Goal: Task Accomplishment & Management: Manage account settings

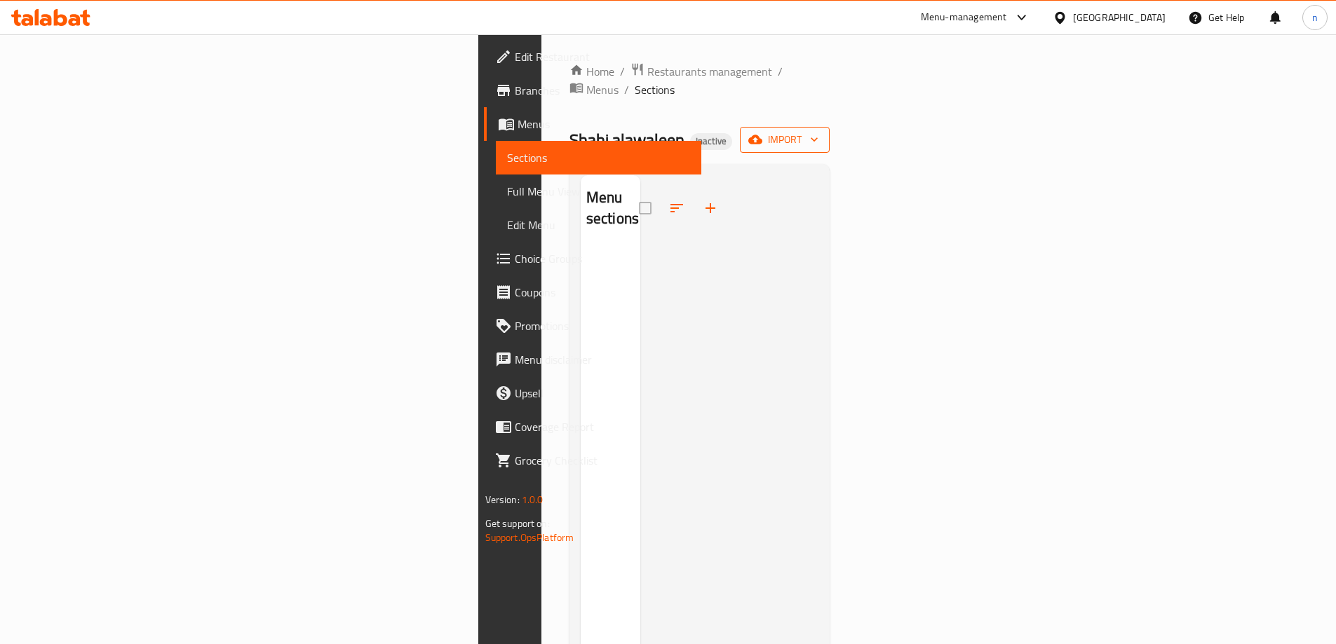
click at [829, 130] on button "import" at bounding box center [785, 140] width 90 height 26
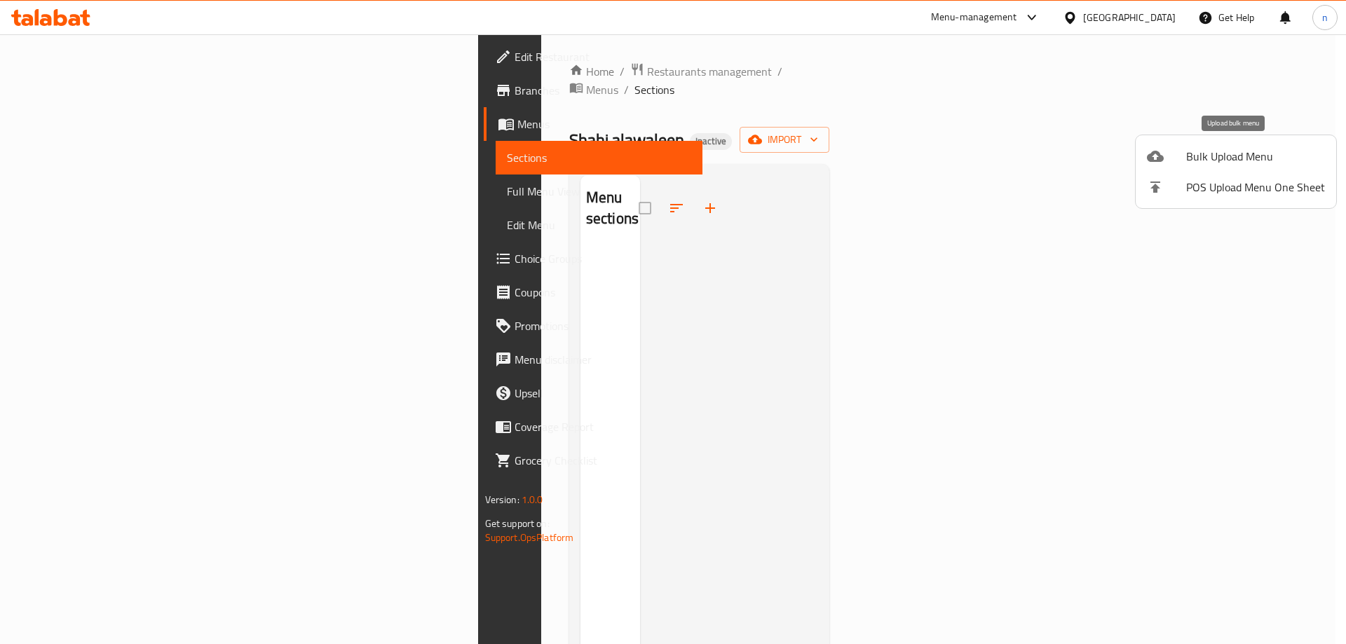
click at [1251, 151] on span "Bulk Upload Menu" at bounding box center [1255, 156] width 139 height 17
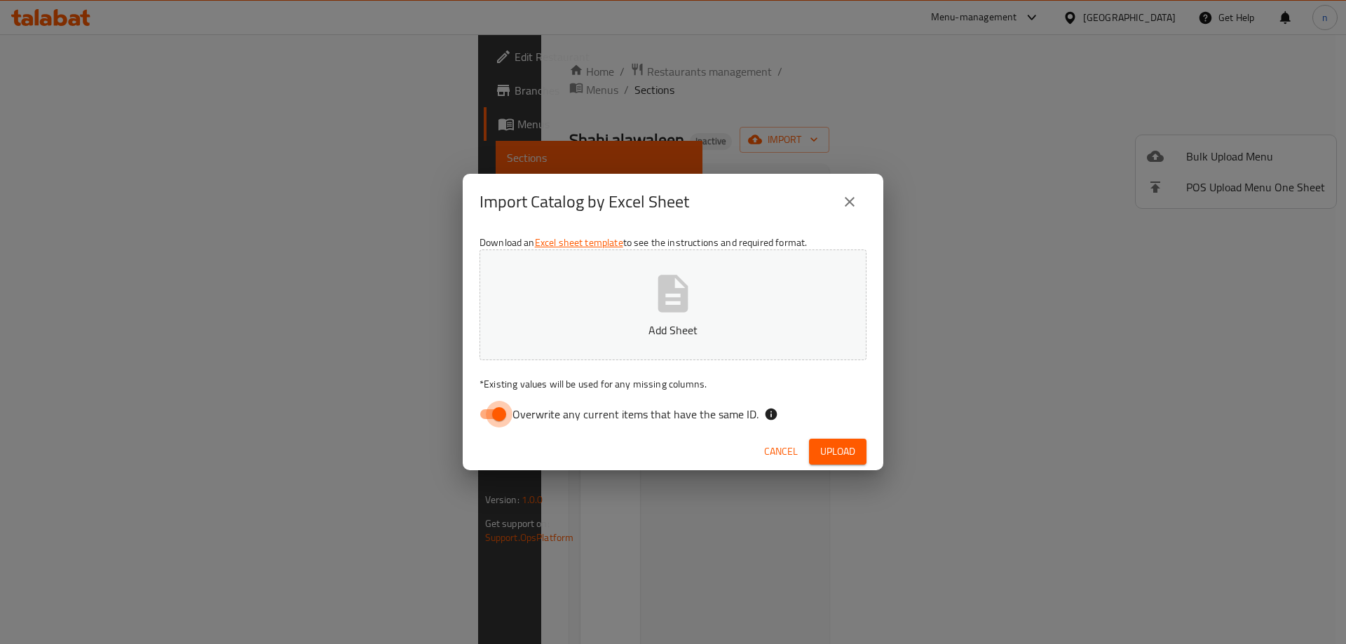
click at [486, 408] on input "Overwrite any current items that have the same ID." at bounding box center [499, 414] width 80 height 27
checkbox input "false"
click at [693, 303] on icon "button" at bounding box center [673, 293] width 45 height 45
click at [836, 454] on span "Upload" at bounding box center [837, 452] width 35 height 18
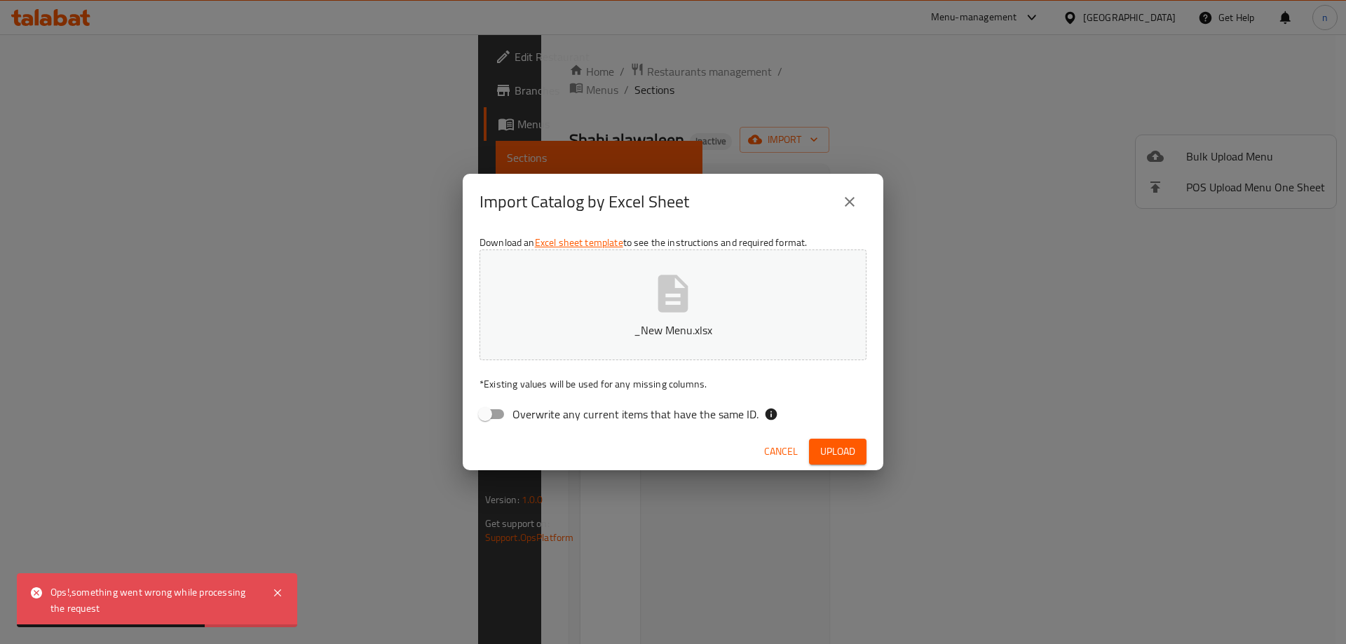
click at [845, 451] on span "Upload" at bounding box center [837, 452] width 35 height 18
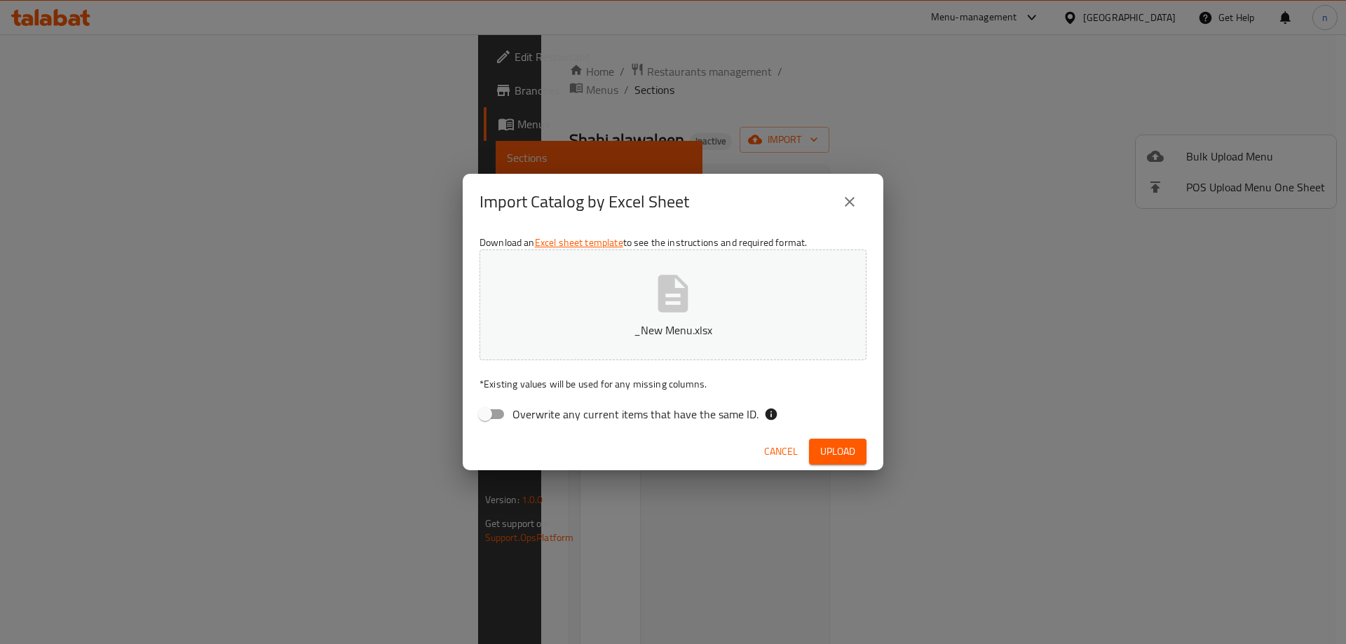
click at [846, 203] on icon "close" at bounding box center [849, 201] width 17 height 17
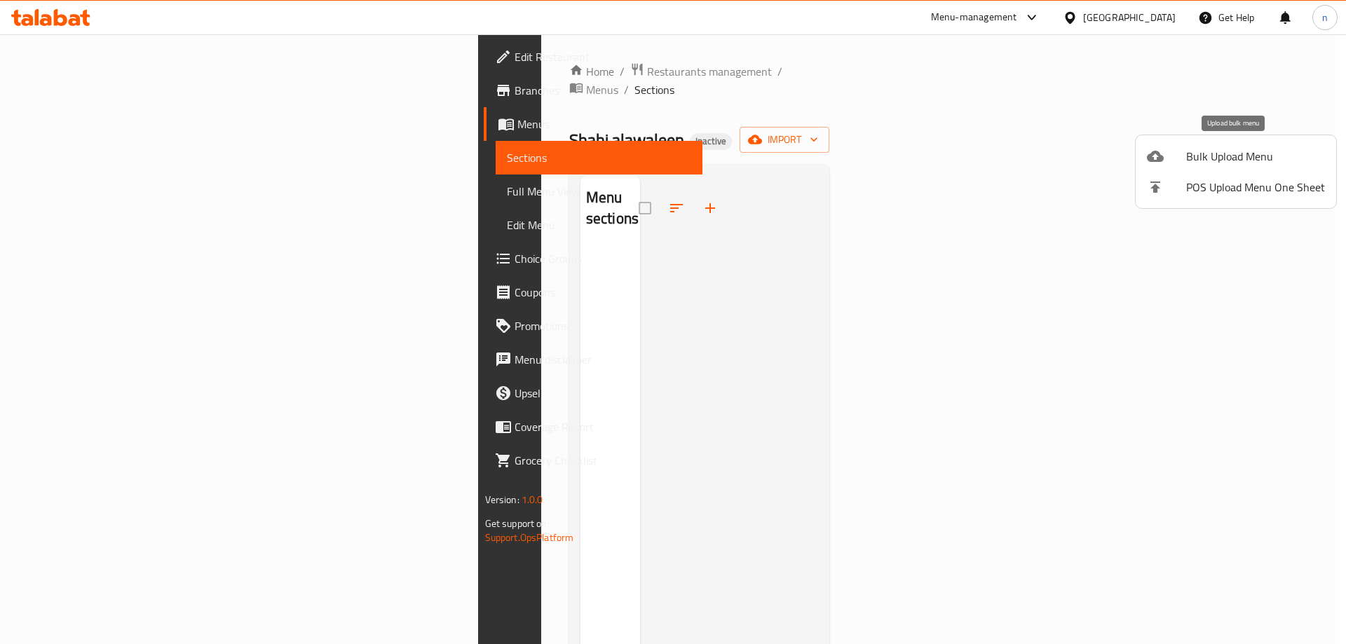
click at [1158, 159] on icon at bounding box center [1155, 156] width 17 height 11
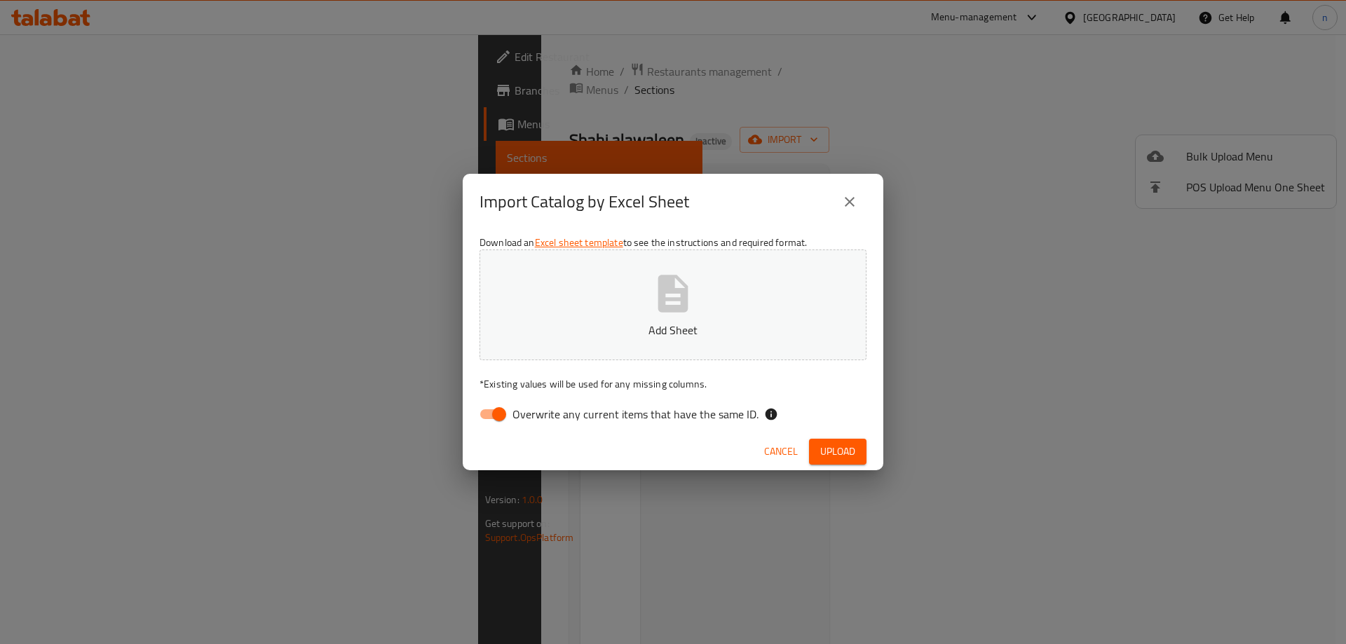
click at [492, 420] on input "Overwrite any current items that have the same ID." at bounding box center [499, 414] width 80 height 27
checkbox input "false"
click at [562, 320] on button "Add Sheet" at bounding box center [673, 305] width 387 height 111
click at [846, 449] on span "Upload" at bounding box center [837, 452] width 35 height 18
click at [646, 323] on p "_New Menu.xlsx" at bounding box center [673, 330] width 344 height 17
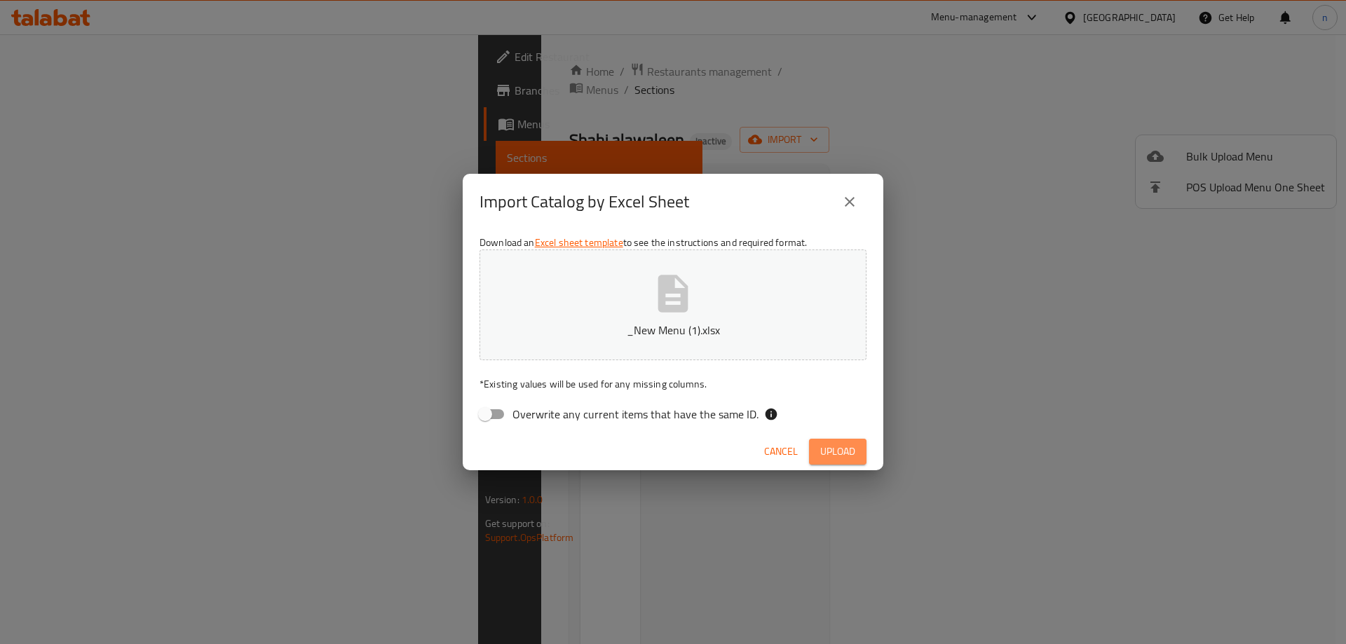
click at [848, 451] on span "Upload" at bounding box center [837, 452] width 35 height 18
click at [724, 300] on button "_New Menu (1).xlsx" at bounding box center [673, 305] width 387 height 111
click at [850, 205] on icon "close" at bounding box center [849, 201] width 17 height 17
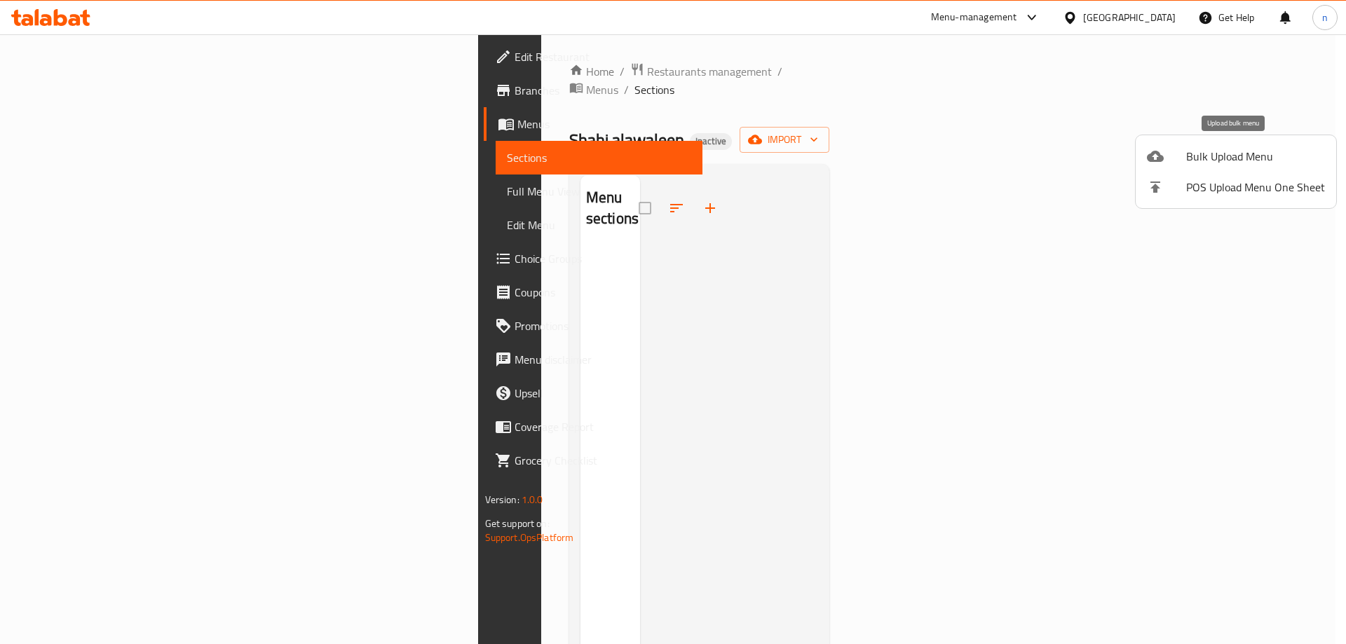
click at [1203, 160] on span "Bulk Upload Menu" at bounding box center [1255, 156] width 139 height 17
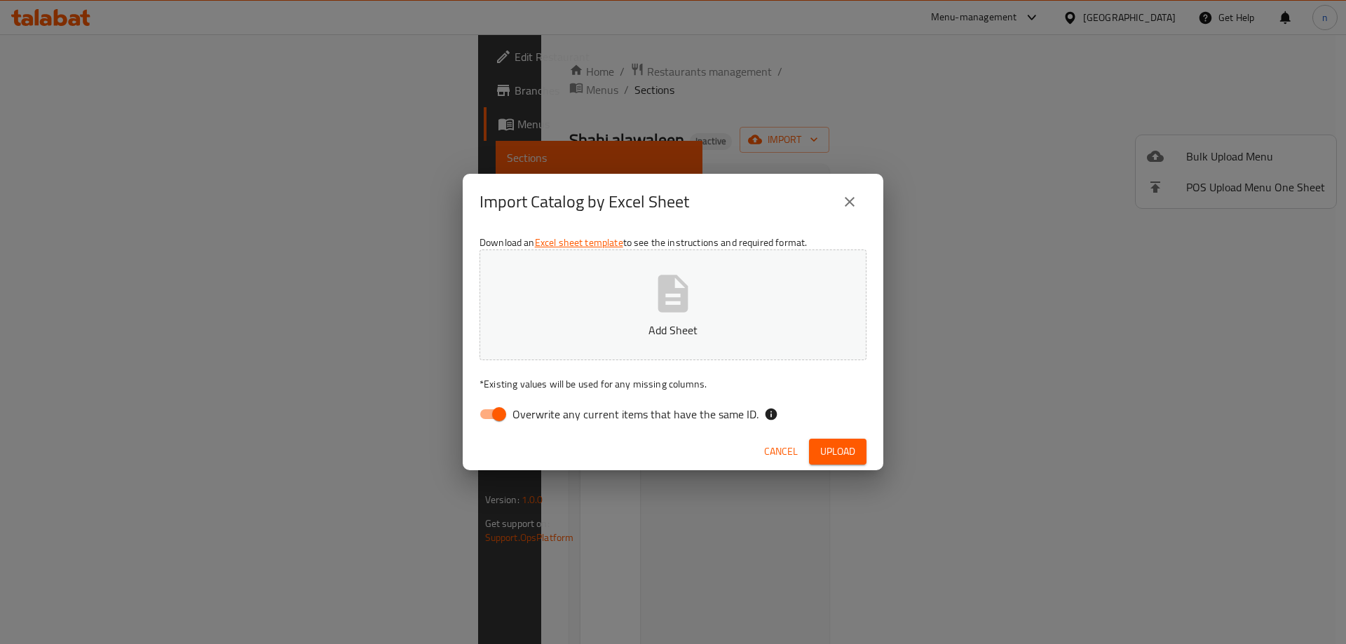
click at [500, 418] on input "Overwrite any current items that have the same ID." at bounding box center [499, 414] width 80 height 27
checkbox input "false"
click at [611, 302] on button "Add Sheet" at bounding box center [673, 305] width 387 height 111
click at [846, 456] on span "Upload" at bounding box center [837, 452] width 35 height 18
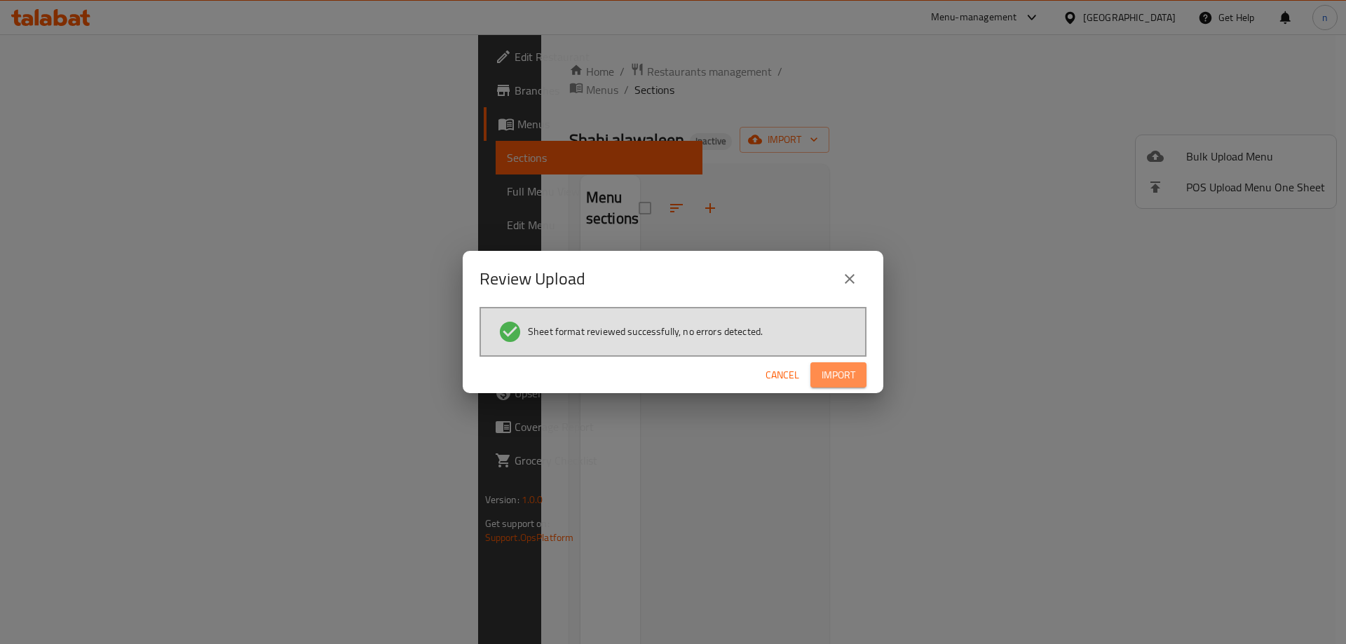
click at [838, 373] on span "Import" at bounding box center [839, 376] width 34 height 18
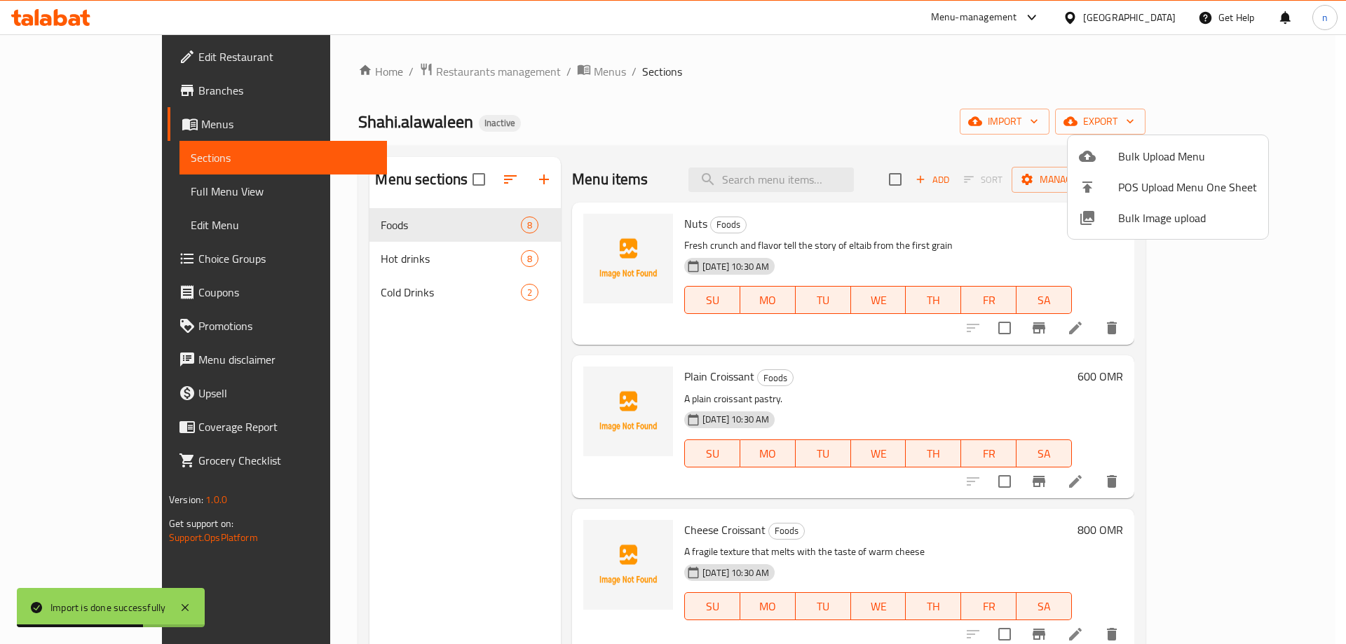
click at [83, 191] on div at bounding box center [673, 322] width 1346 height 644
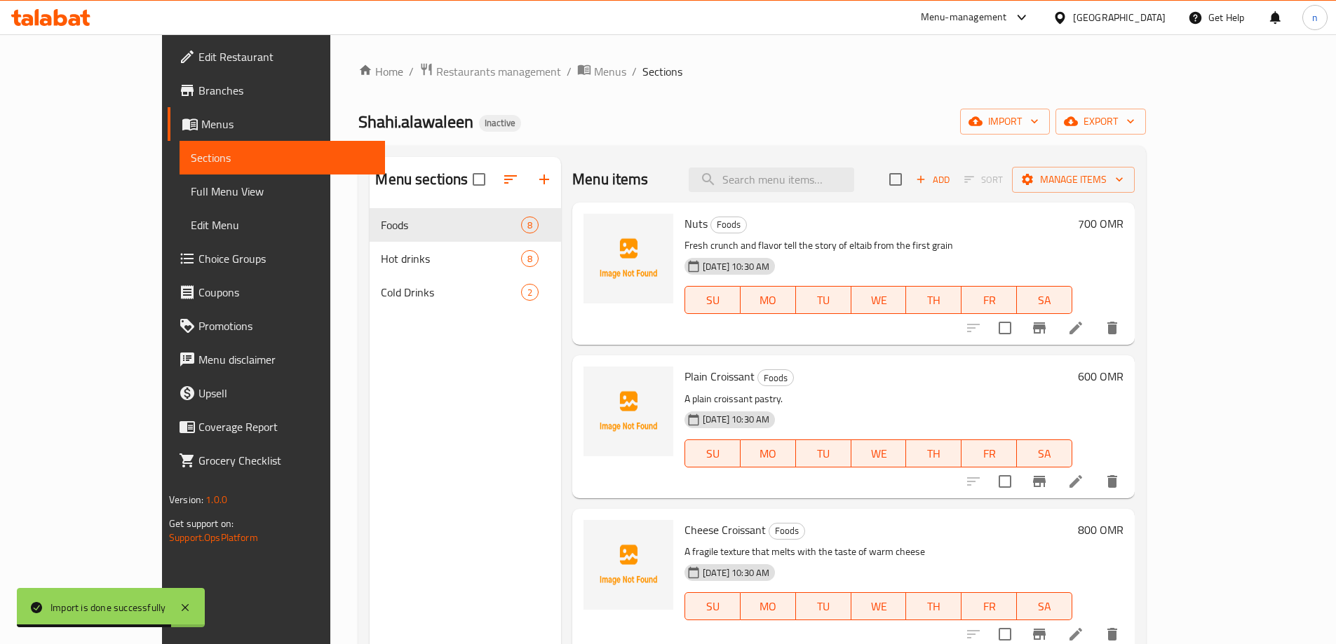
click at [191, 191] on span "Full Menu View" at bounding box center [282, 191] width 183 height 17
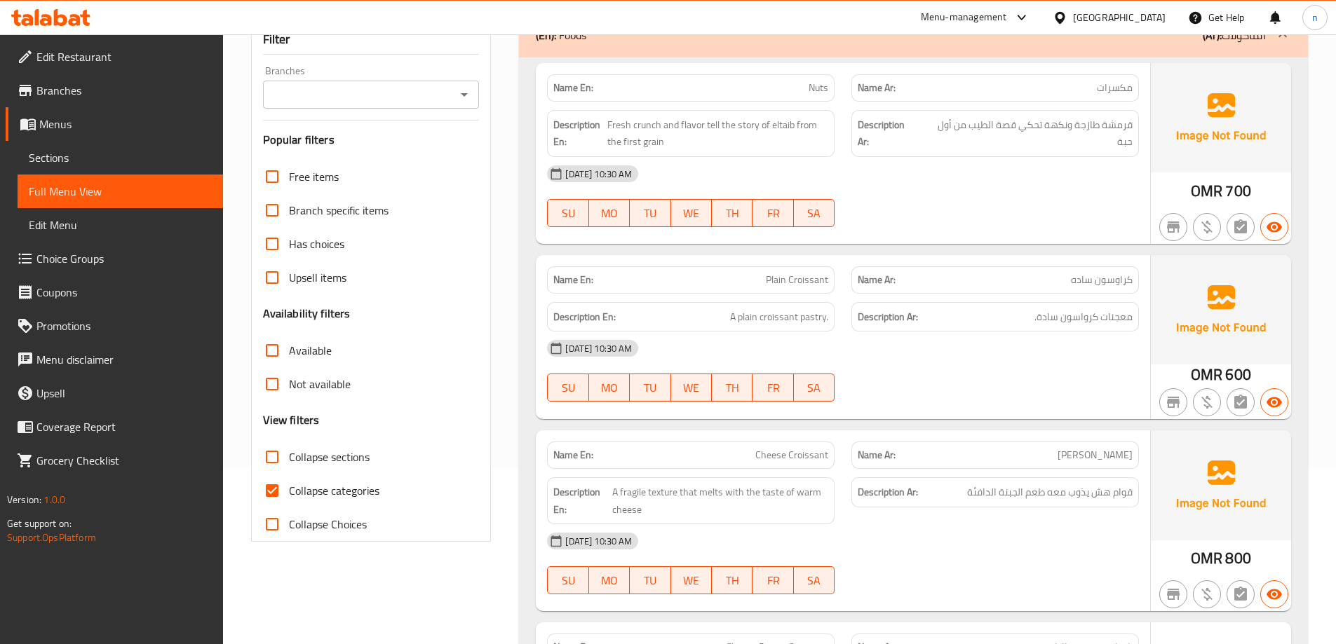
scroll to position [280, 0]
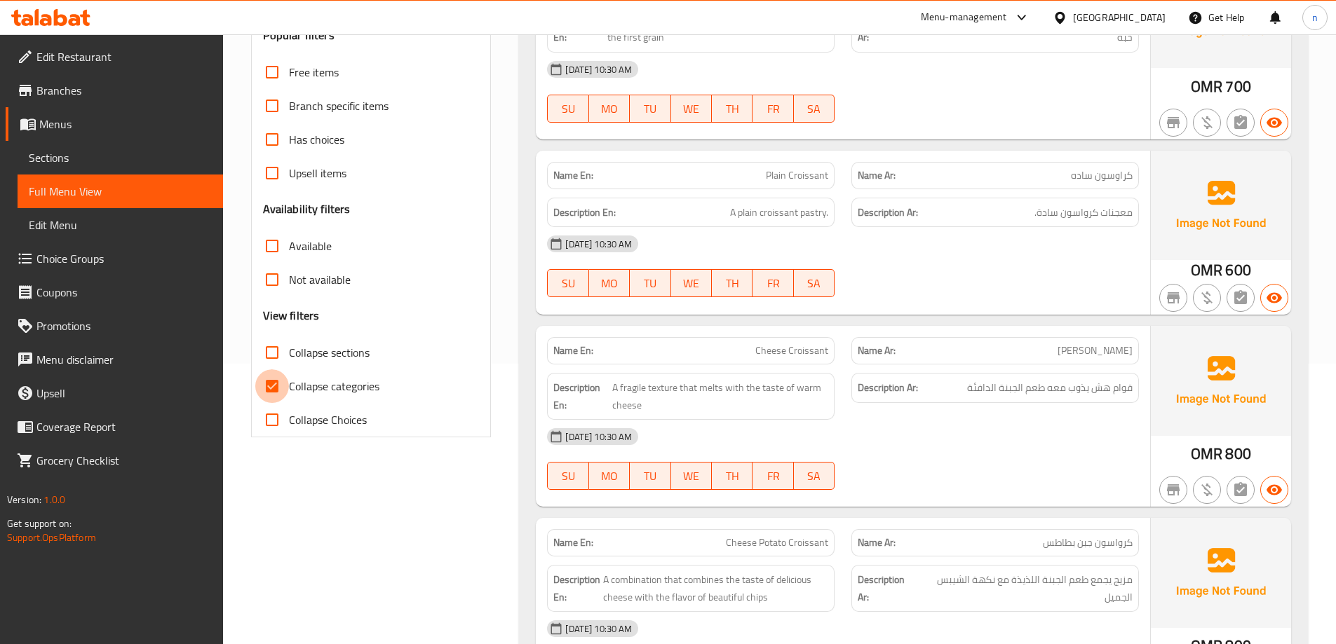
click at [272, 387] on input "Collapse categories" at bounding box center [272, 386] width 34 height 34
checkbox input "false"
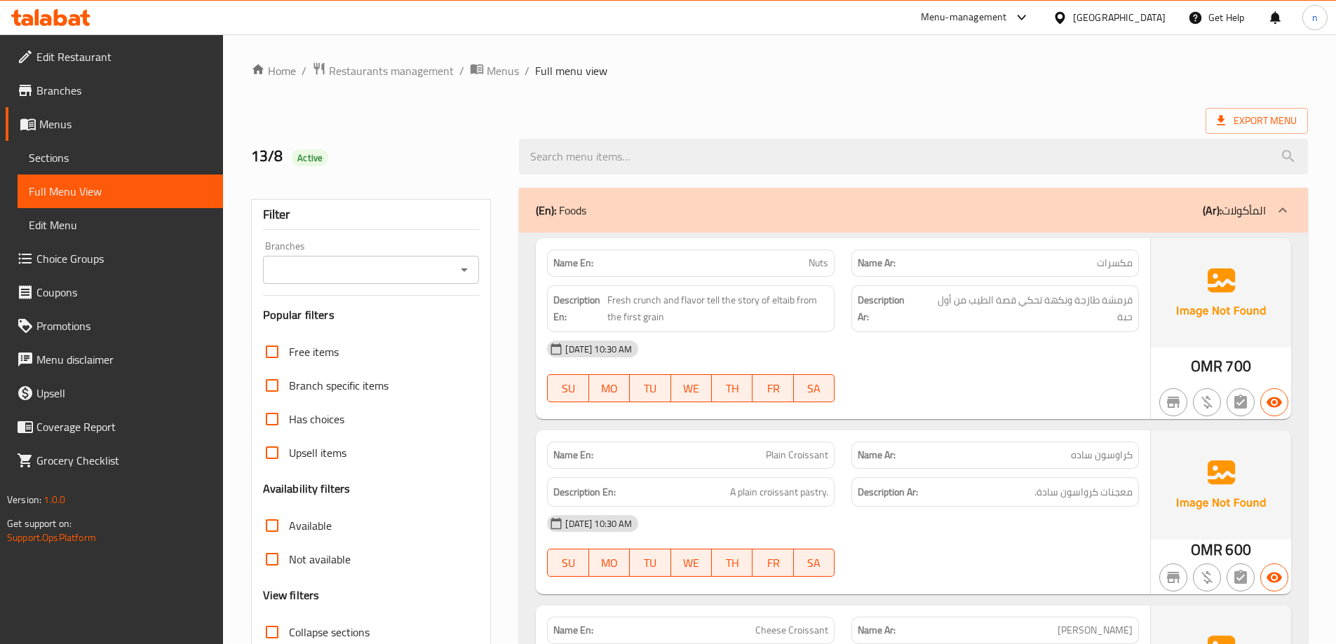
scroll to position [0, 0]
click at [867, 109] on div "Export Menu" at bounding box center [779, 122] width 1057 height 26
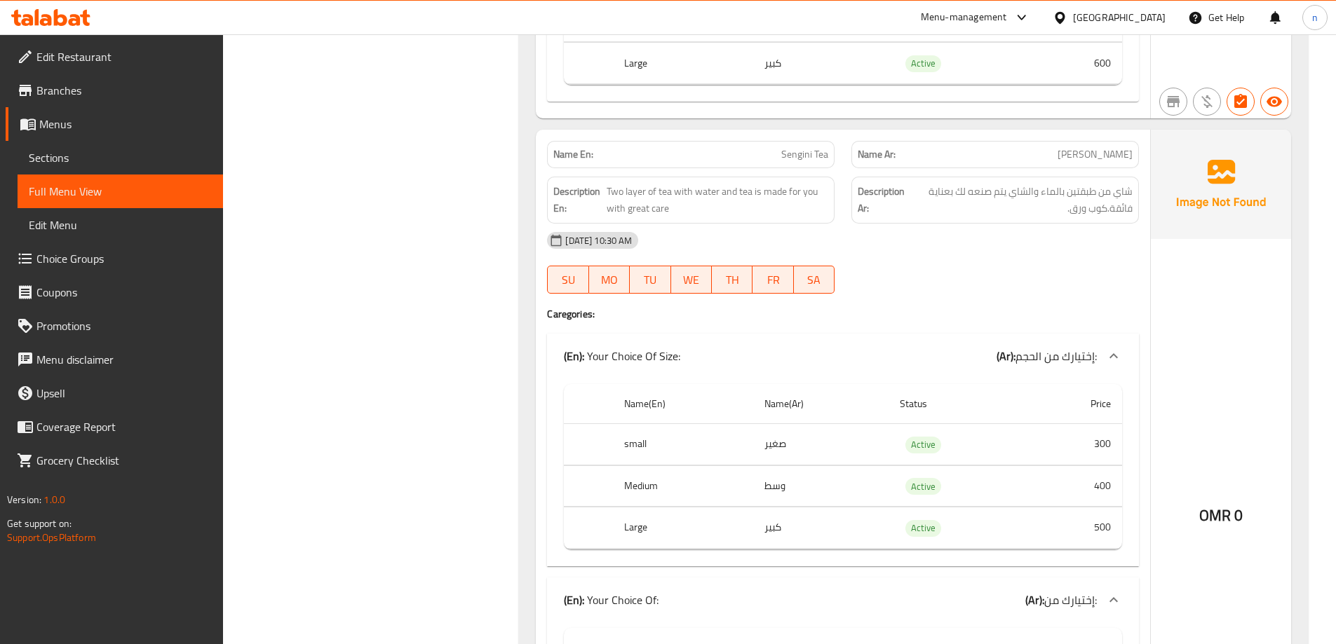
scroll to position [2173, 0]
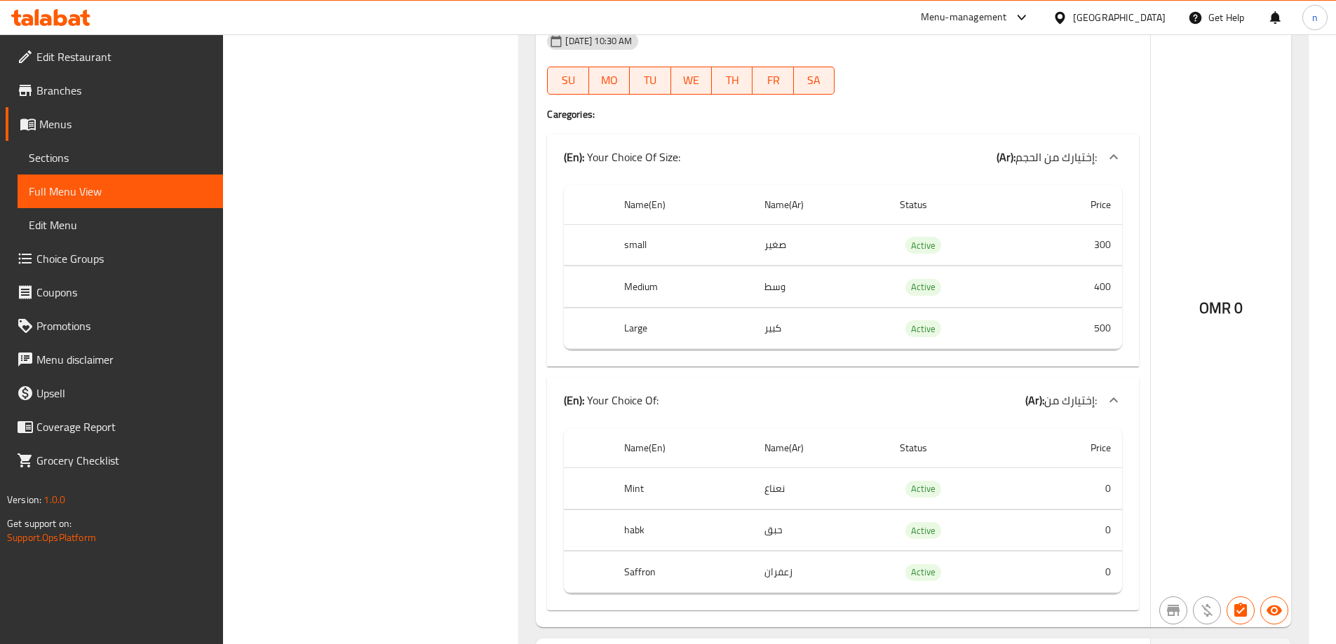
scroll to position [2945, 0]
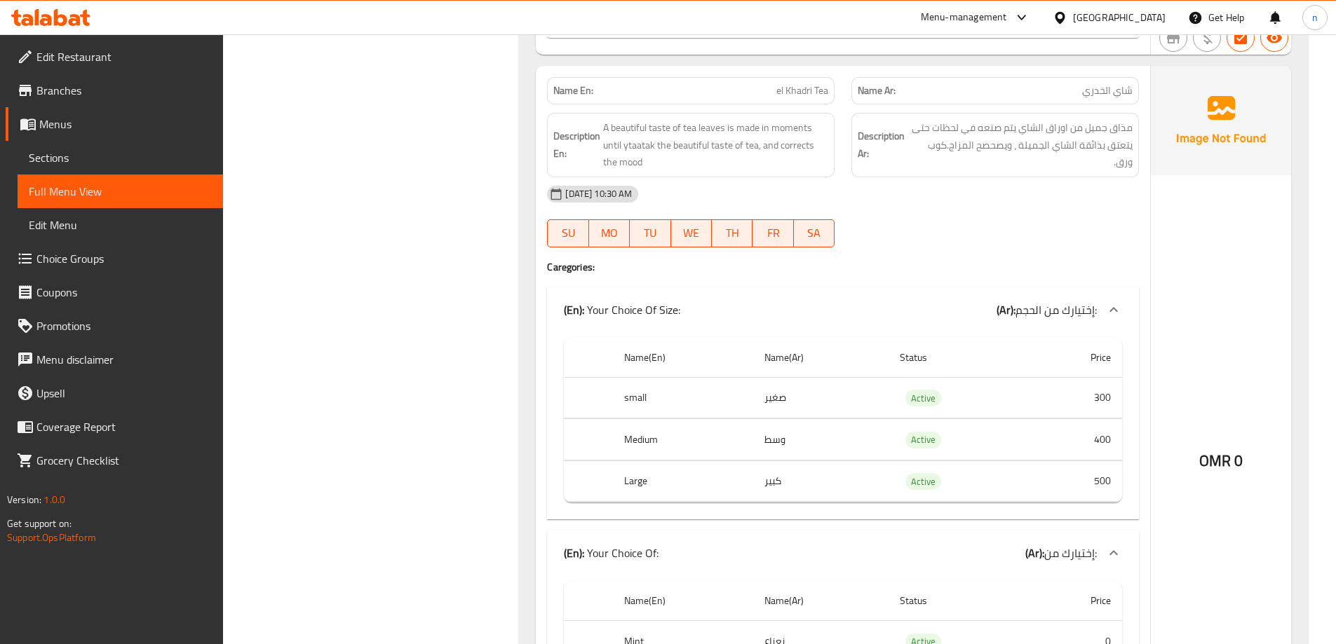
copy span "الخدري"
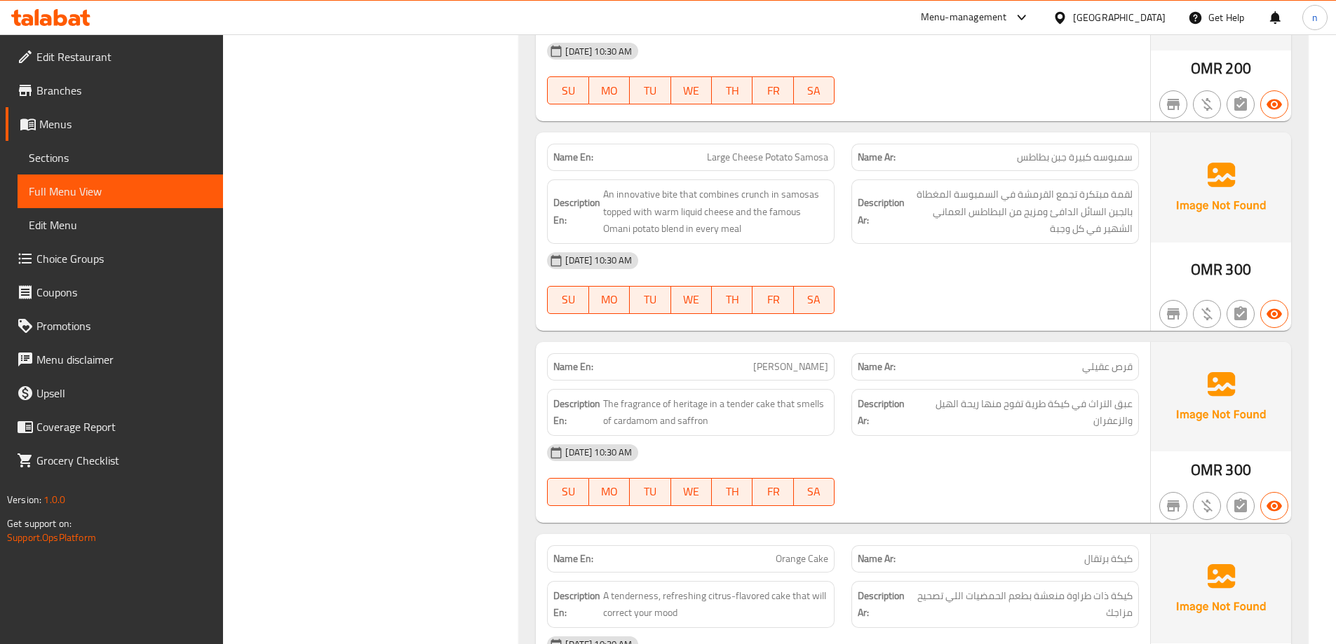
scroll to position [1052, 0]
drag, startPoint x: 623, startPoint y: 234, endPoint x: 733, endPoint y: 236, distance: 110.1
click at [733, 236] on div "Description En: An innovative bite that combines crunch in samosas topped with …" at bounding box center [690, 210] width 287 height 64
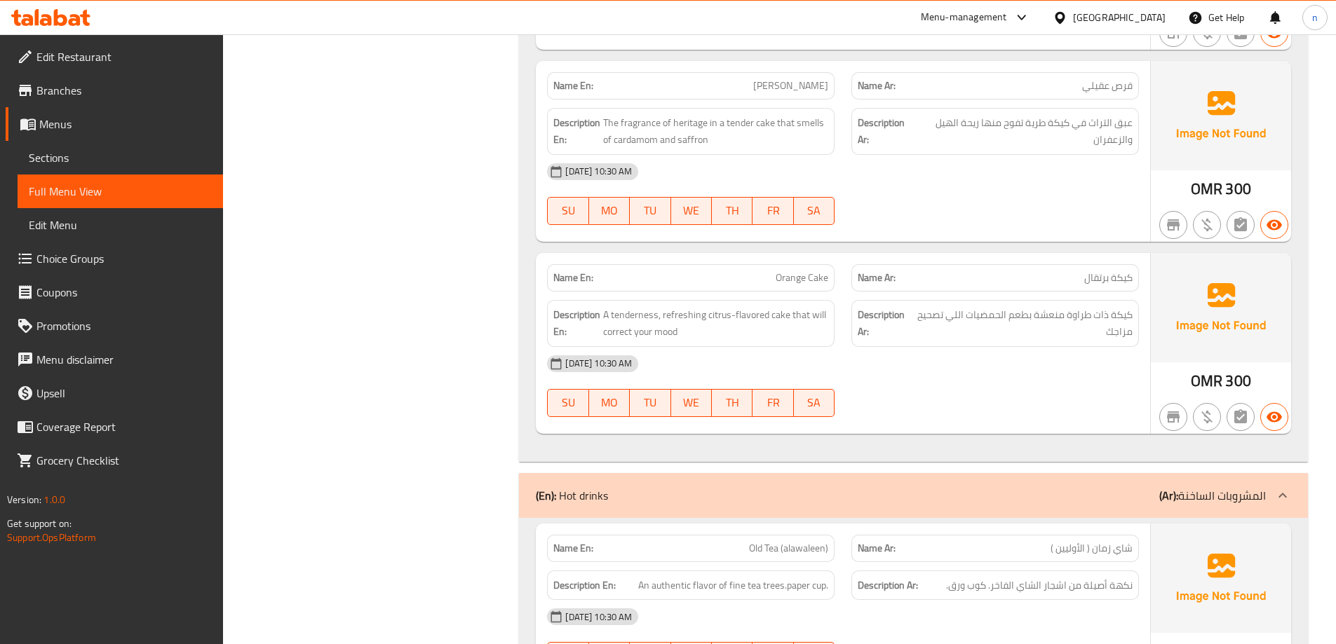
scroll to position [1332, 0]
click at [1031, 204] on div "[DATE] 10:30 AM SU MO TU WE TH FR SA" at bounding box center [842, 193] width 609 height 79
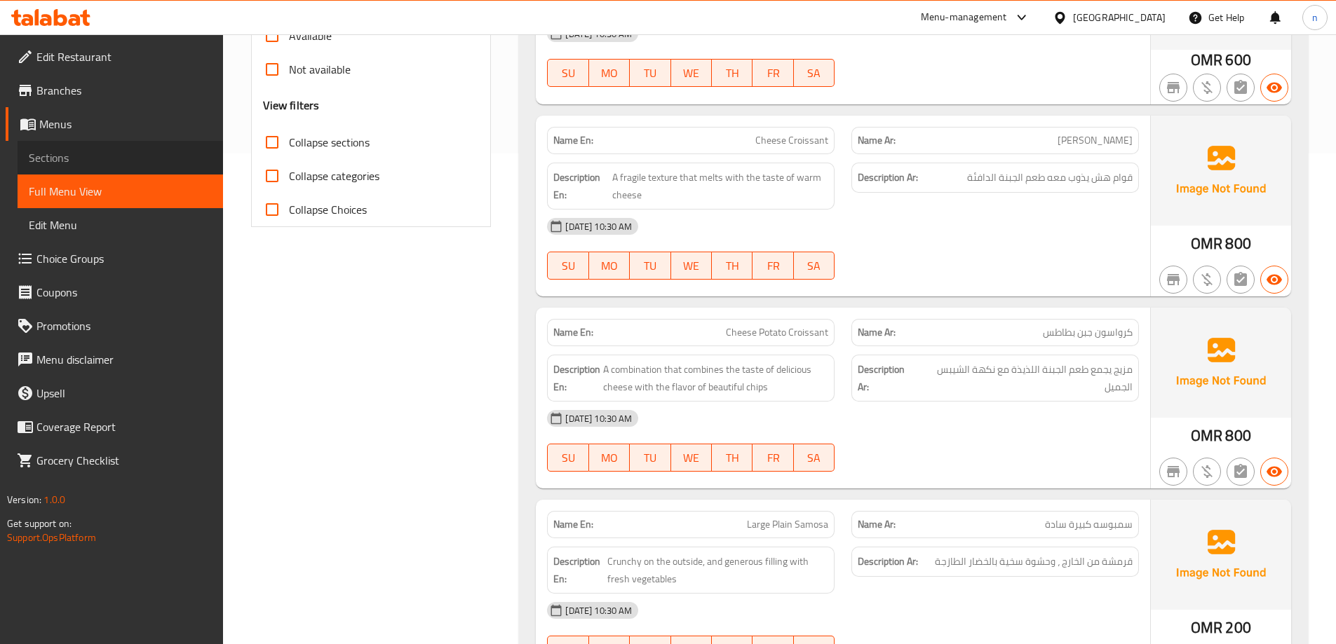
click at [62, 149] on span "Sections" at bounding box center [120, 157] width 183 height 17
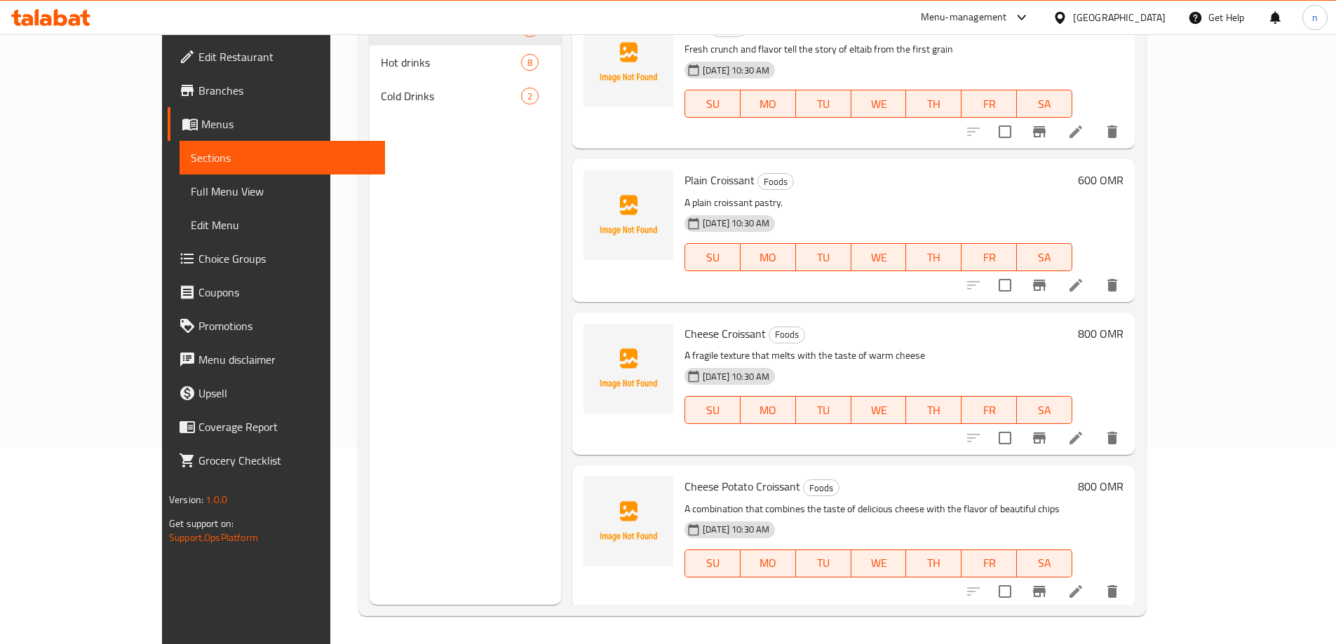
scroll to position [196, 0]
click at [201, 123] on span "Menus" at bounding box center [287, 124] width 172 height 17
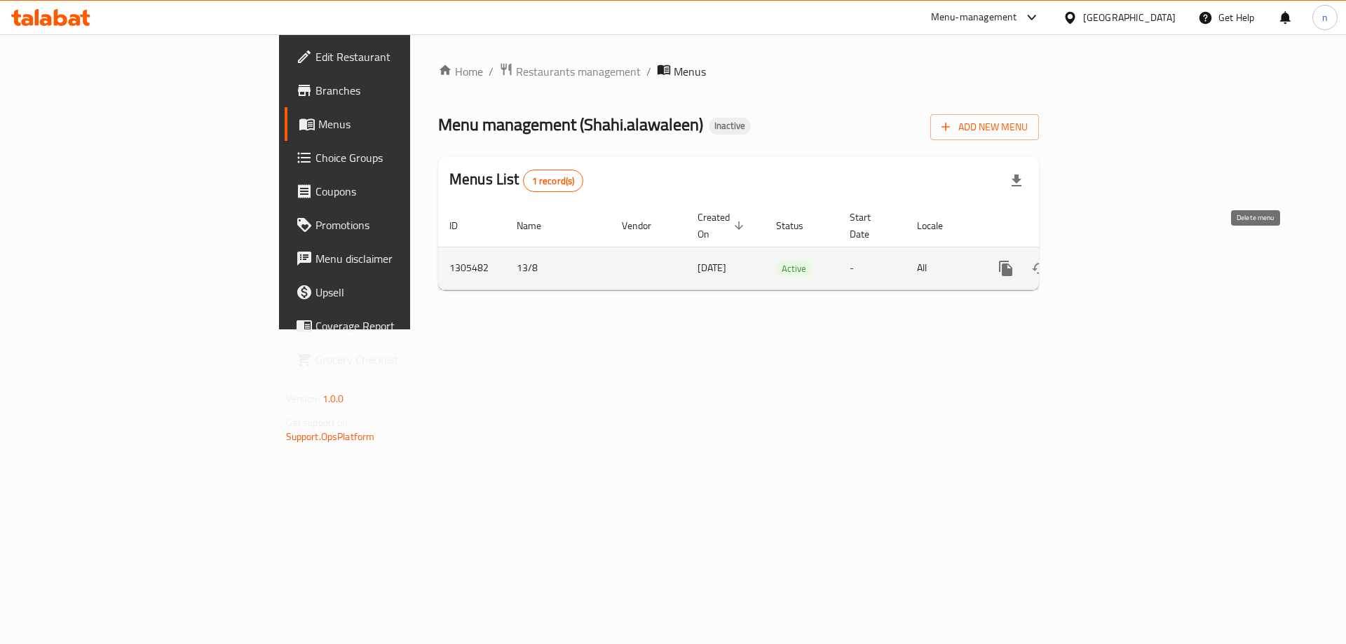
click at [1078, 262] on icon "enhanced table" at bounding box center [1073, 268] width 10 height 13
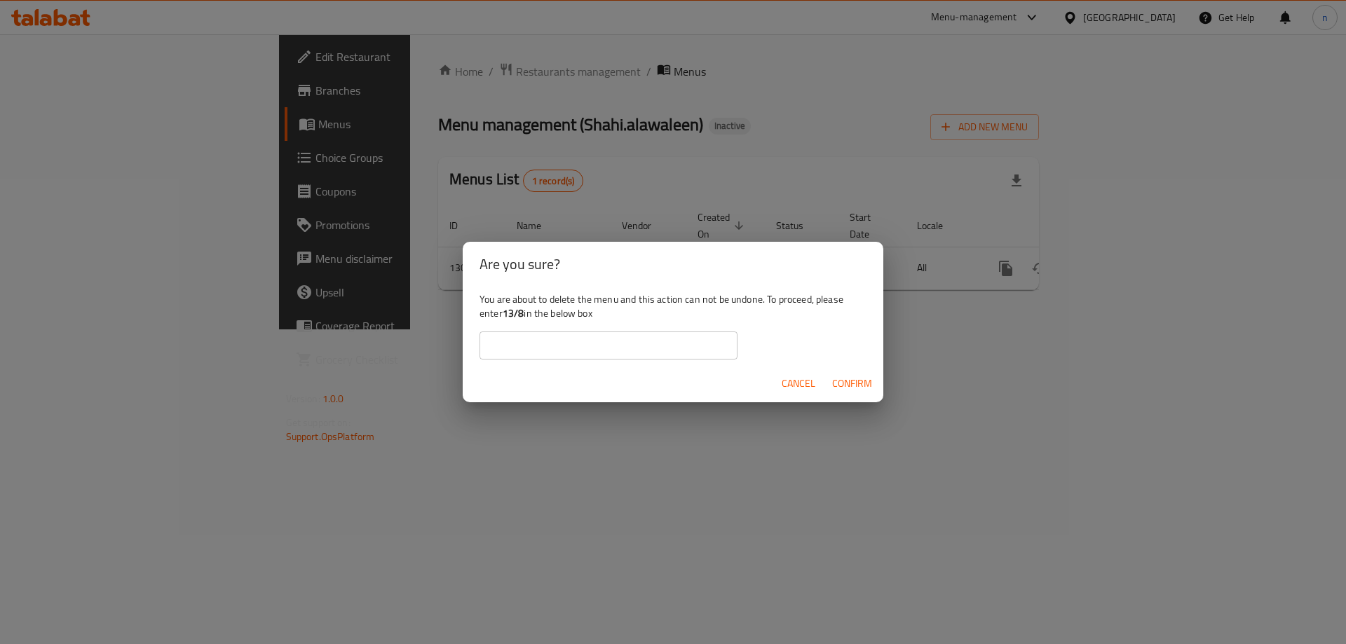
click at [507, 315] on b "13/8" at bounding box center [514, 313] width 22 height 18
drag, startPoint x: 505, startPoint y: 315, endPoint x: 524, endPoint y: 315, distance: 19.6
click at [524, 315] on b "13/8" at bounding box center [514, 313] width 22 height 18
copy b "13/8"
click at [552, 350] on input "text" at bounding box center [609, 346] width 258 height 28
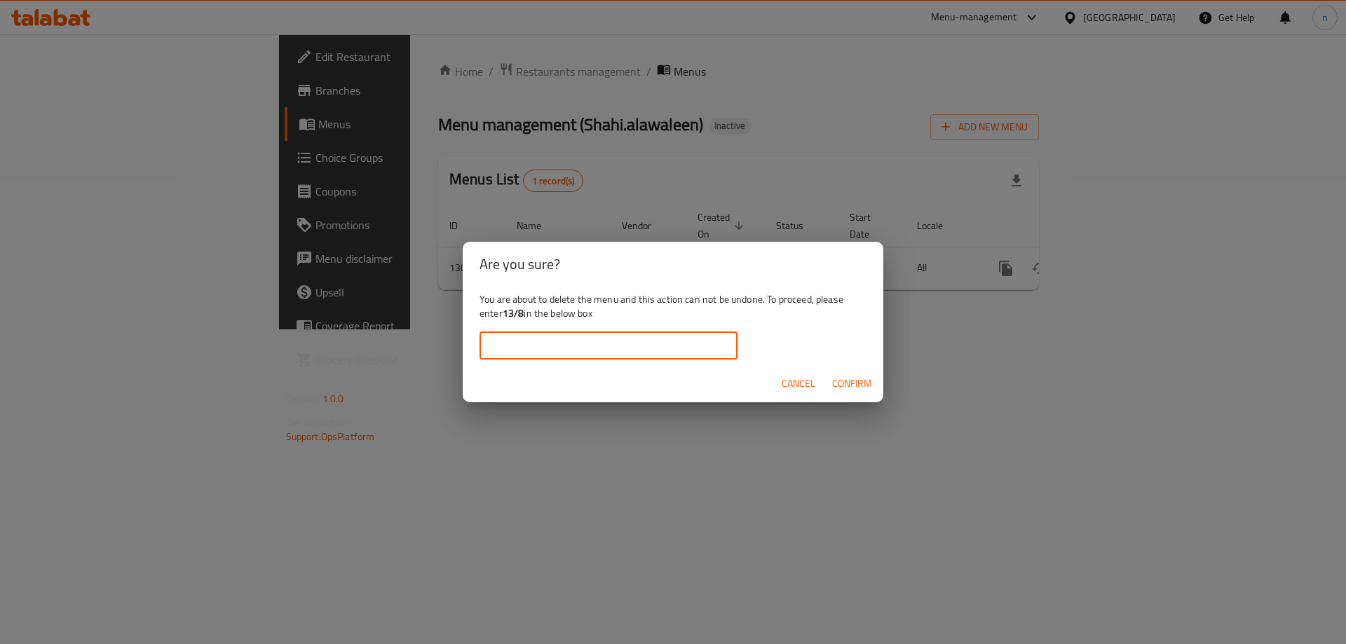
paste input "13/8"
type input "13/8"
click at [838, 381] on span "Confirm" at bounding box center [852, 384] width 40 height 18
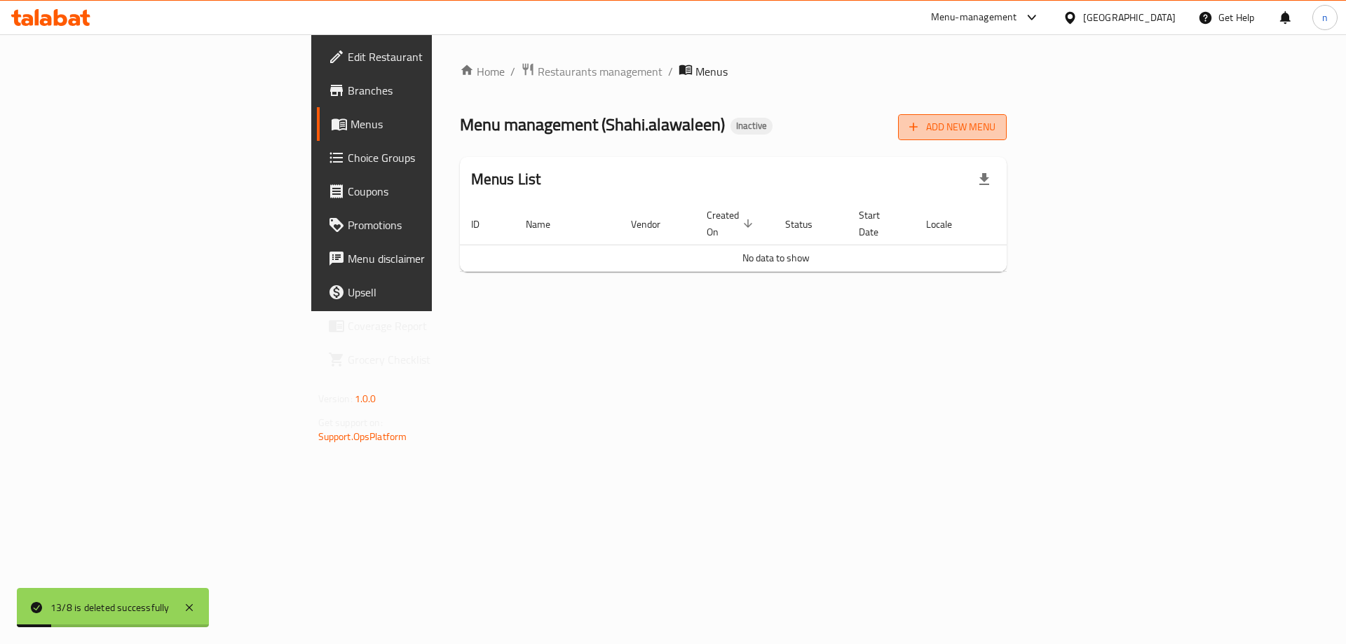
click at [1007, 117] on button "Add New Menu" at bounding box center [952, 127] width 109 height 26
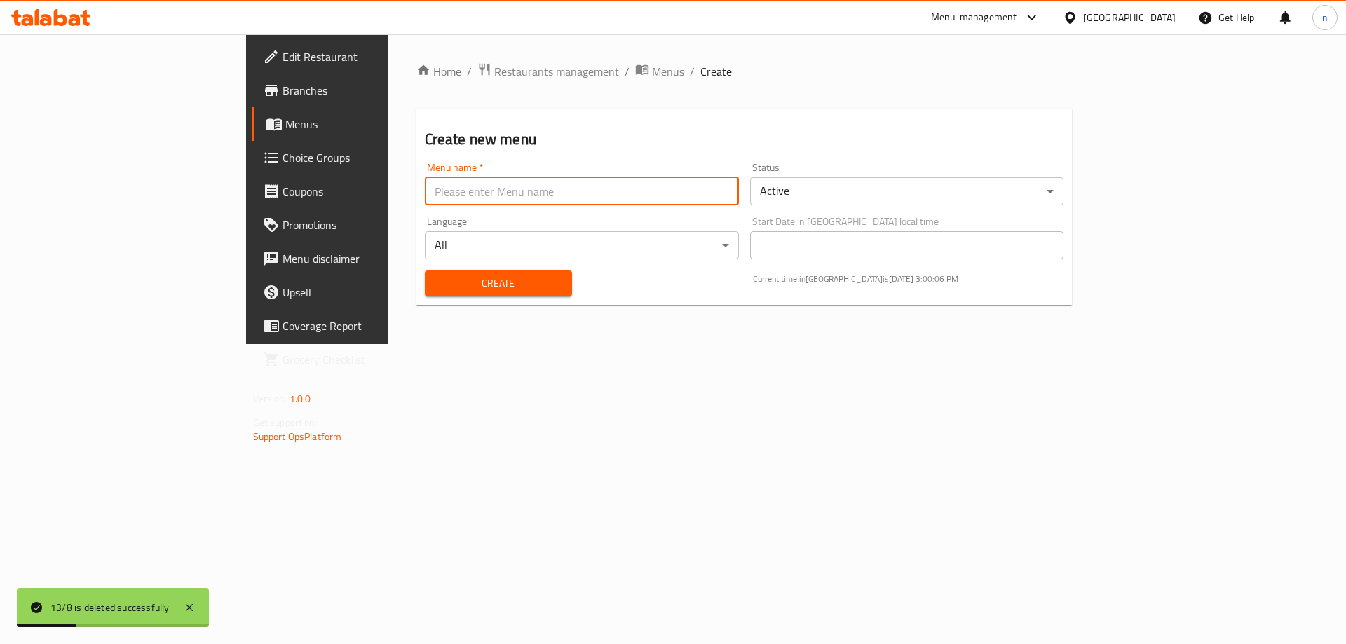
click at [585, 180] on input "text" at bounding box center [582, 191] width 314 height 28
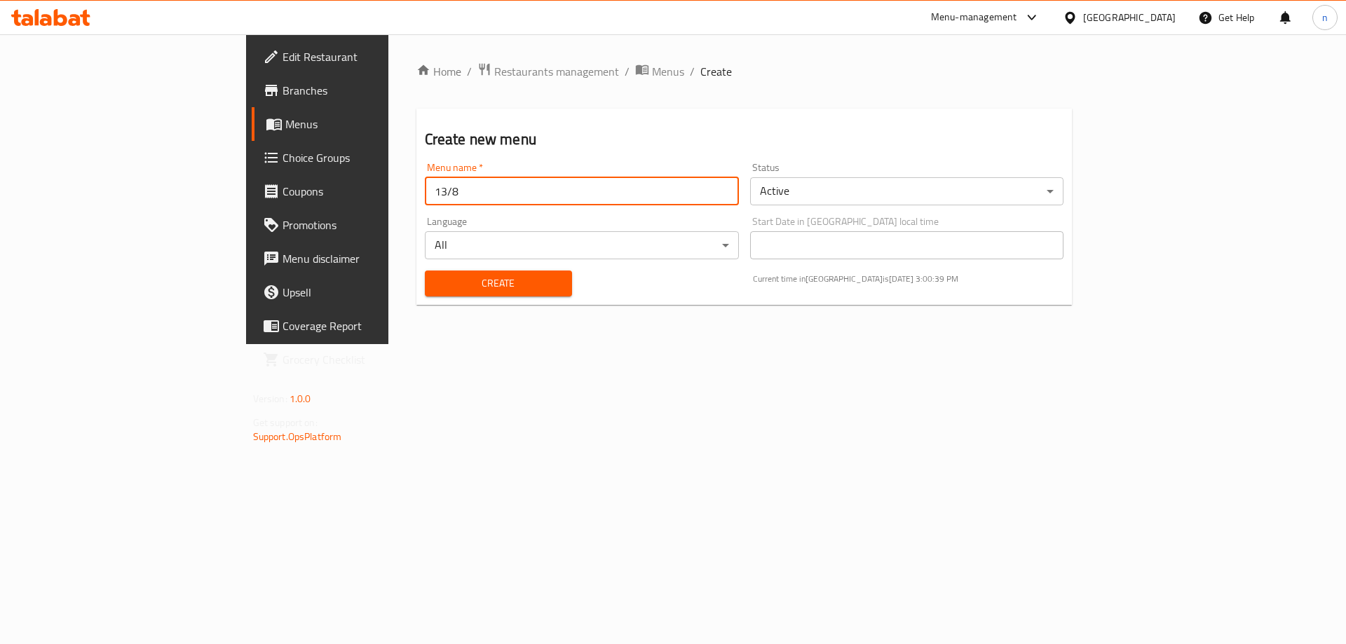
type input "13/8"
click at [425, 271] on button "Create" at bounding box center [498, 284] width 147 height 26
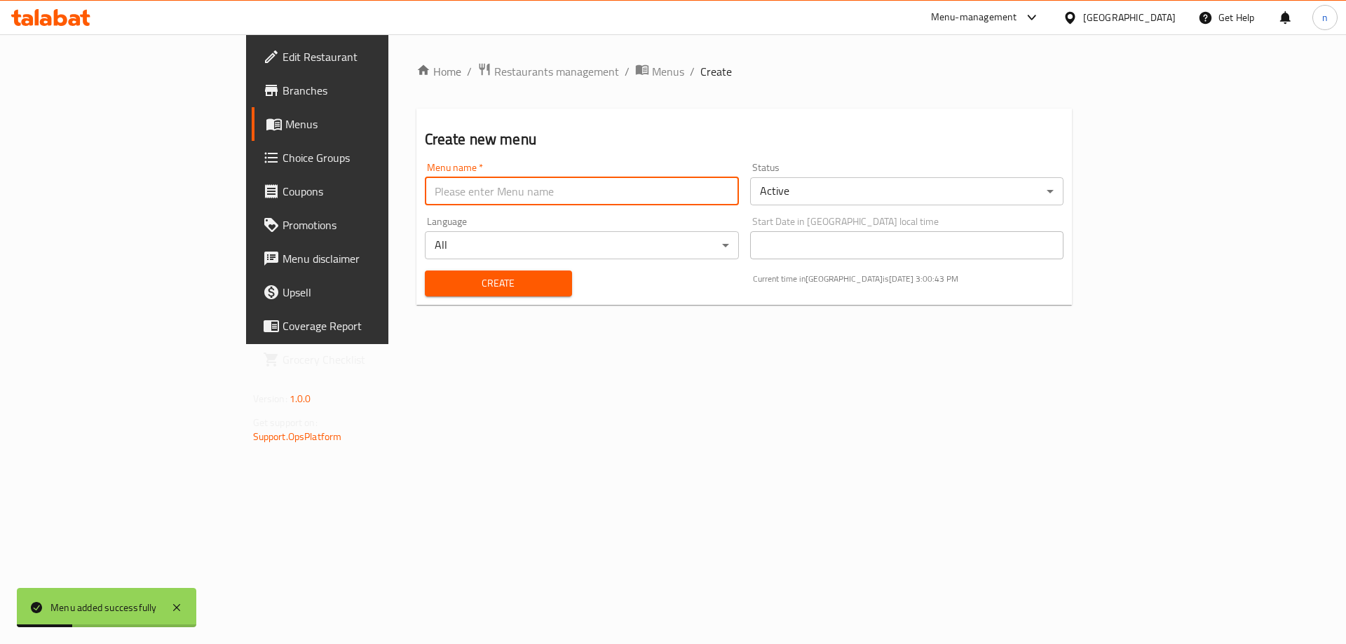
click at [285, 130] on span "Menus" at bounding box center [372, 124] width 175 height 17
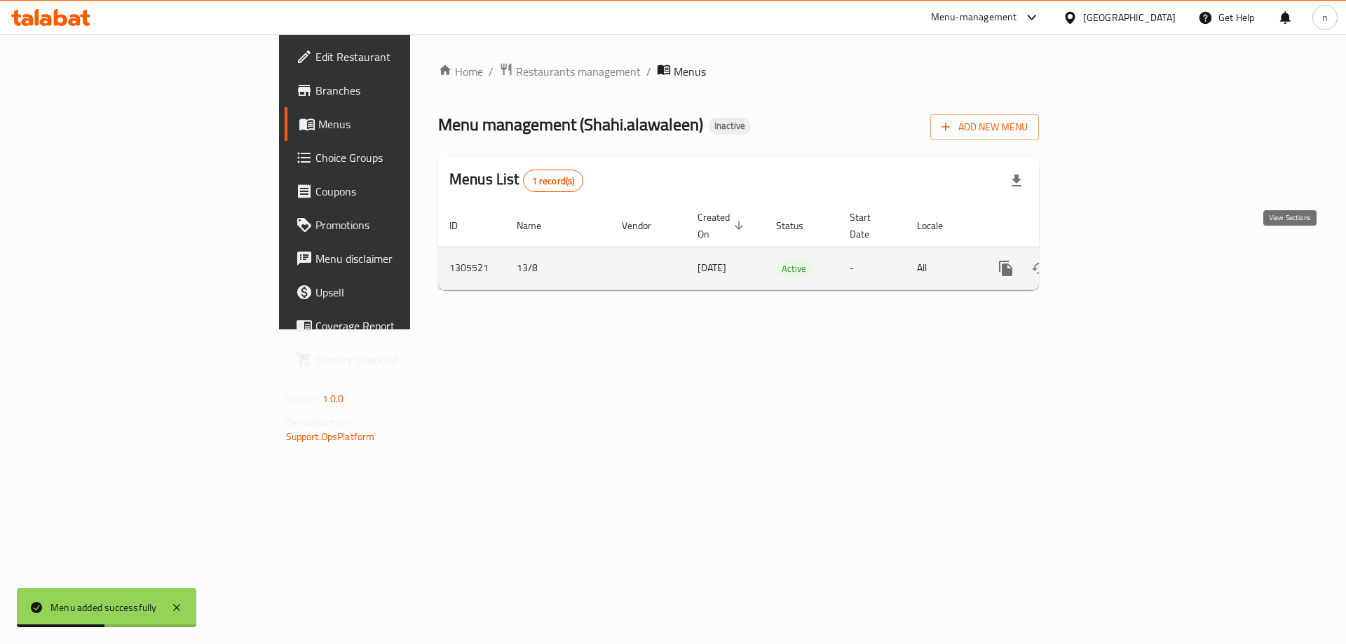
click at [1115, 260] on icon "enhanced table" at bounding box center [1107, 268] width 17 height 17
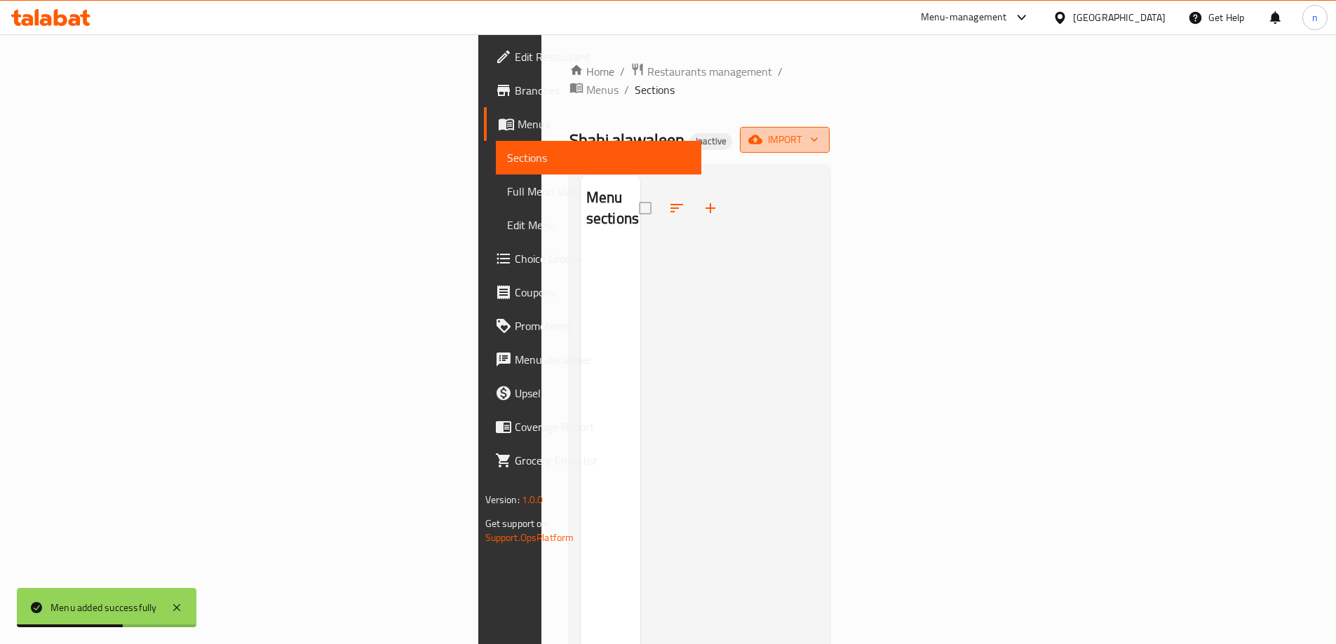
click at [818, 131] on span "import" at bounding box center [784, 140] width 67 height 18
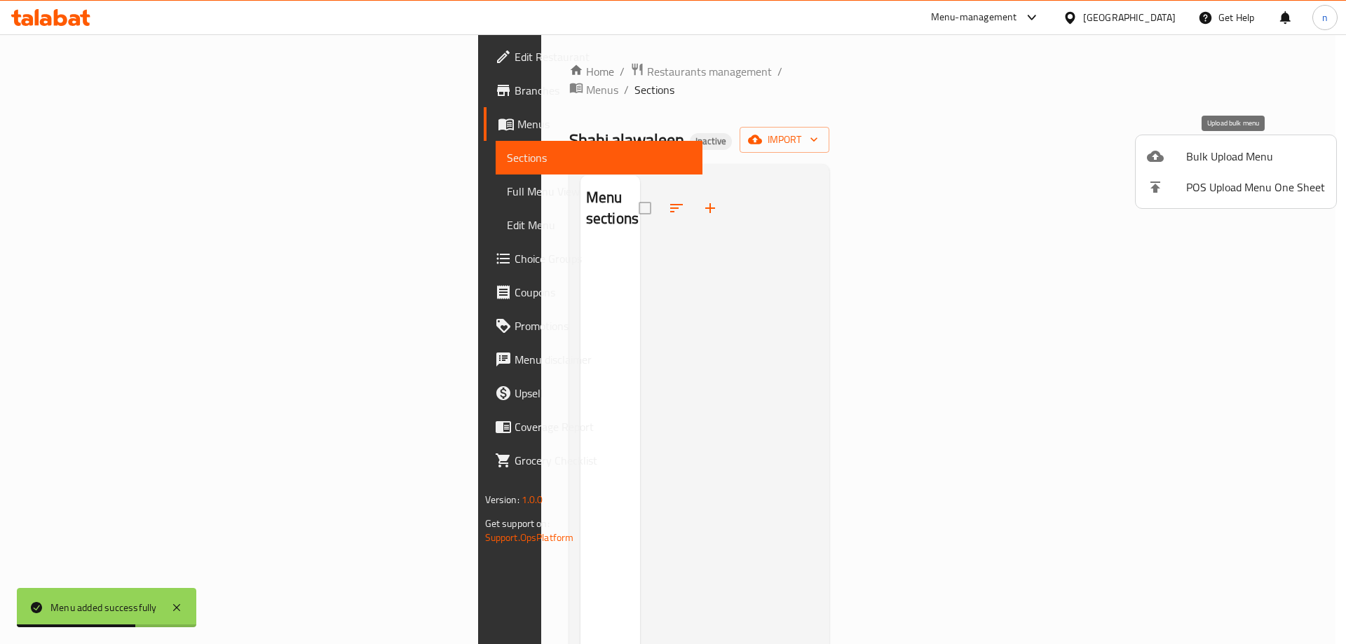
click at [1187, 156] on span "Bulk Upload Menu" at bounding box center [1255, 156] width 139 height 17
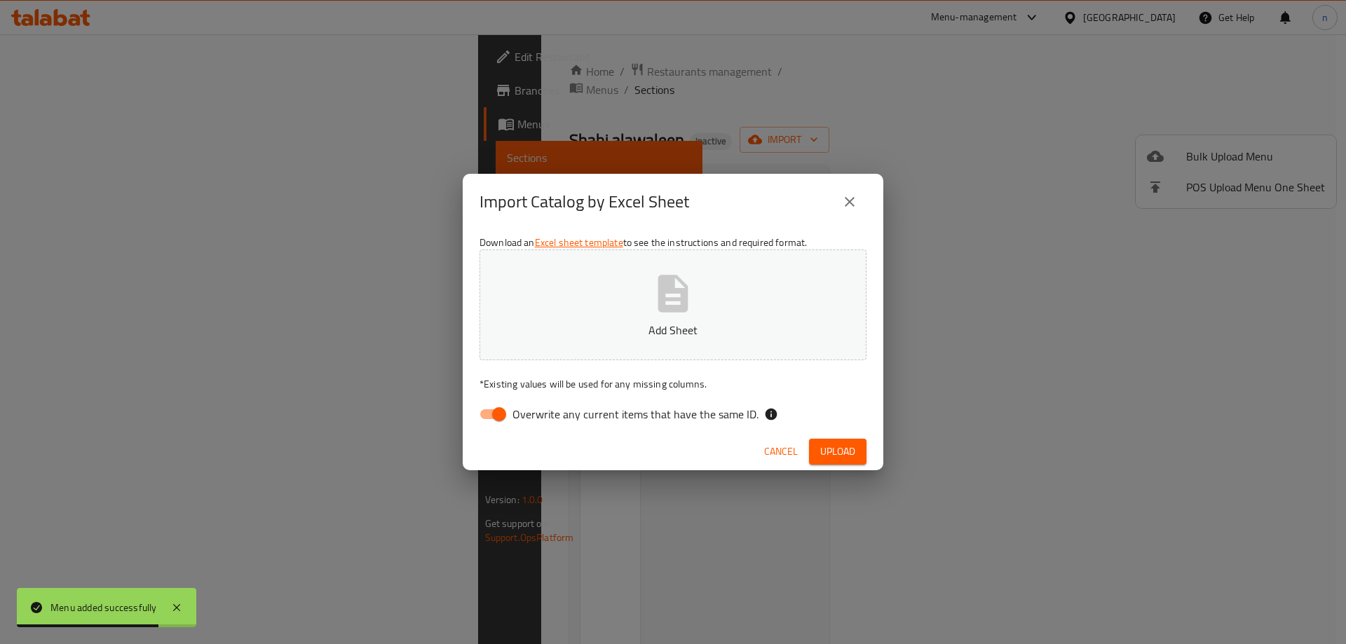
click at [494, 421] on input "Overwrite any current items that have the same ID." at bounding box center [499, 414] width 80 height 27
checkbox input "false"
click at [637, 301] on button "Add Sheet" at bounding box center [673, 305] width 387 height 111
click at [839, 455] on span "Upload" at bounding box center [837, 452] width 35 height 18
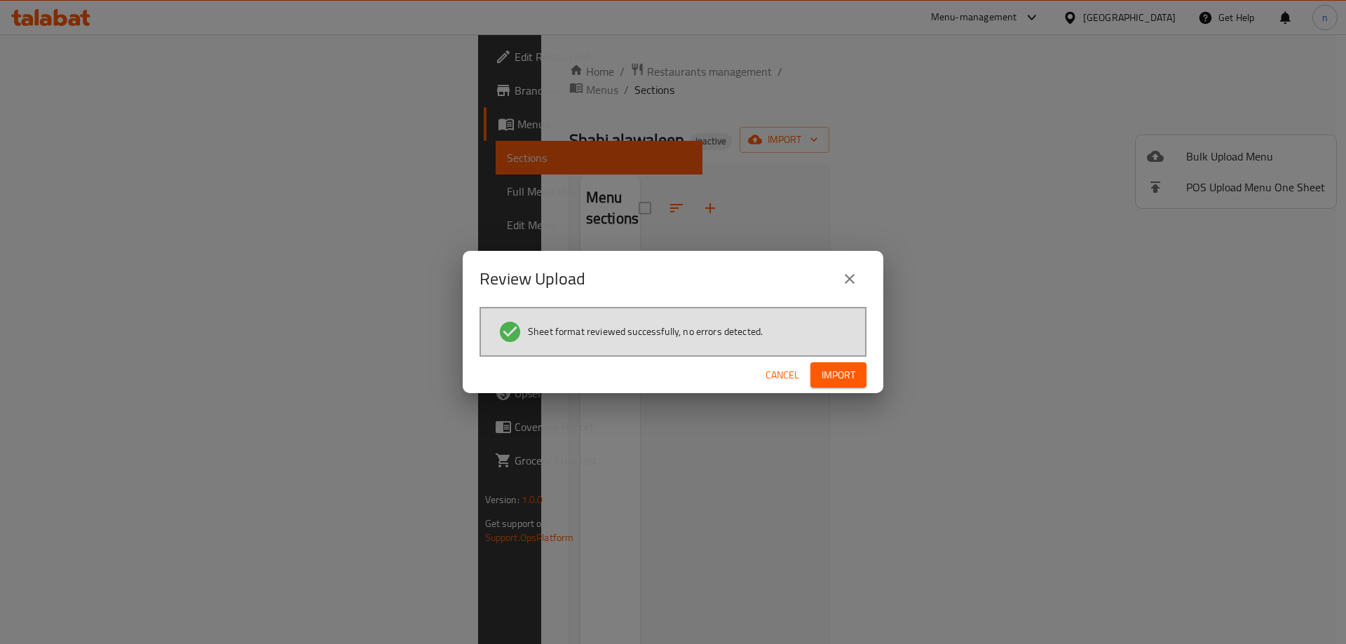
click at [838, 386] on button "Import" at bounding box center [838, 375] width 56 height 26
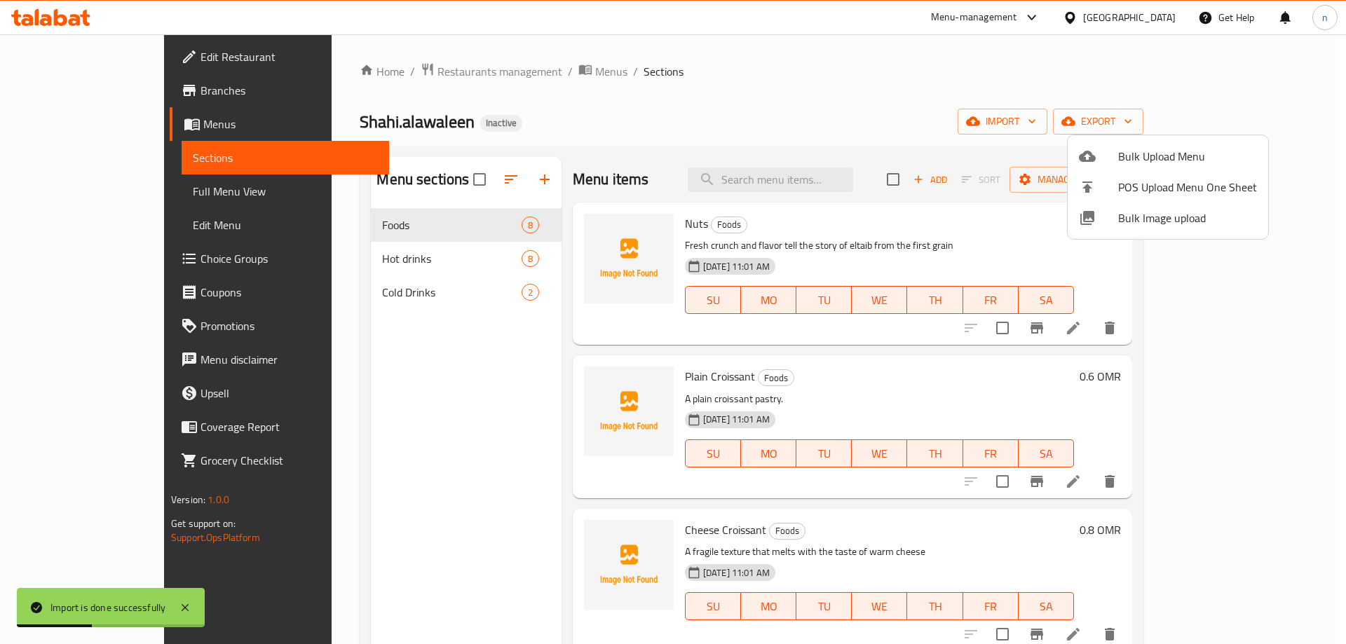
click at [64, 191] on div at bounding box center [673, 322] width 1346 height 644
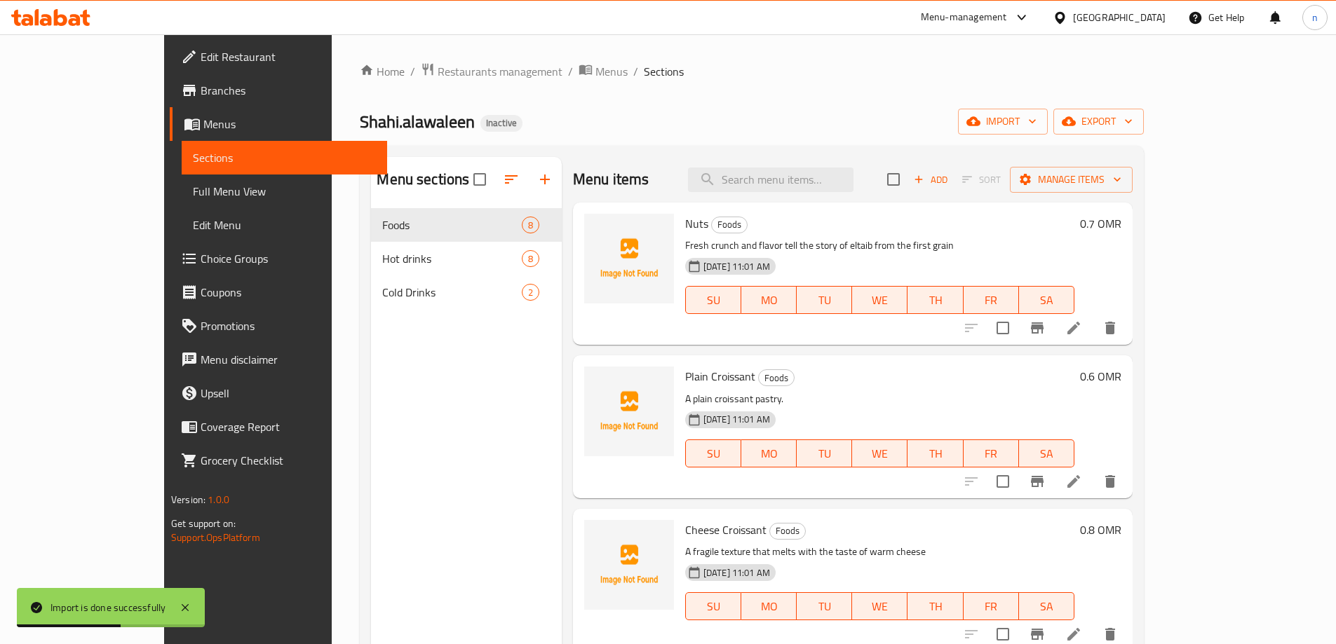
click at [193, 191] on span "Full Menu View" at bounding box center [284, 191] width 183 height 17
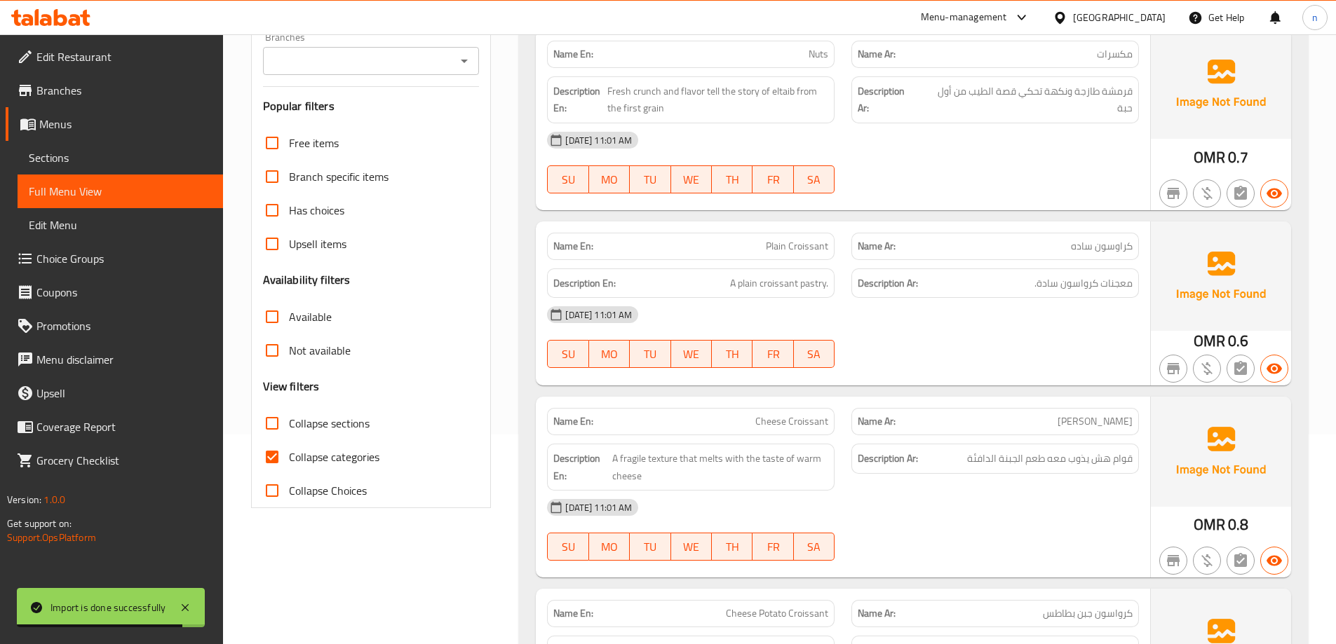
scroll to position [210, 0]
click at [275, 463] on input "Collapse categories" at bounding box center [272, 457] width 34 height 34
checkbox input "false"
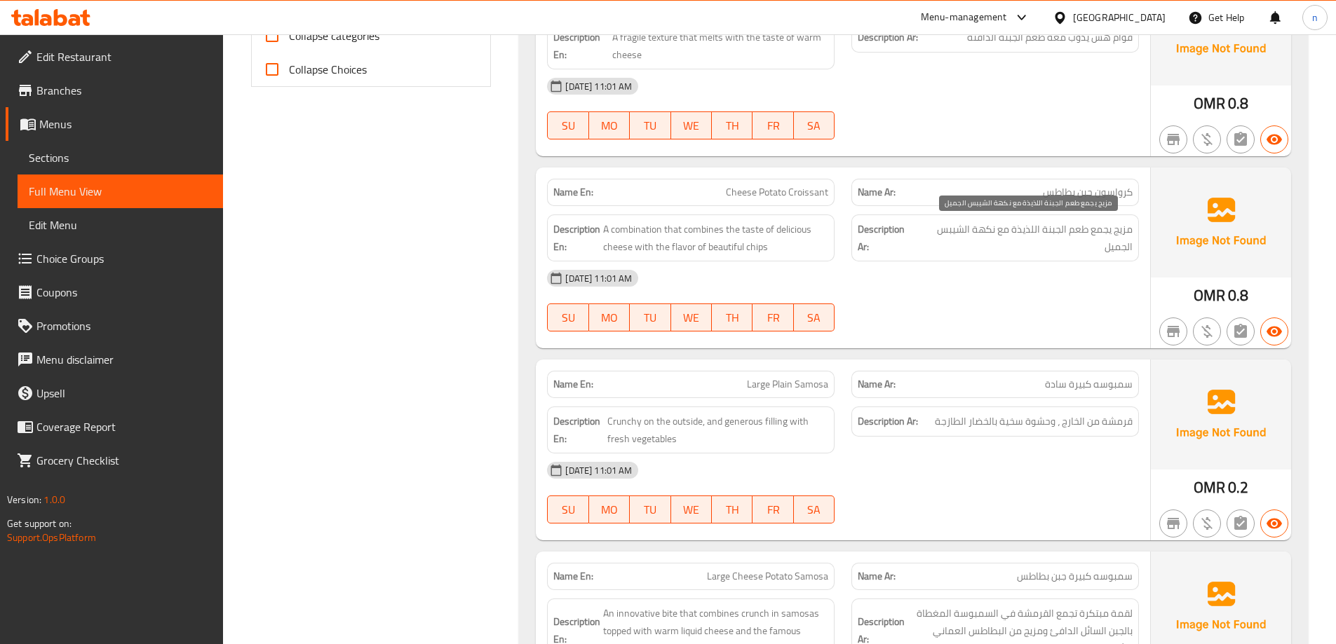
click at [1116, 246] on span "مزيج يجمع طعم الجبنة اللذيذة مع نكهة الشيبس الجميل" at bounding box center [1025, 238] width 215 height 34
click at [920, 262] on div "[DATE] 11:01 AM" at bounding box center [842, 279] width 609 height 34
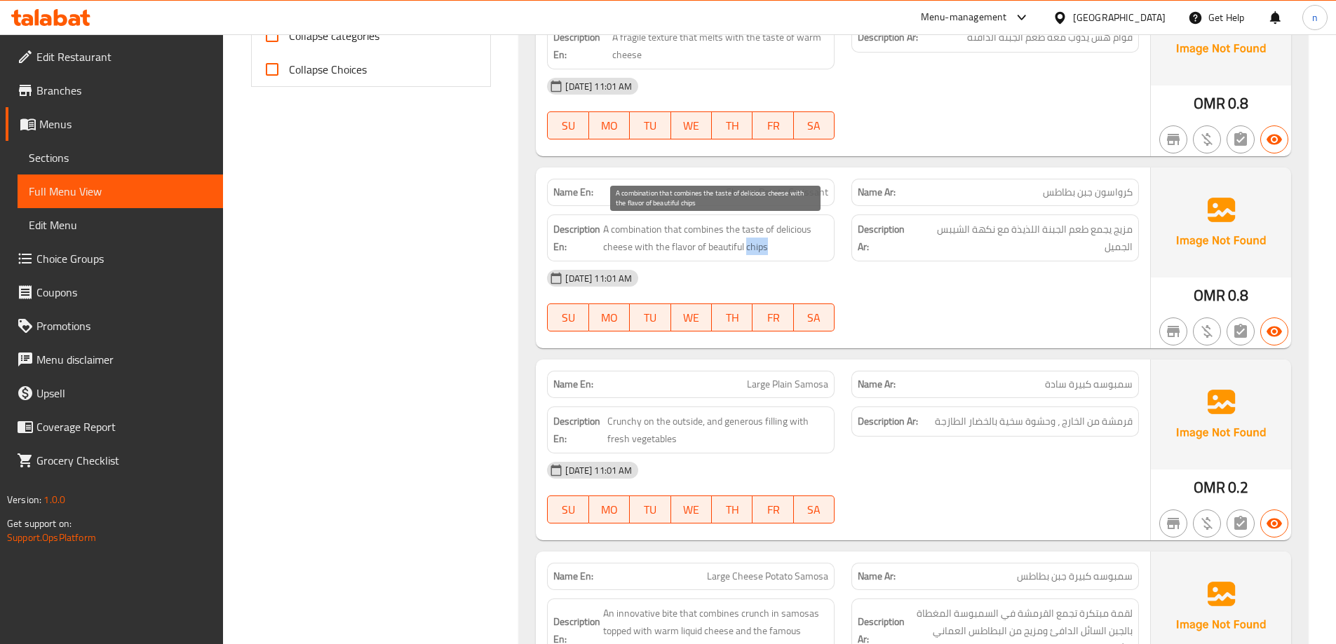
drag, startPoint x: 745, startPoint y: 248, endPoint x: 834, endPoint y: 243, distance: 89.2
click at [834, 243] on div "Description En: A combination that combines the taste of delicious cheese with …" at bounding box center [690, 238] width 287 height 47
click at [947, 225] on span "مزيج يجمع طعم الجبنة اللذيذة مع نكهة الشيبس الجميل" at bounding box center [1025, 238] width 215 height 34
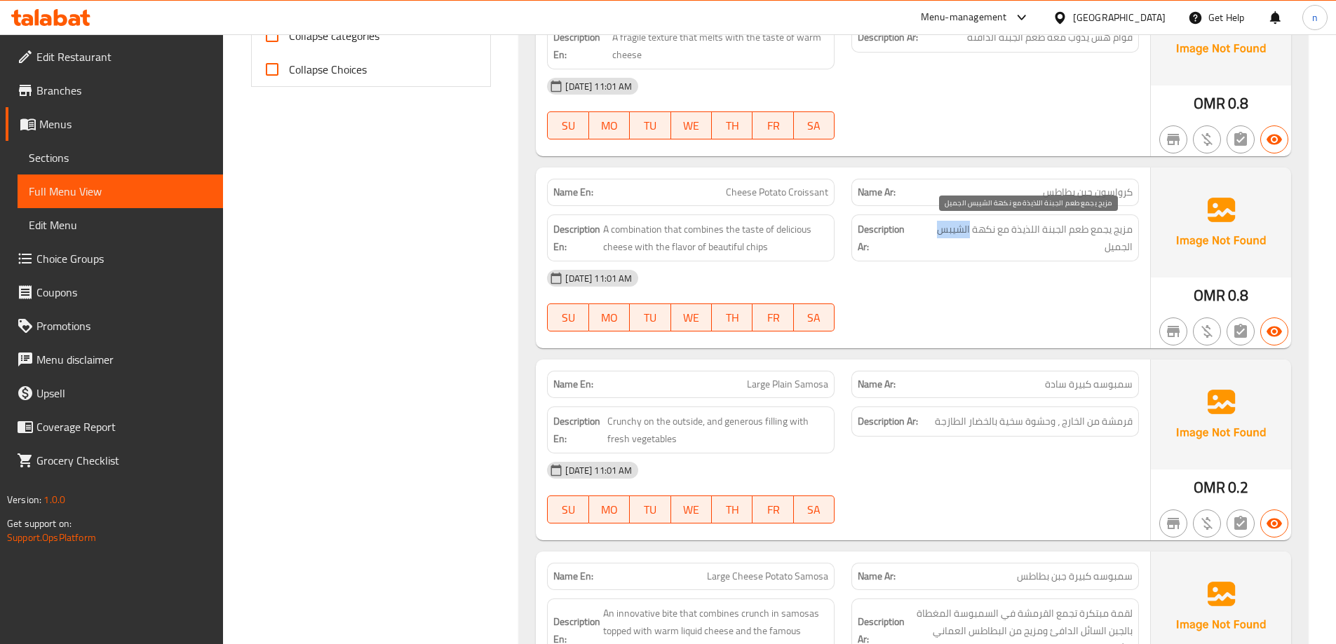
click at [947, 225] on span "مزيج يجمع طعم الجبنة اللذيذة مع نكهة الشيبس الجميل" at bounding box center [1025, 238] width 215 height 34
click at [879, 233] on strong "Description Ar:" at bounding box center [885, 238] width 57 height 34
click at [764, 254] on span "A combination that combines the taste of delicious cheese with the flavor of be…" at bounding box center [715, 238] width 225 height 34
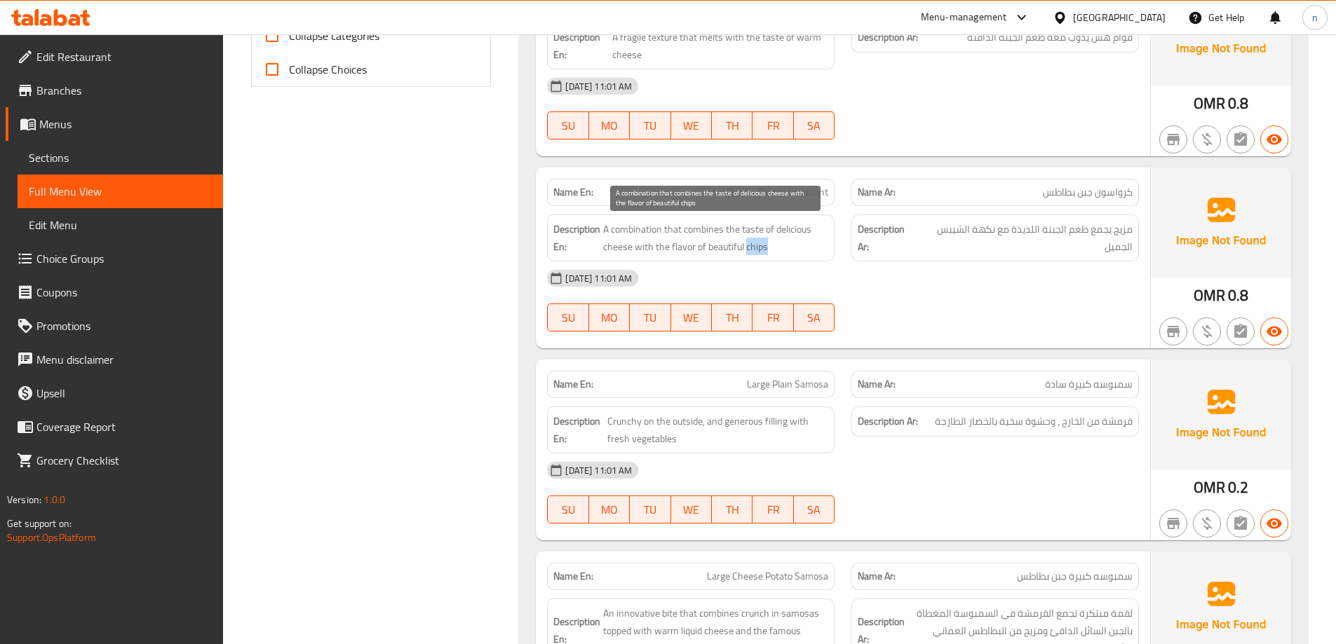
click at [764, 254] on span "A combination that combines the taste of delicious cheese with the flavor of be…" at bounding box center [715, 238] width 225 height 34
copy span "chips"
drag, startPoint x: 717, startPoint y: 173, endPoint x: 732, endPoint y: 203, distance: 33.2
click at [719, 181] on div "Name En: Cheese Potato Croissant" at bounding box center [690, 192] width 304 height 44
drag, startPoint x: 714, startPoint y: 195, endPoint x: 841, endPoint y: 201, distance: 127.0
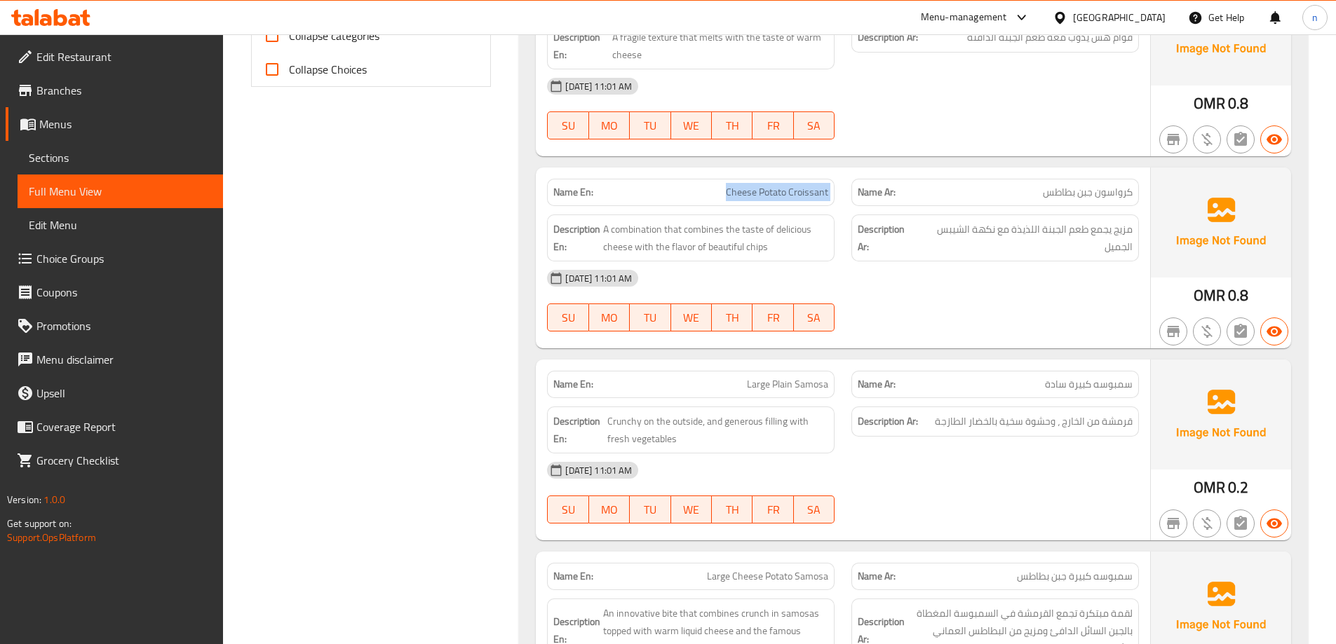
click at [848, 199] on div "Name En: Cheese Potato Croissant Name Ar: [PERSON_NAME]" at bounding box center [842, 192] width 609 height 44
copy span "Cheese Potato Croissant"
click at [938, 465] on div "[DATE] 11:01 AM" at bounding box center [842, 471] width 609 height 34
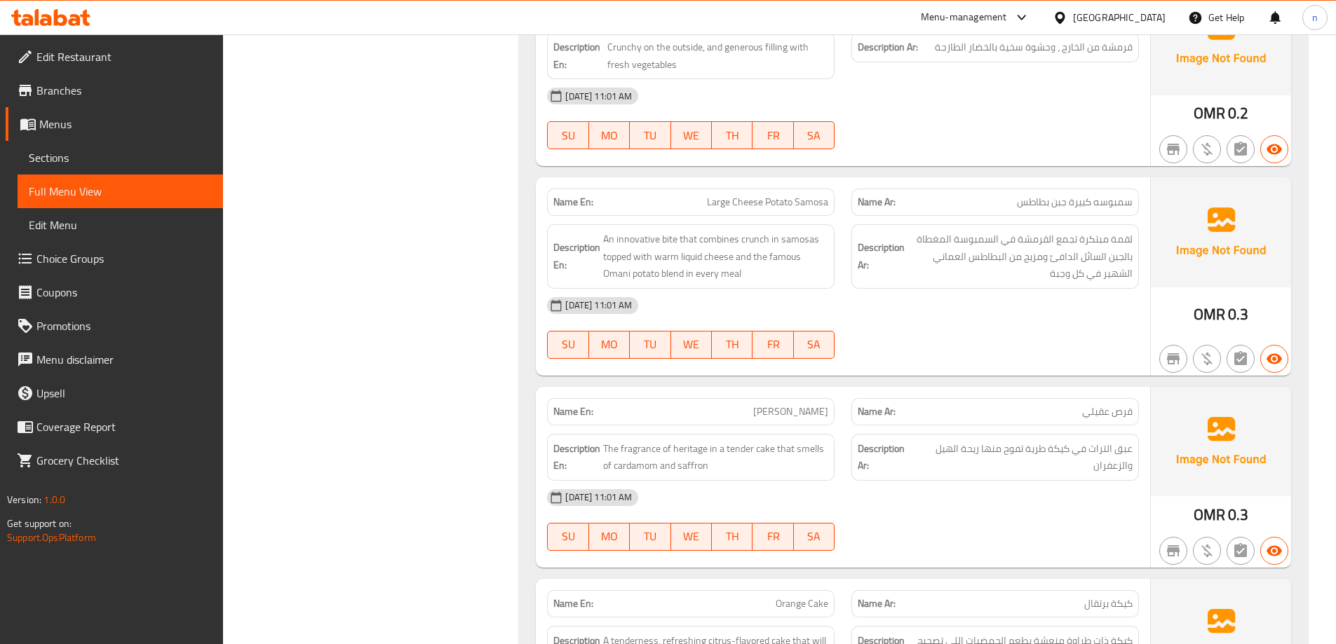
scroll to position [1052, 0]
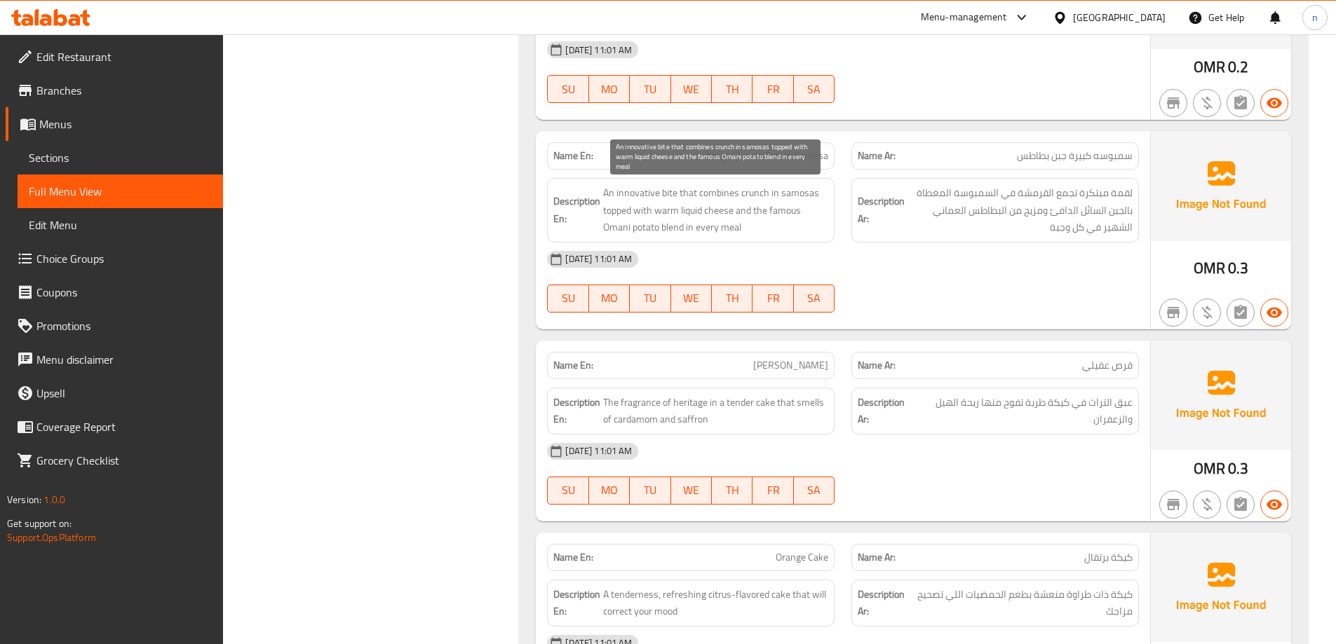
click at [665, 193] on span "An innovative bite that combines crunch in samosas topped with warm liquid chee…" at bounding box center [715, 210] width 225 height 52
click at [677, 211] on span "An innovative bite that combines crunch in samosas topped with warm liquid chee…" at bounding box center [715, 210] width 225 height 52
click at [752, 197] on span "An innovative bite that combines crunch in samosas topped with warm liquid chee…" at bounding box center [715, 210] width 225 height 52
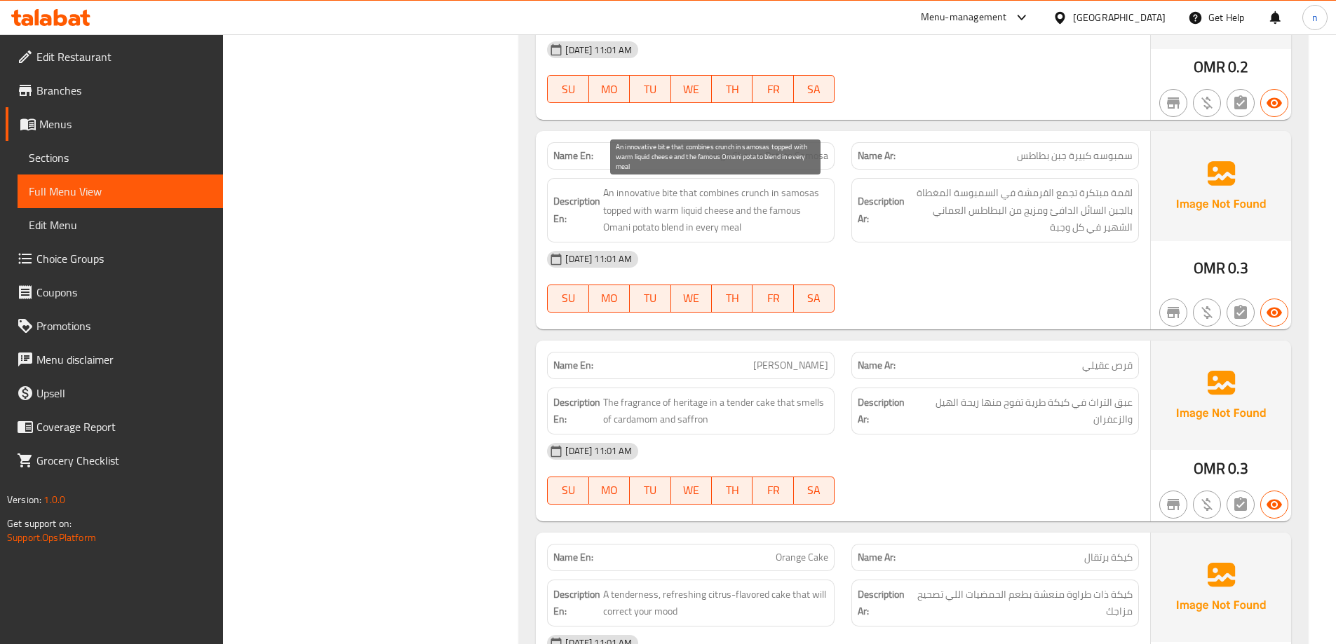
click at [780, 208] on span "An innovative bite that combines crunch in samosas topped with warm liquid chee…" at bounding box center [715, 210] width 225 height 52
drag, startPoint x: 603, startPoint y: 208, endPoint x: 628, endPoint y: 214, distance: 26.0
click at [628, 214] on span "An innovative bite that combines crunch in samosas topped with warm liquid chee…" at bounding box center [715, 210] width 225 height 52
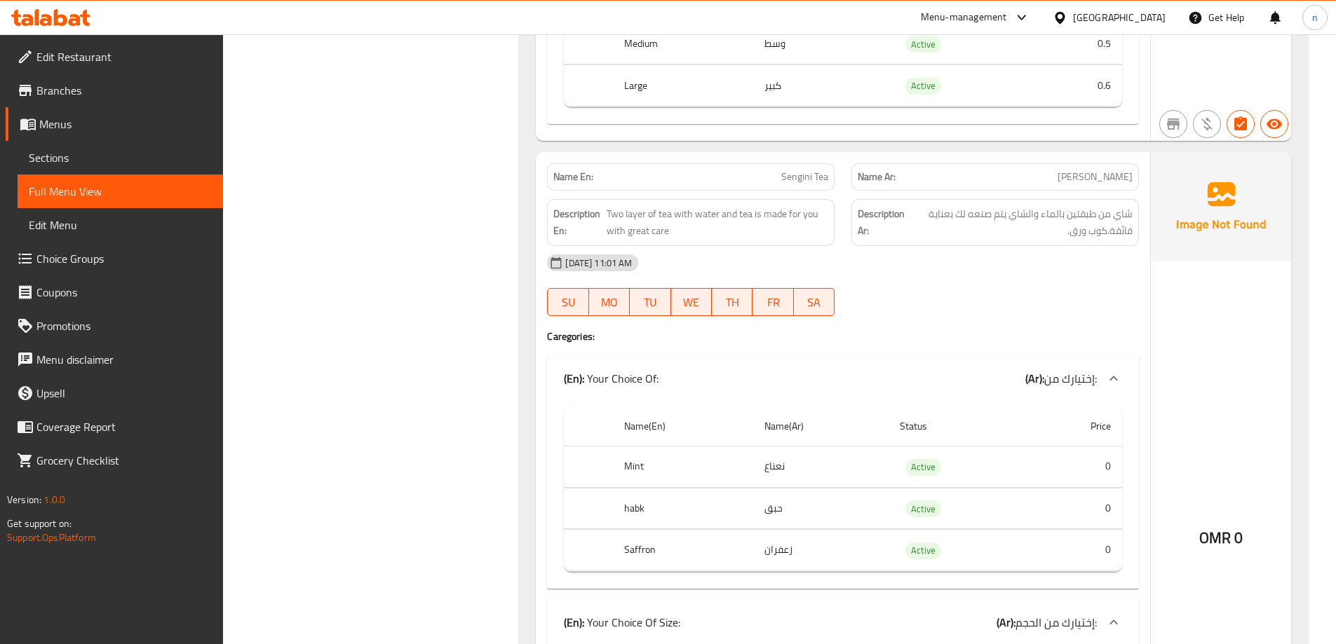
scroll to position [2103, 0]
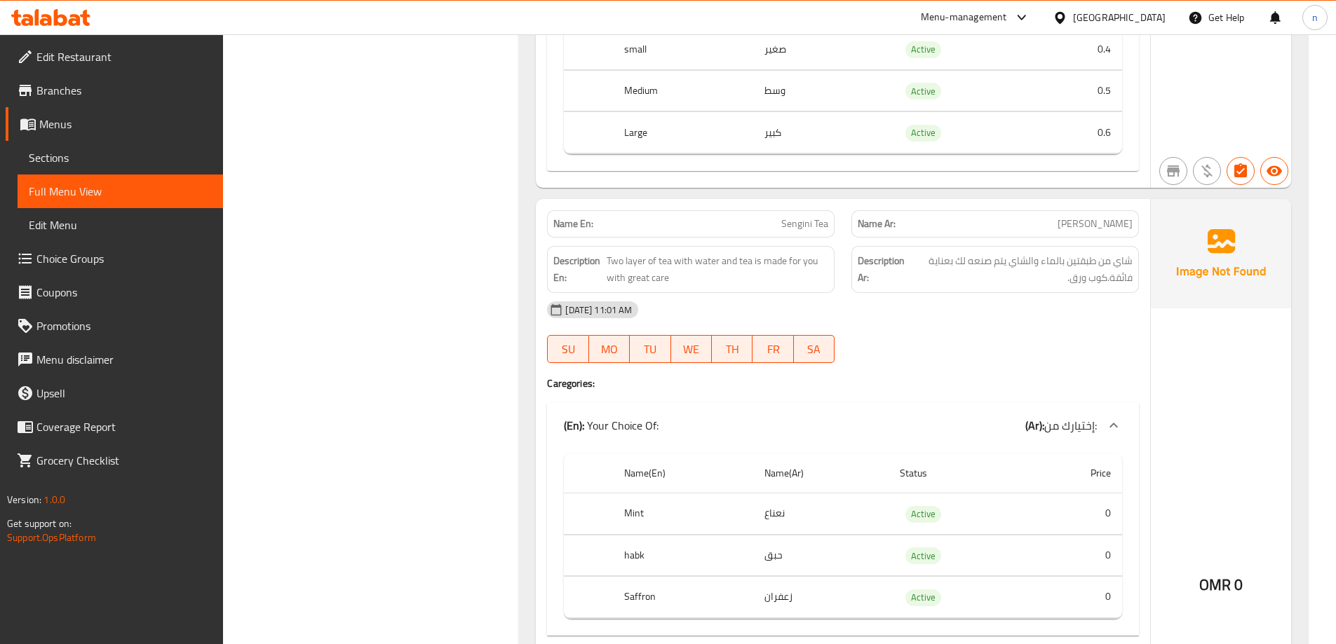
copy span "Sengini"
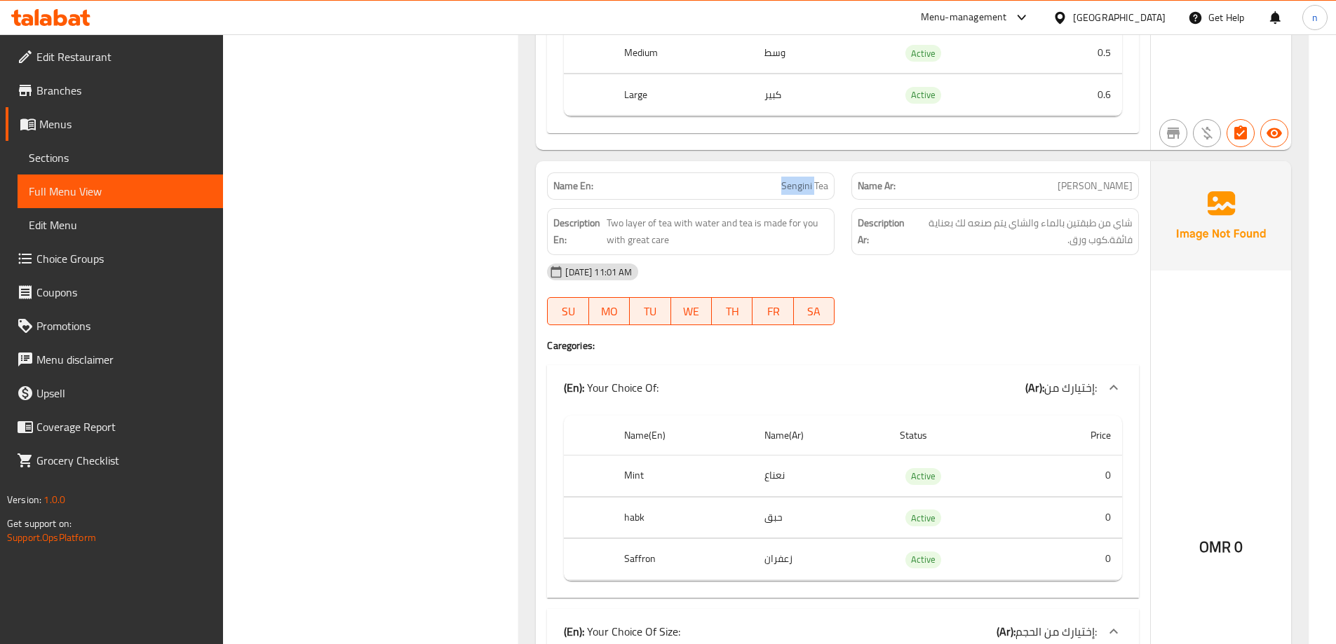
scroll to position [2173, 0]
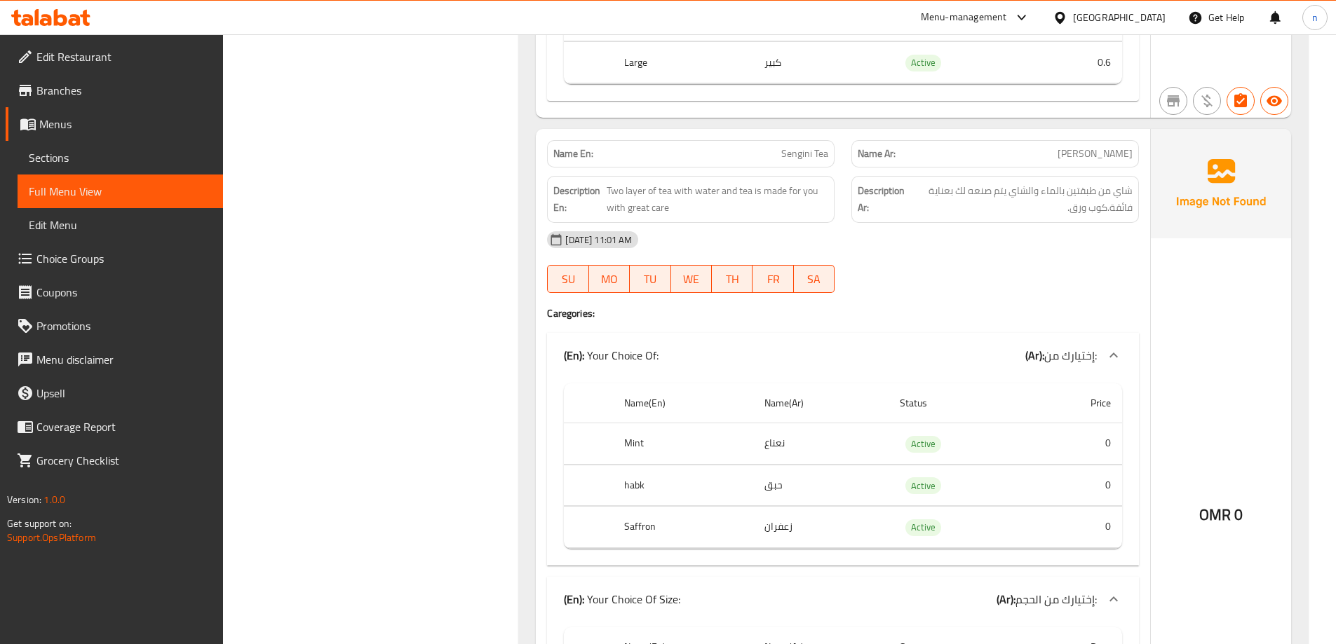
click at [740, 186] on span "Two layer of tea with water and tea is made for you with great care" at bounding box center [717, 199] width 222 height 34
click at [717, 184] on span "Two layer of tea with water and tea is made for you with great care" at bounding box center [717, 199] width 222 height 34
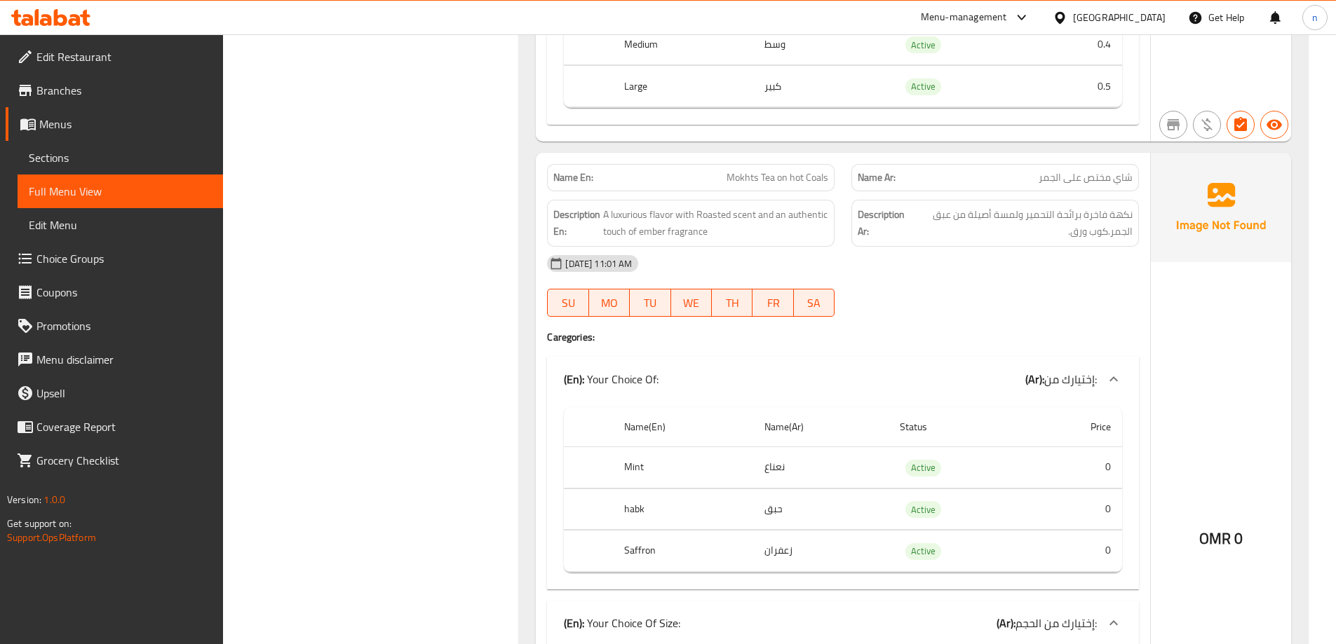
scroll to position [3576, 0]
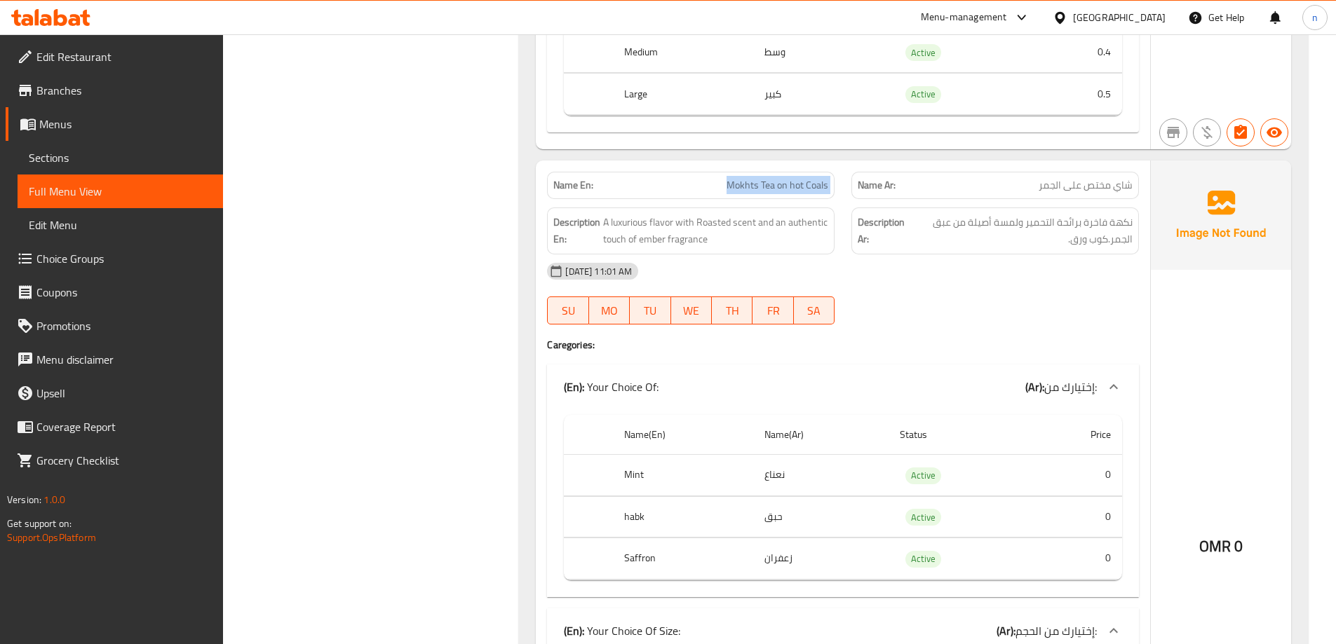
drag, startPoint x: 785, startPoint y: 184, endPoint x: 813, endPoint y: 192, distance: 30.0
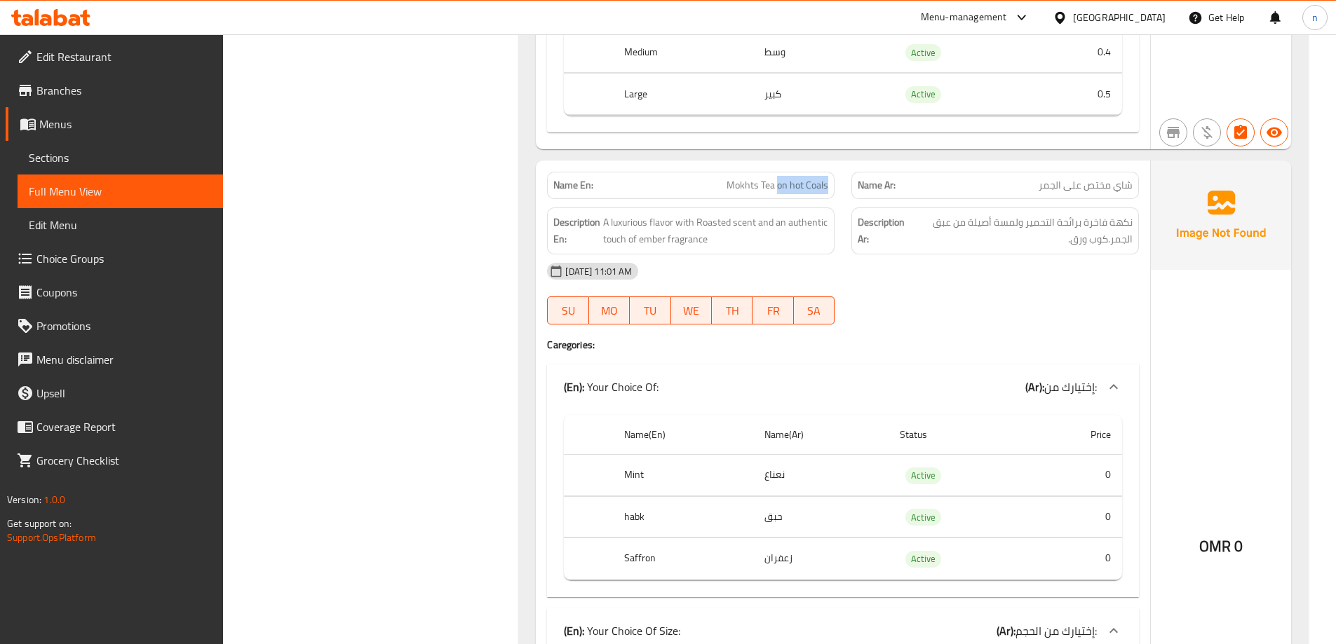
drag, startPoint x: 781, startPoint y: 186, endPoint x: 821, endPoint y: 180, distance: 40.4
drag, startPoint x: 792, startPoint y: 186, endPoint x: 837, endPoint y: 191, distance: 45.1
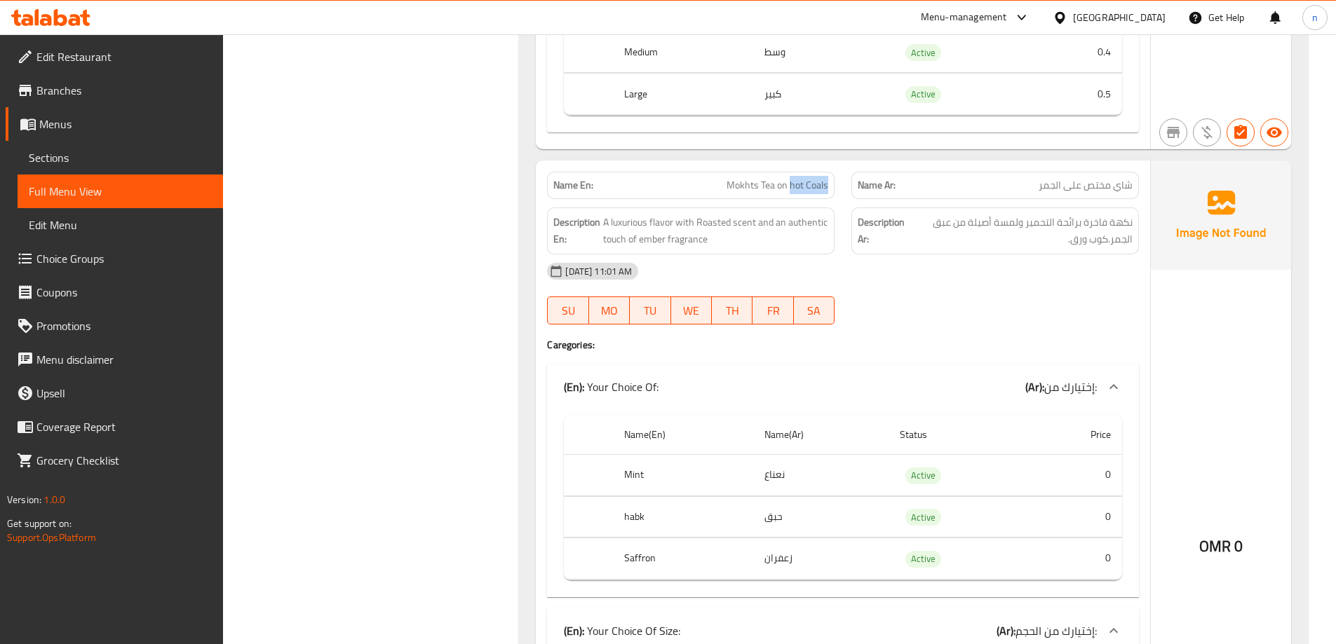
copy span "hot Coals"
click at [719, 227] on span "A luxurious flavor with Roasted scent and an authentic touch of ember fragrance" at bounding box center [715, 231] width 225 height 34
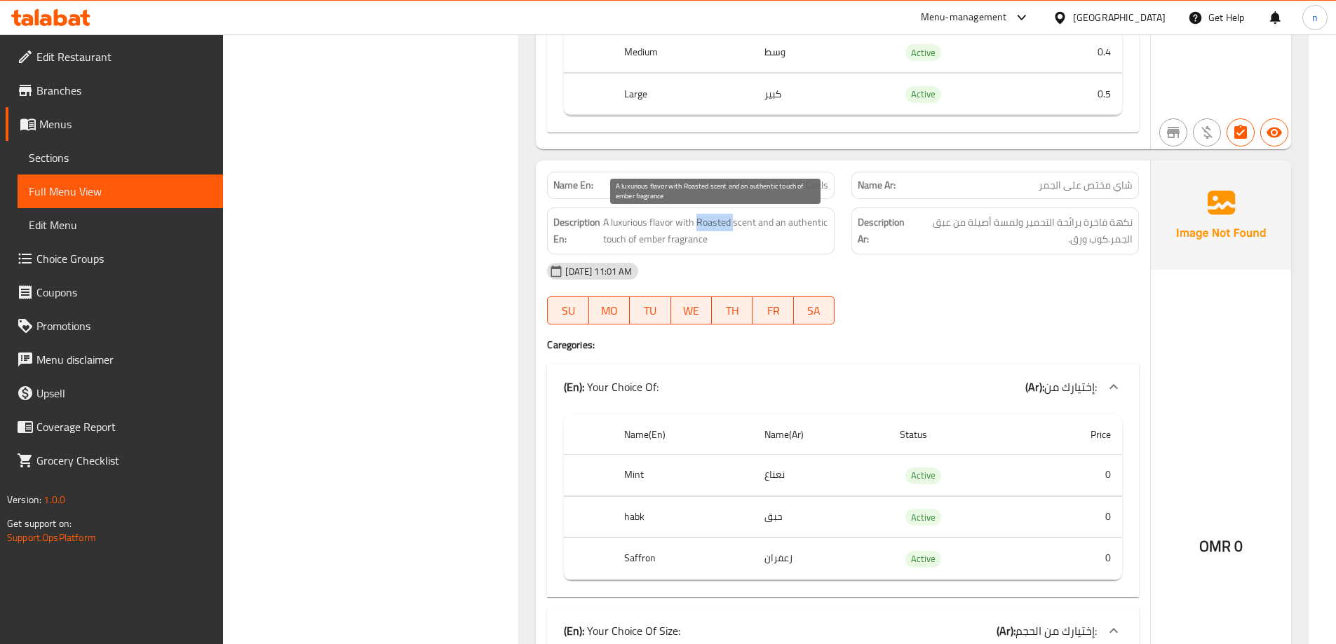
click at [719, 227] on span "A luxurious flavor with Roasted scent and an authentic touch of ember fragrance" at bounding box center [715, 231] width 225 height 34
drag, startPoint x: 642, startPoint y: 237, endPoint x: 773, endPoint y: 240, distance: 131.1
click at [773, 240] on span "A luxurious flavor with Roasted scent and an authentic touch of ember fragrance" at bounding box center [715, 231] width 225 height 34
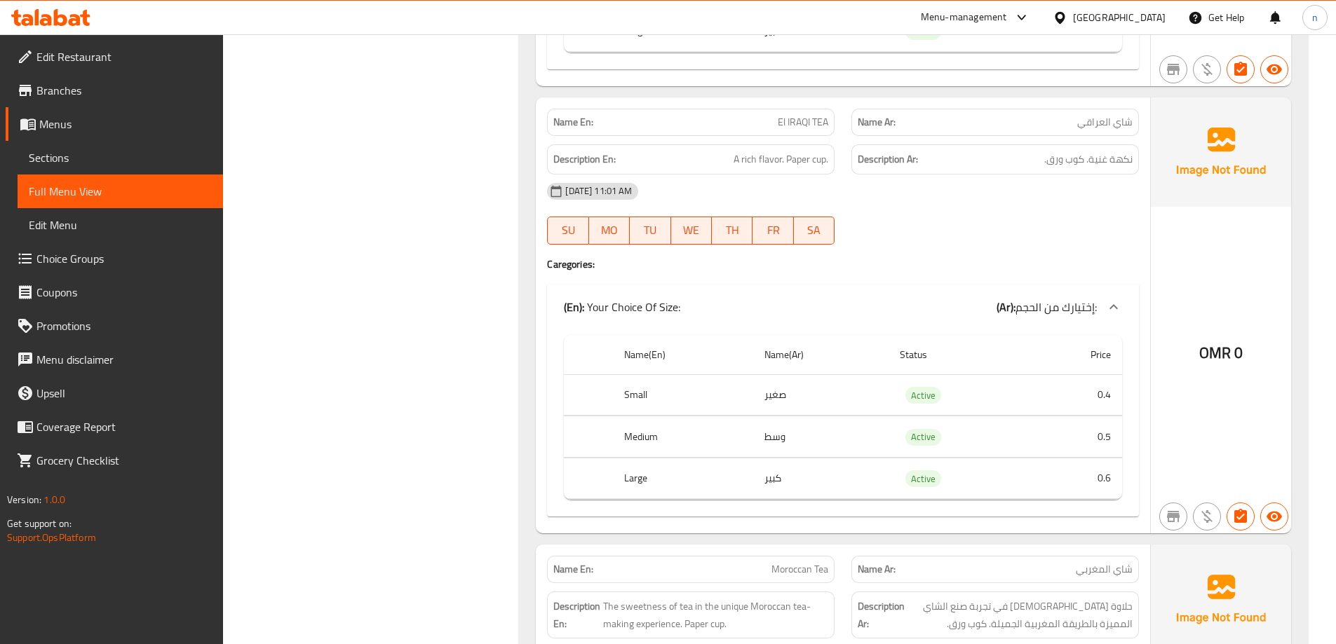
scroll to position [4697, 0]
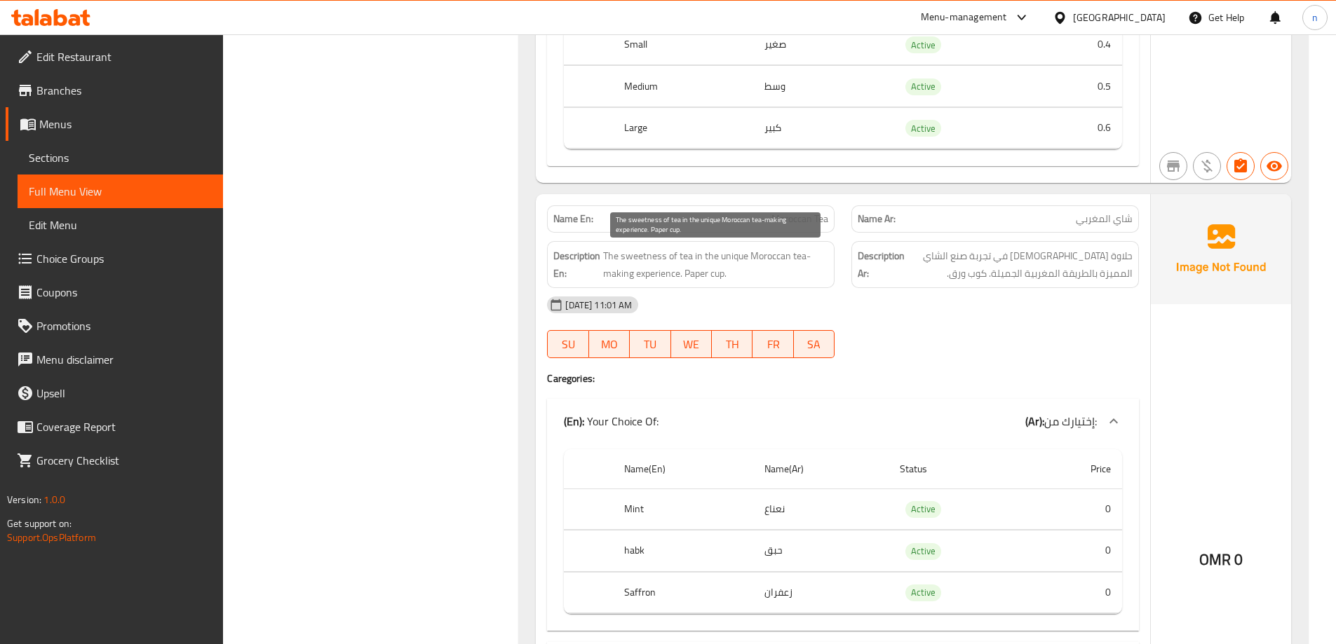
click at [745, 256] on span "The sweetness of tea in the unique Moroccan tea-making experience. Paper cup." at bounding box center [715, 264] width 225 height 34
click at [739, 254] on span "The sweetness of tea in the unique Moroccan tea-making experience. Paper cup." at bounding box center [715, 264] width 225 height 34
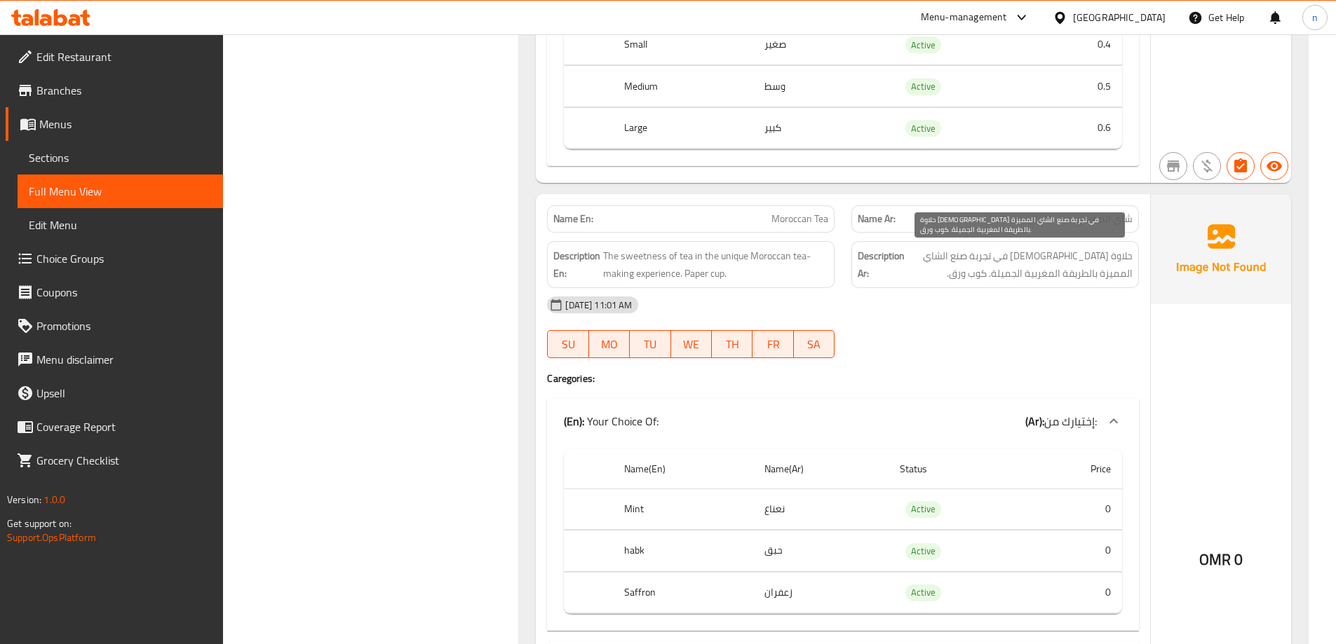
click at [979, 254] on span "حلاوة [DEMOGRAPHIC_DATA] في تجربة صنع الشاي المميزة بالطريقة المغربية الجميلة. …" at bounding box center [1019, 264] width 225 height 34
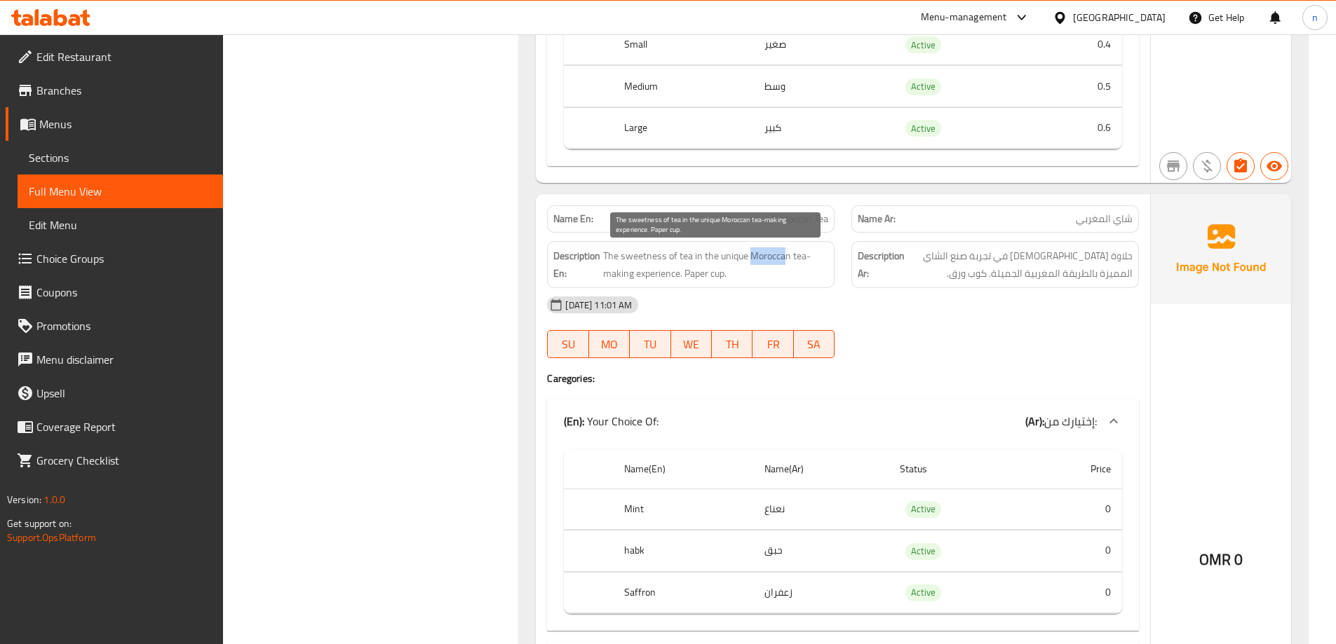
drag, startPoint x: 752, startPoint y: 259, endPoint x: 785, endPoint y: 264, distance: 33.4
click at [785, 264] on span "The sweetness of tea in the unique Moroccan tea-making experience. Paper cup." at bounding box center [715, 264] width 225 height 34
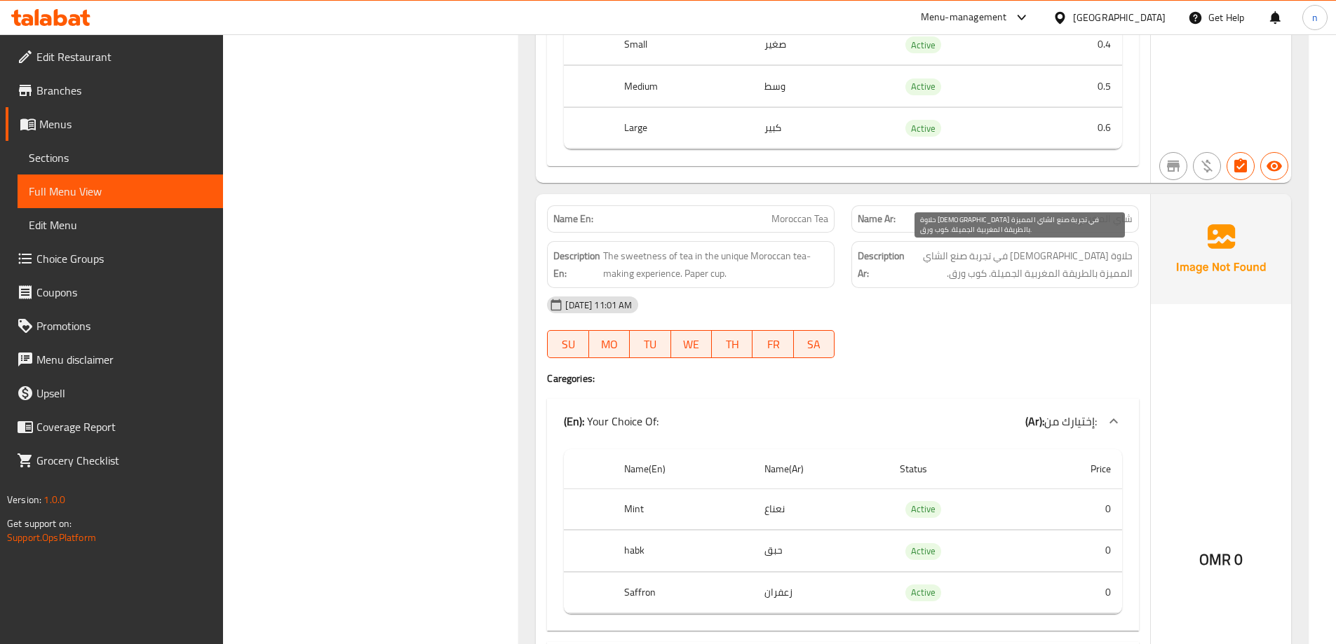
click at [996, 254] on span "حلاوة [DEMOGRAPHIC_DATA] في تجربة صنع الشاي المميزة بالطريقة المغربية الجميلة. …" at bounding box center [1019, 264] width 225 height 34
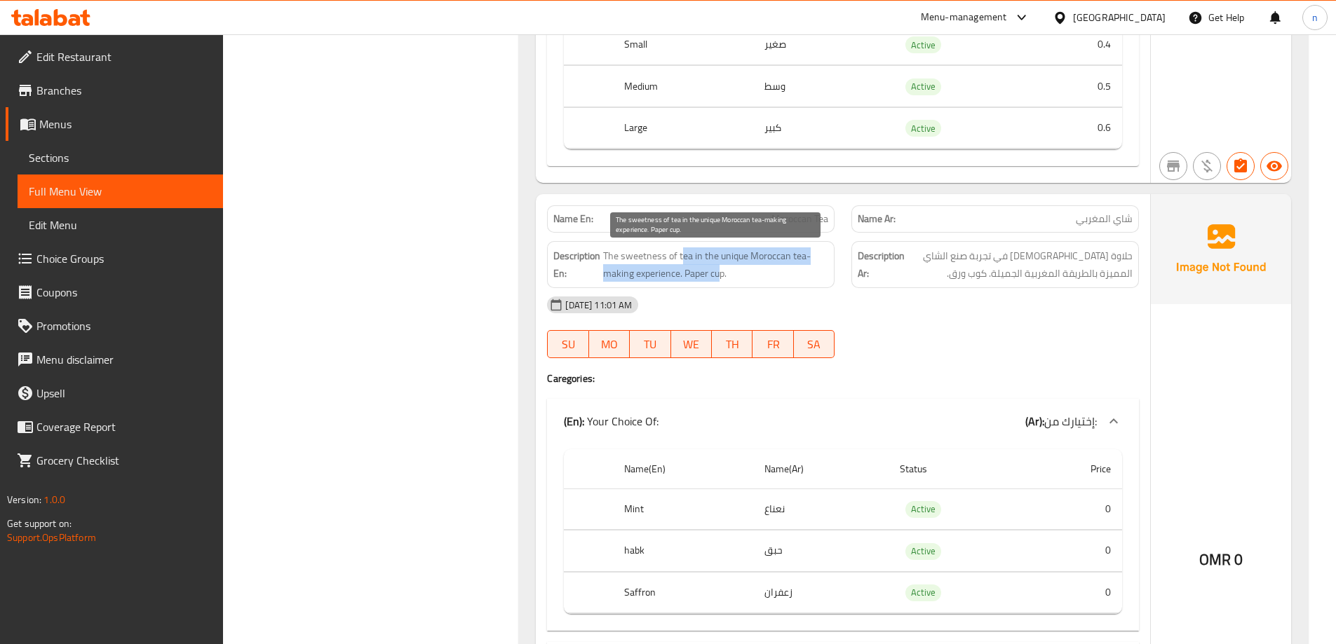
drag, startPoint x: 682, startPoint y: 264, endPoint x: 721, endPoint y: 270, distance: 39.8
click at [721, 270] on span "The sweetness of tea in the unique Moroccan tea-making experience. Paper cup." at bounding box center [715, 264] width 225 height 34
click at [782, 247] on span "The sweetness of tea in the unique Moroccan tea-making experience. Paper cup." at bounding box center [715, 264] width 225 height 34
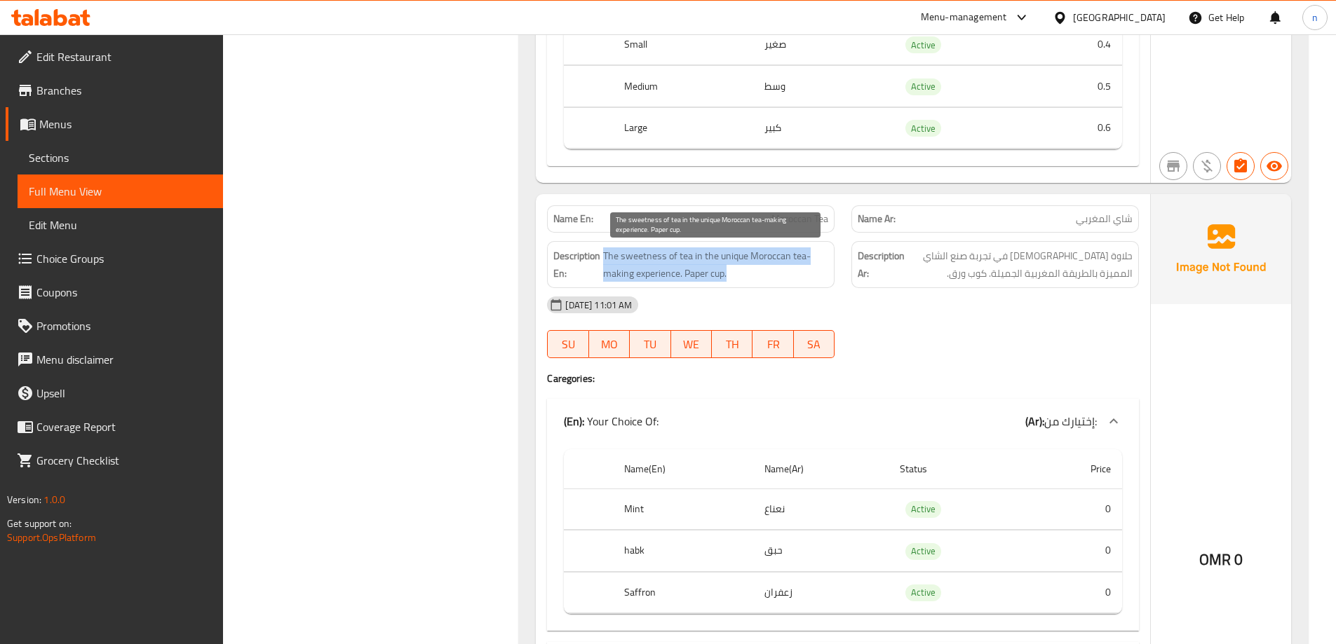
click at [782, 247] on span "The sweetness of tea in the unique Moroccan tea-making experience. Paper cup." at bounding box center [715, 264] width 225 height 34
click at [777, 268] on span "The sweetness of tea in the unique Moroccan tea-making experience. Paper cup." at bounding box center [715, 264] width 225 height 34
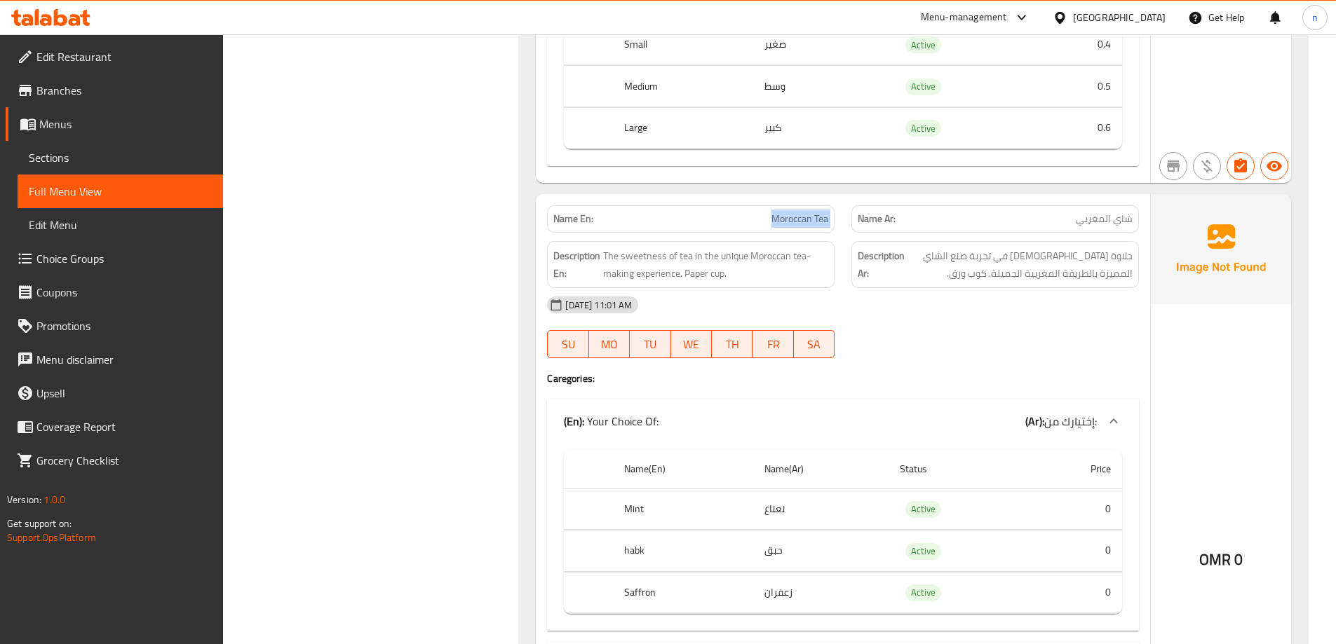
copy span "Moroccan Tea"
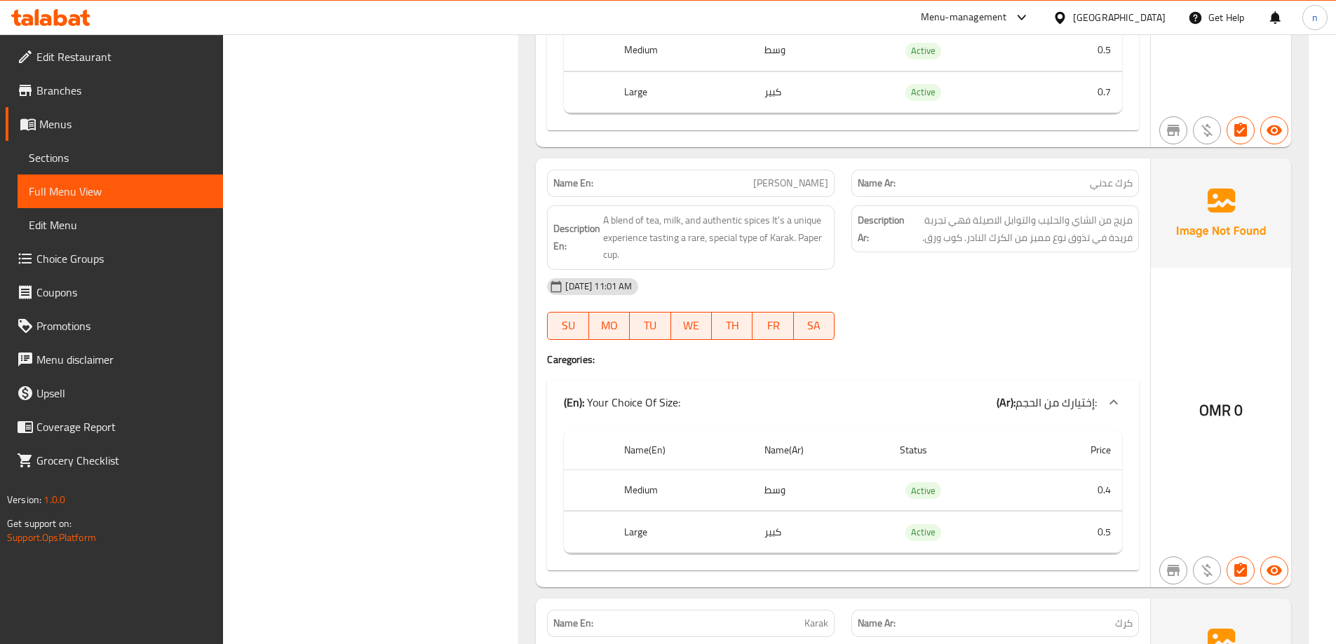
scroll to position [5398, 0]
copy span "[PERSON_NAME]"
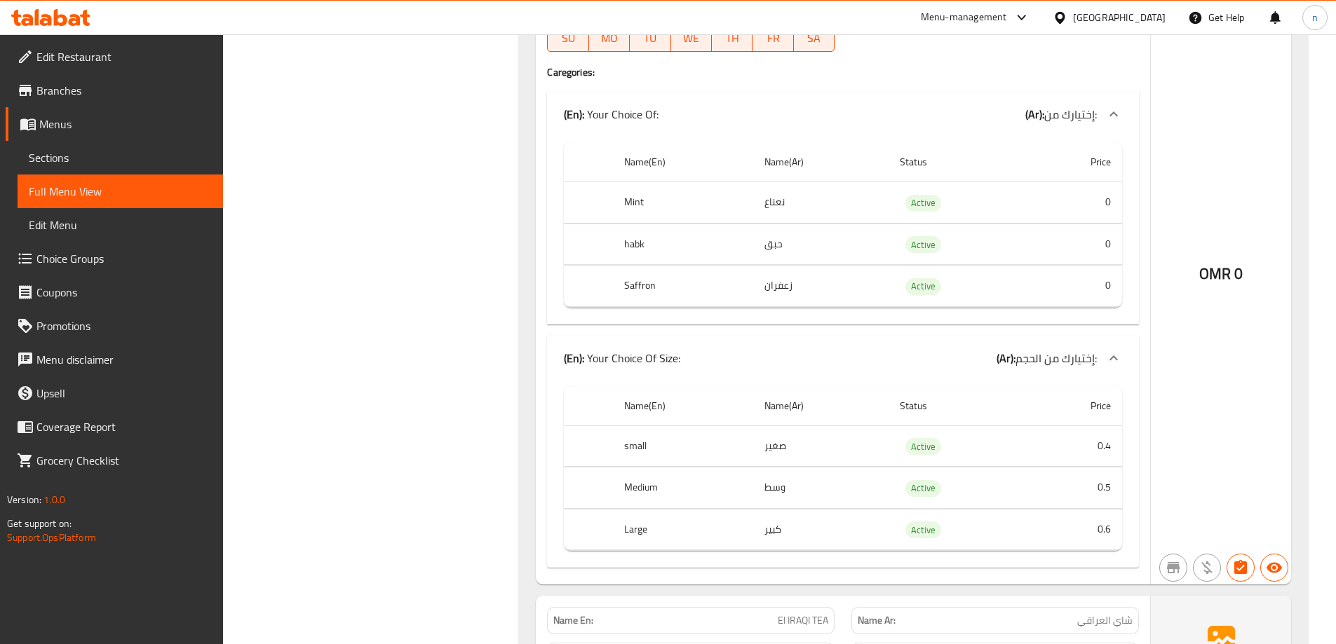
scroll to position [3778, 0]
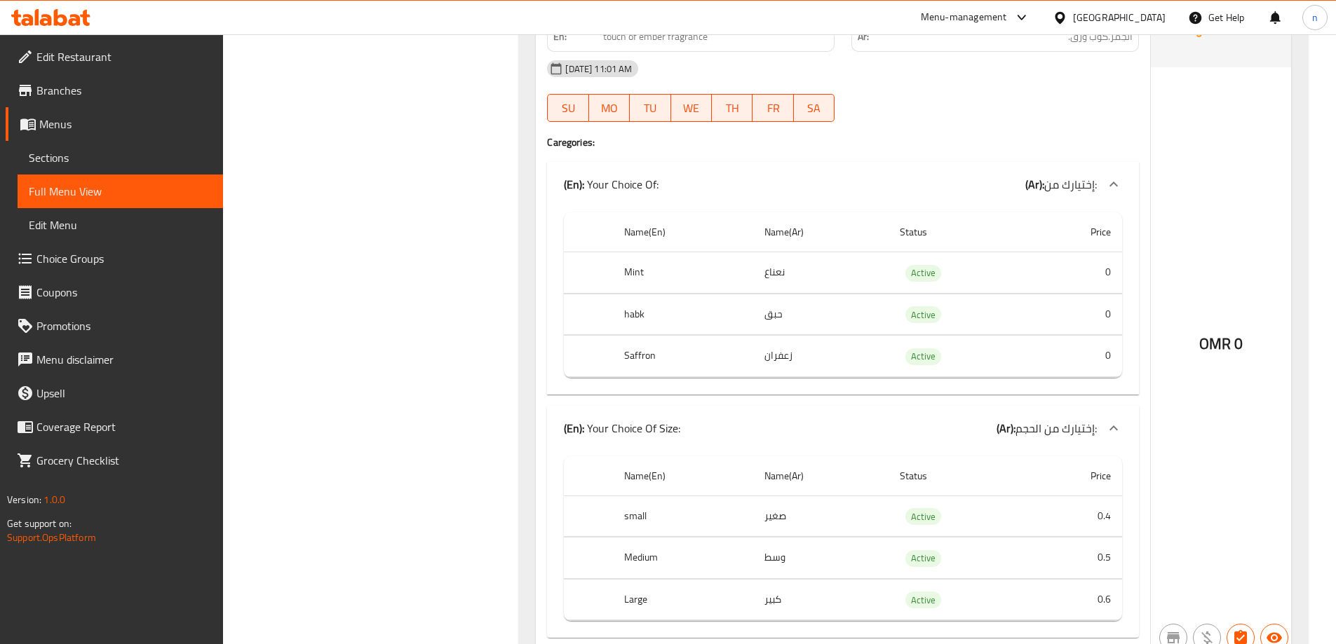
click at [51, 117] on span "Menus" at bounding box center [125, 124] width 172 height 17
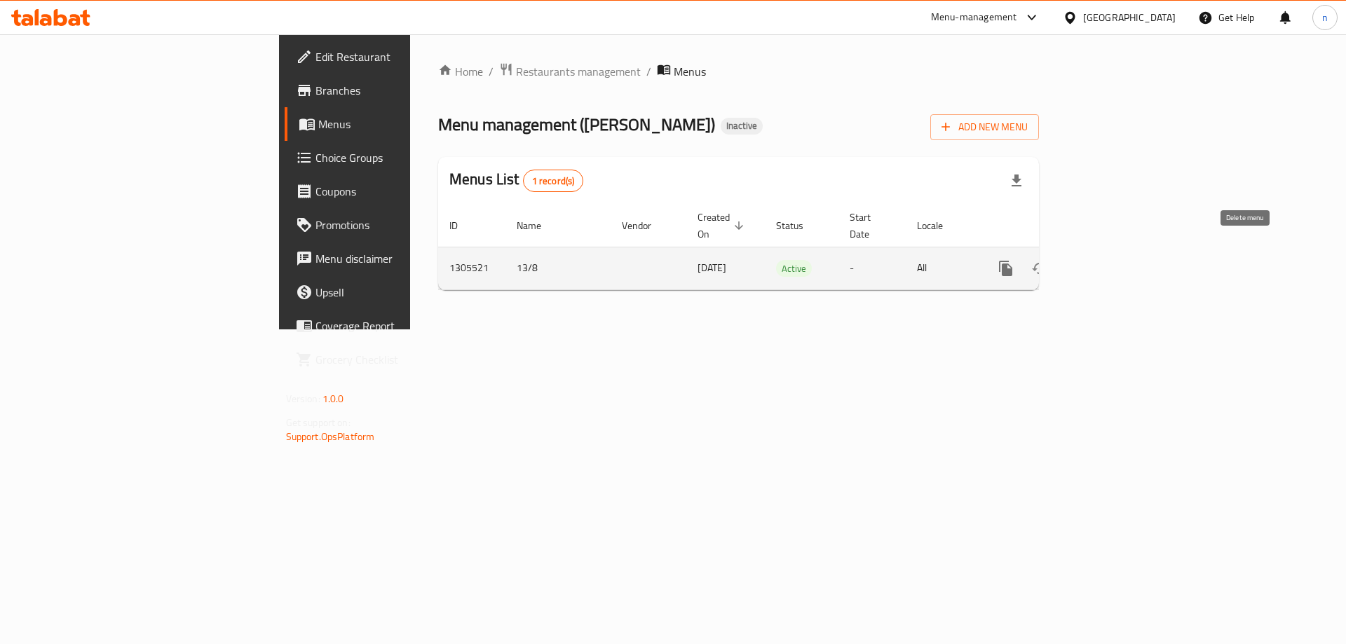
click at [1082, 260] on icon "enhanced table" at bounding box center [1073, 268] width 17 height 17
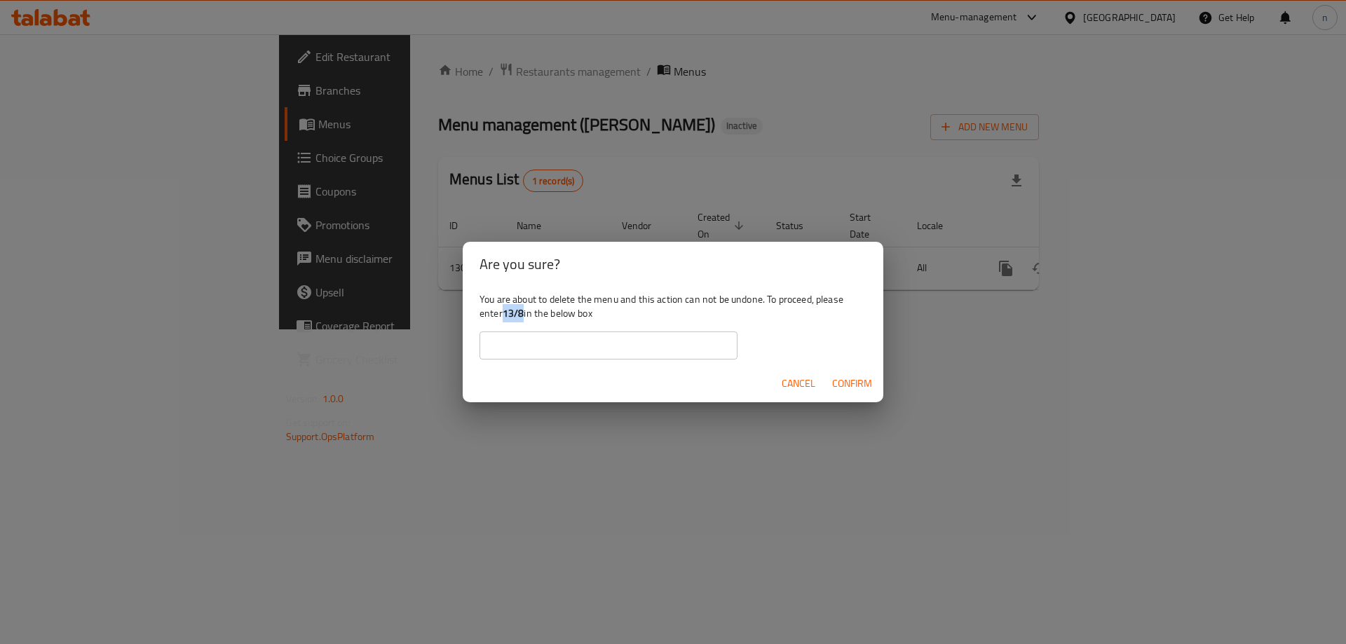
drag, startPoint x: 507, startPoint y: 313, endPoint x: 525, endPoint y: 314, distance: 18.2
click at [525, 314] on div "You are about to delete the menu and this action can not be undone. To proceed,…" at bounding box center [673, 326] width 421 height 79
copy b "13/8"
click at [531, 341] on input "text" at bounding box center [609, 346] width 258 height 28
paste input "13/8"
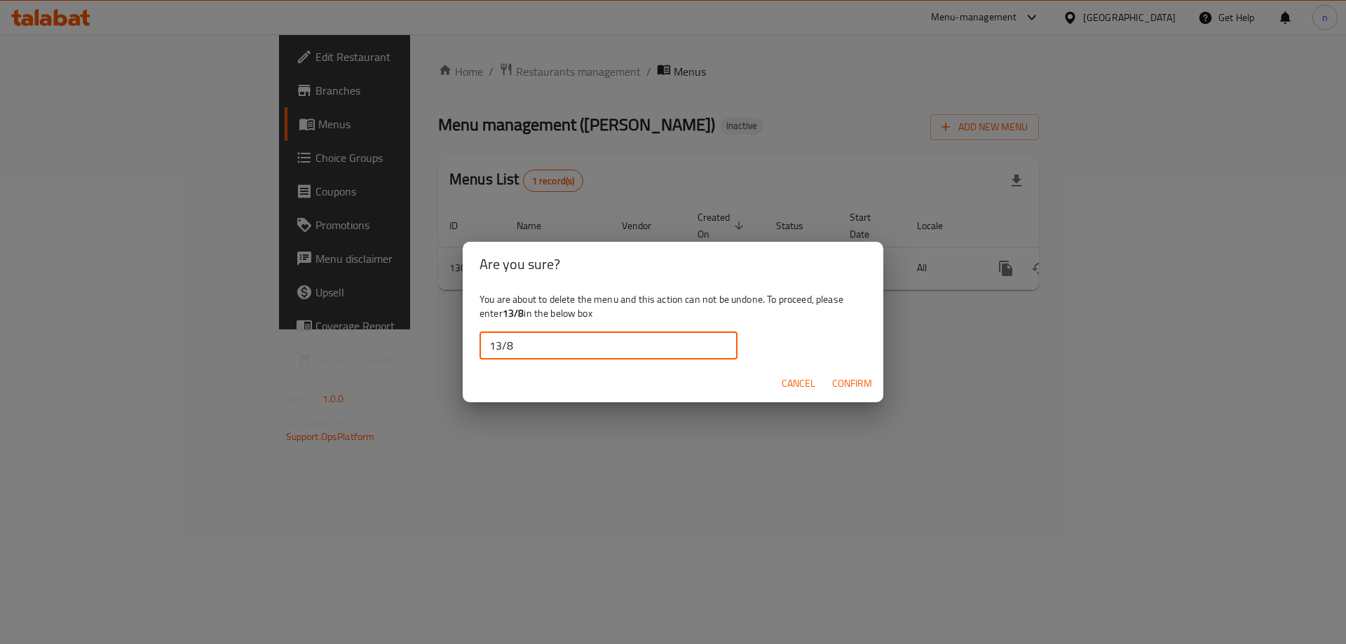
type input "13/8"
click at [861, 386] on span "Confirm" at bounding box center [852, 384] width 40 height 18
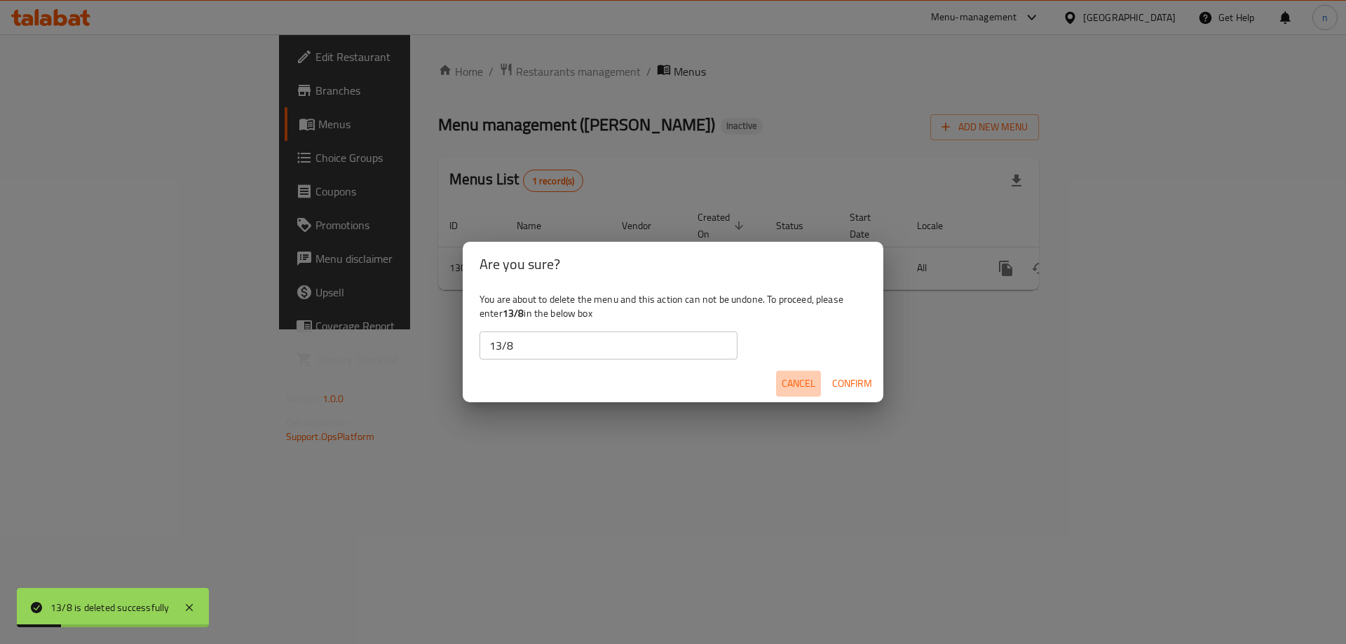
click at [786, 386] on span "Cancel" at bounding box center [799, 384] width 34 height 18
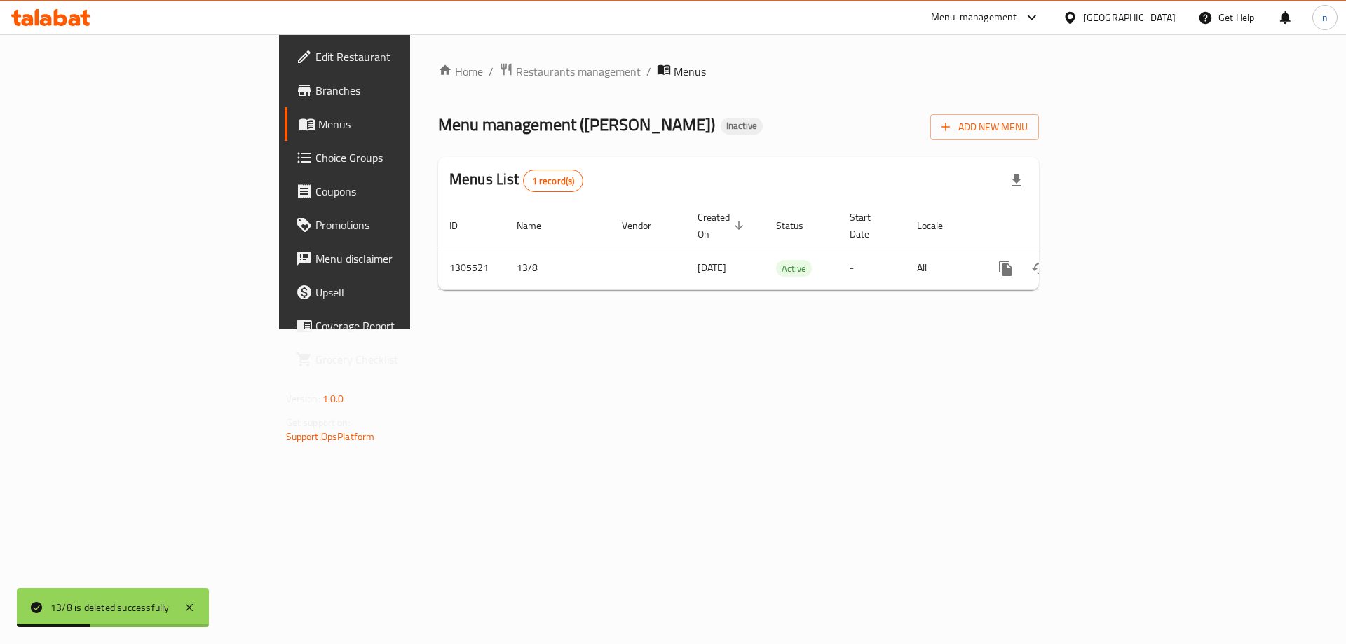
click at [318, 119] on span "Menus" at bounding box center [405, 124] width 175 height 17
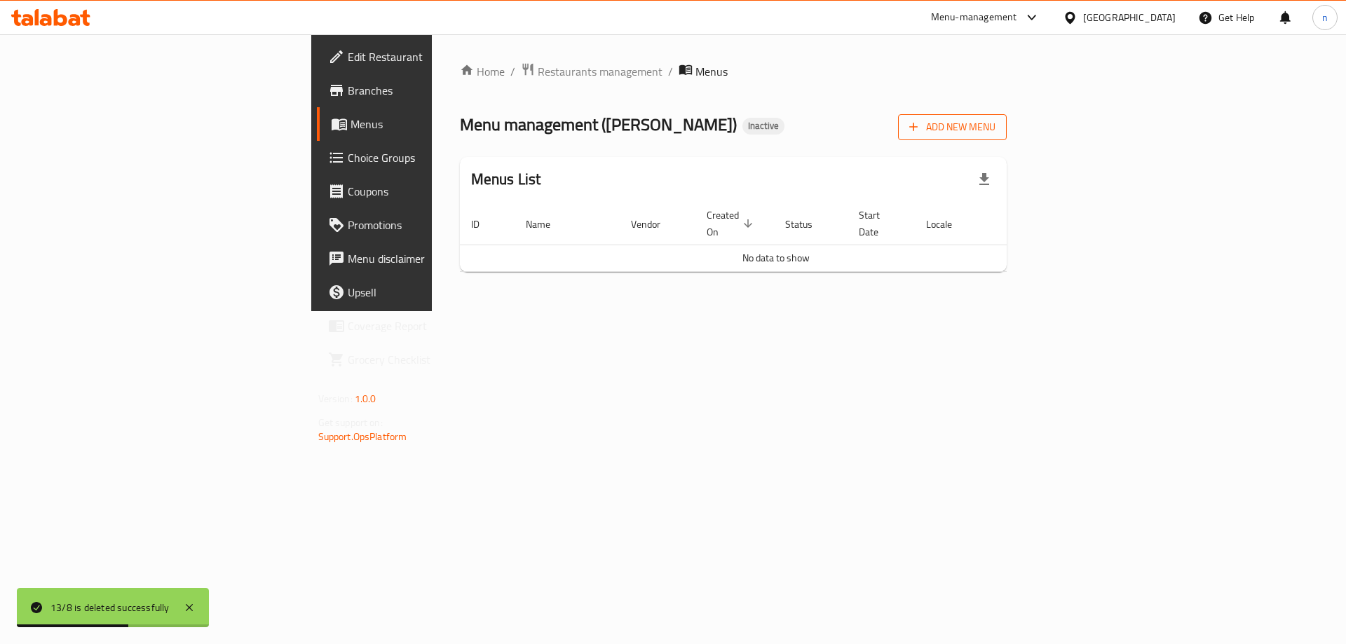
click at [996, 124] on span "Add New Menu" at bounding box center [952, 127] width 86 height 18
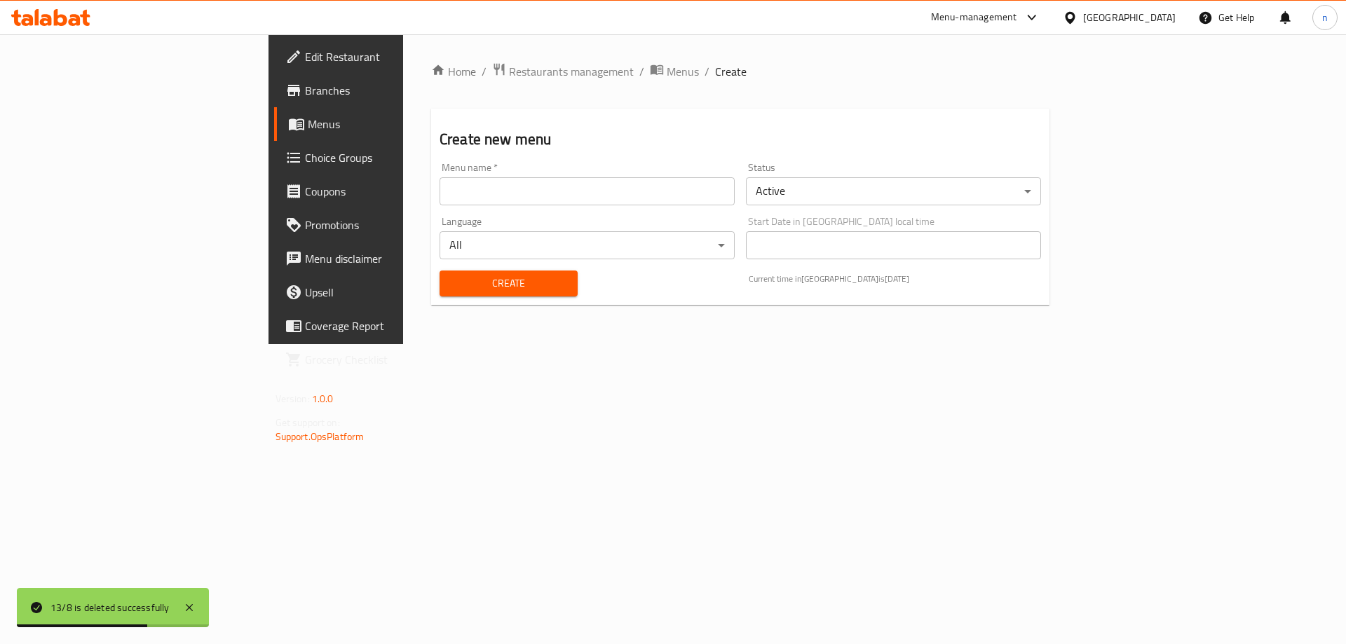
click at [571, 193] on input "text" at bounding box center [587, 191] width 295 height 28
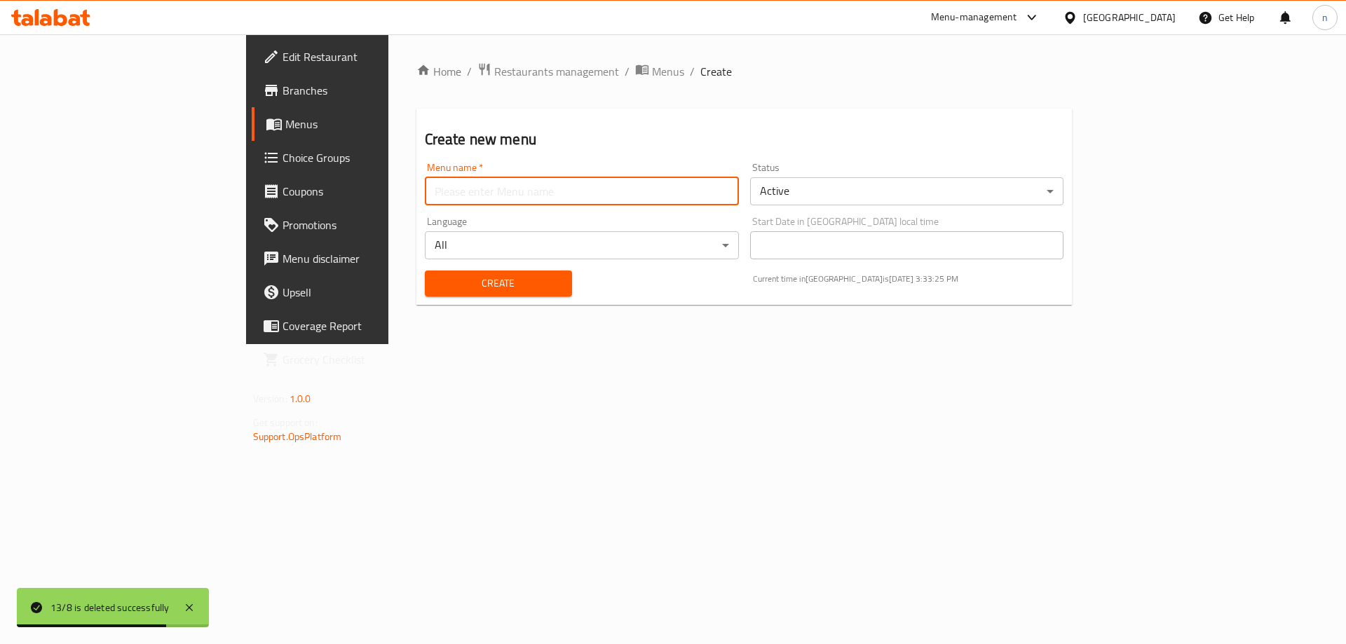
paste input "13/8"
type input "13/8"
click at [436, 286] on span "Create" at bounding box center [498, 284] width 125 height 18
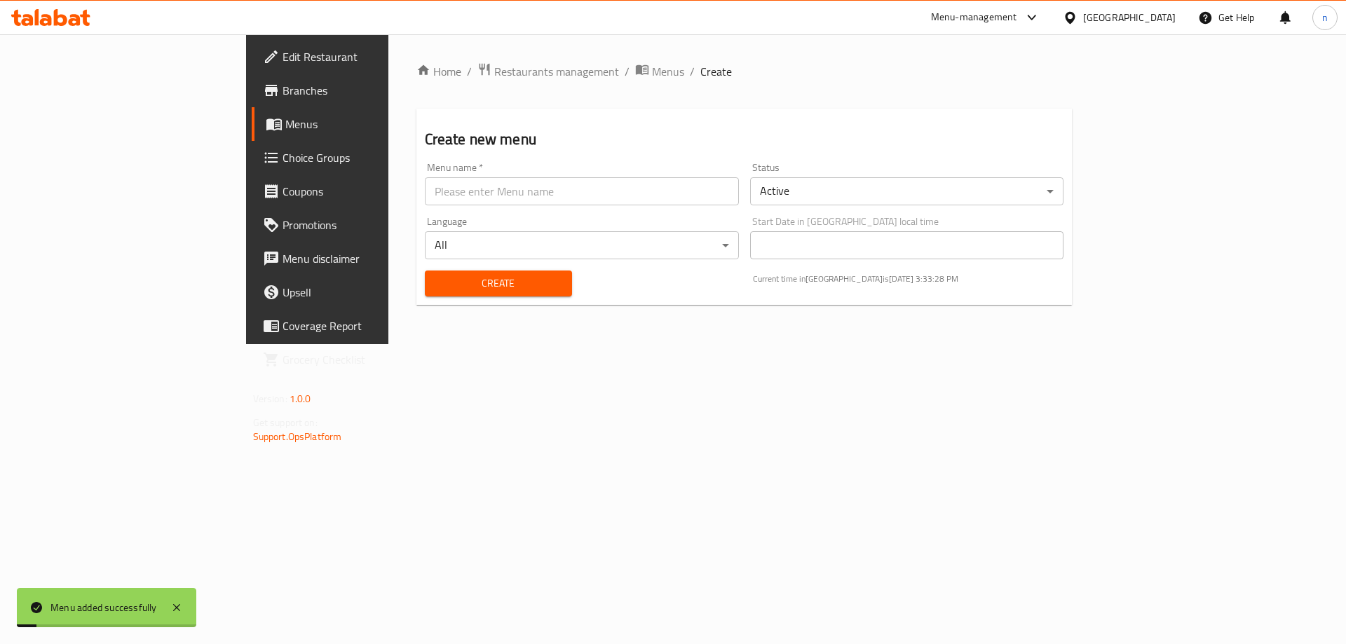
click at [285, 128] on span "Menus" at bounding box center [372, 124] width 175 height 17
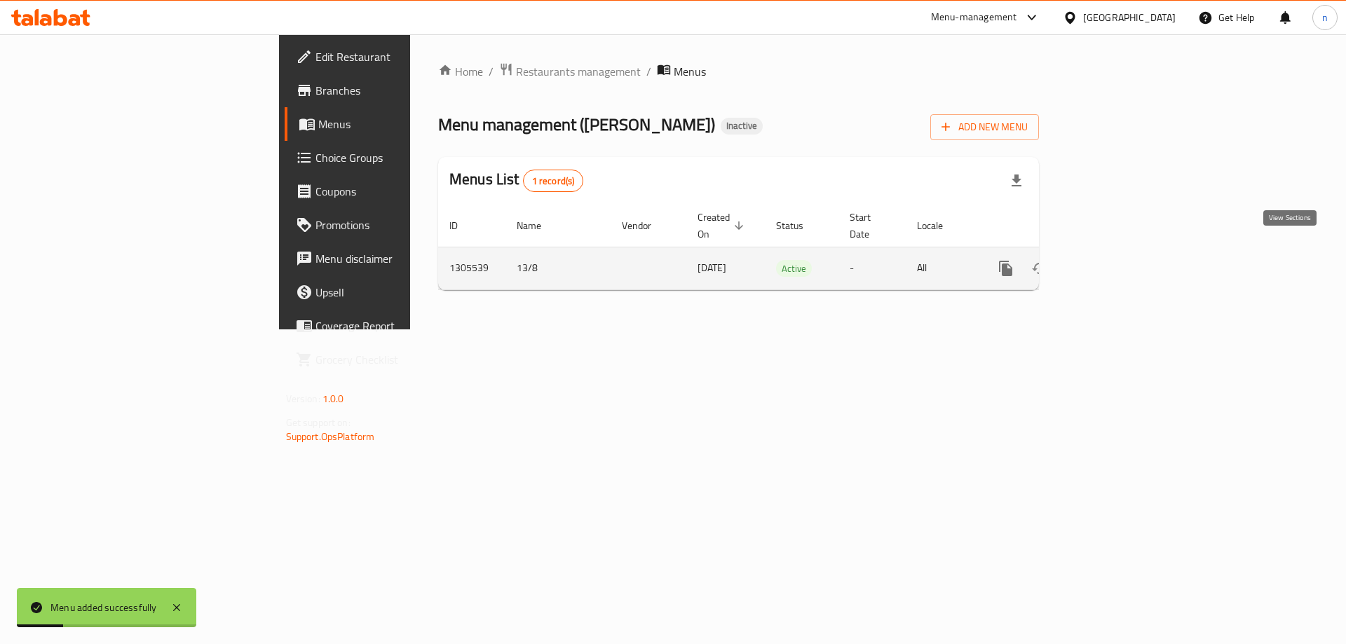
click at [1113, 262] on icon "enhanced table" at bounding box center [1107, 268] width 13 height 13
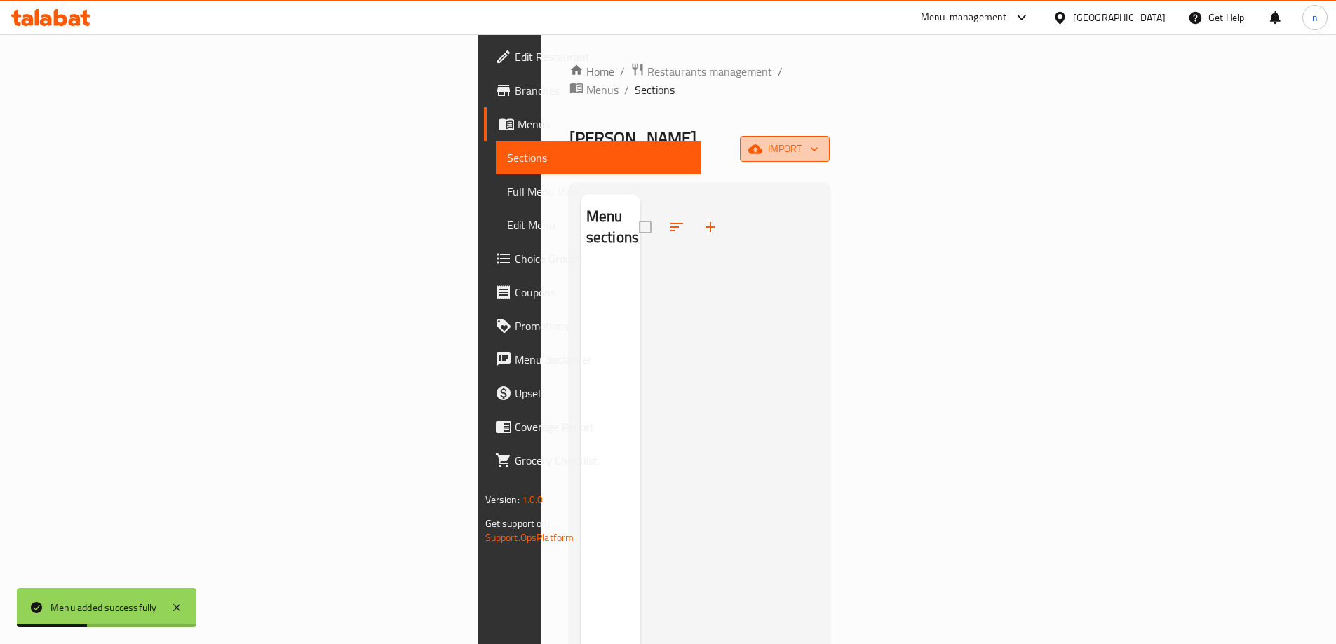
click at [818, 140] on span "import" at bounding box center [784, 149] width 67 height 18
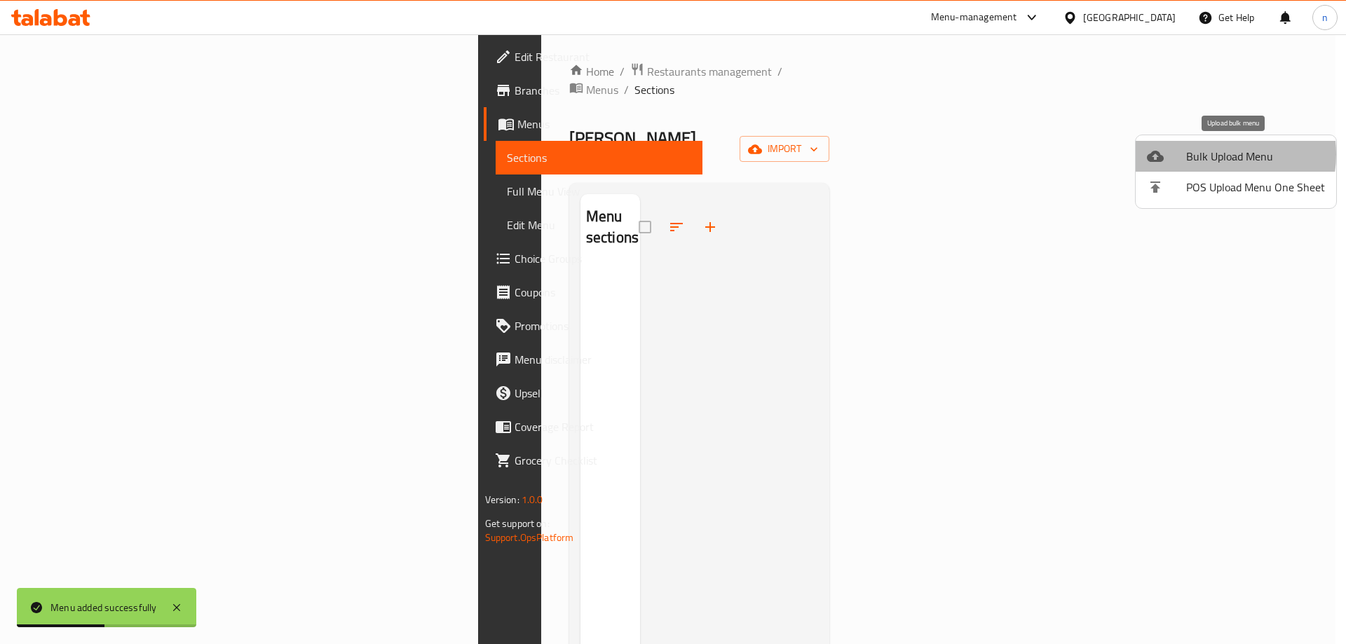
click at [1209, 154] on span "Bulk Upload Menu" at bounding box center [1255, 156] width 139 height 17
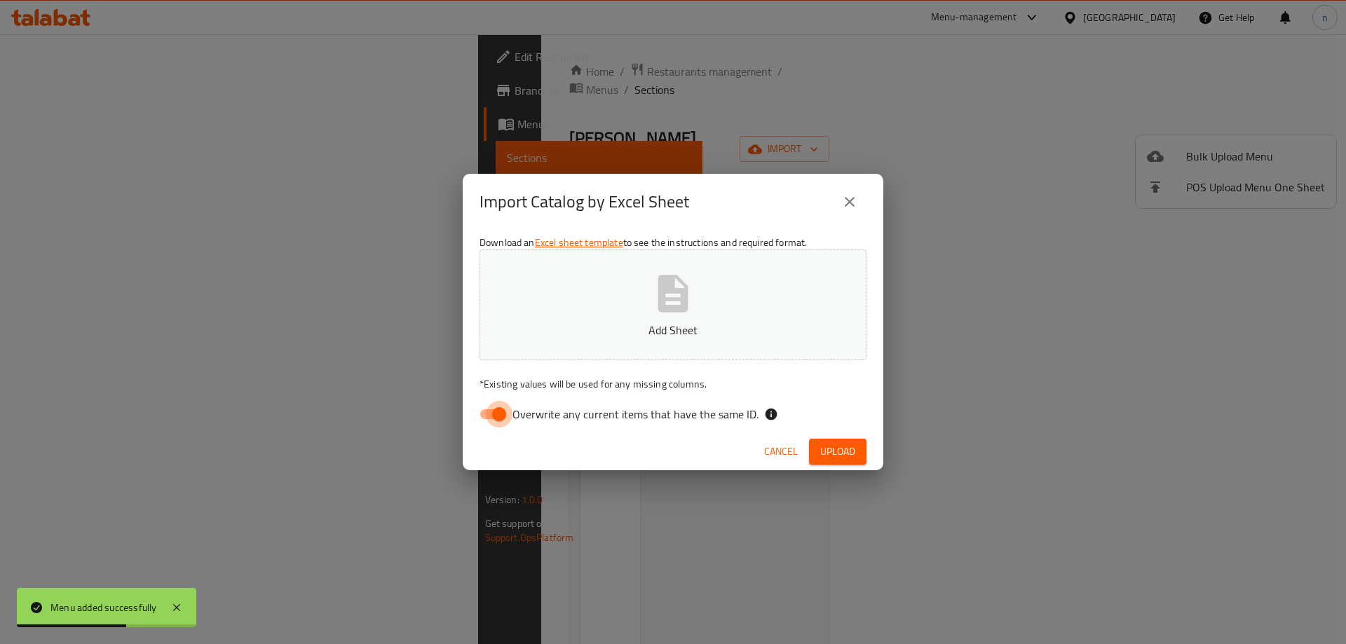
click at [498, 411] on input "Overwrite any current items that have the same ID." at bounding box center [499, 414] width 80 height 27
checkbox input "false"
click at [603, 309] on button "Add Sheet" at bounding box center [673, 305] width 387 height 111
click at [855, 452] on span "Upload" at bounding box center [837, 452] width 35 height 18
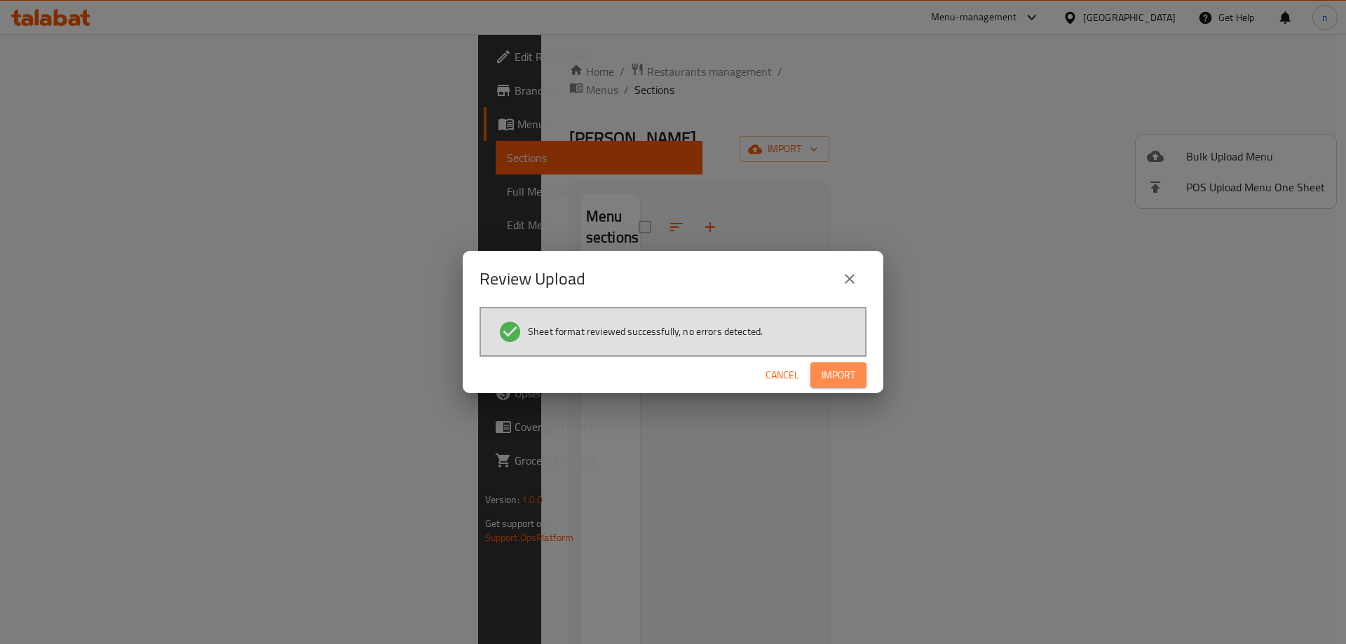
click at [854, 375] on span "Import" at bounding box center [839, 376] width 34 height 18
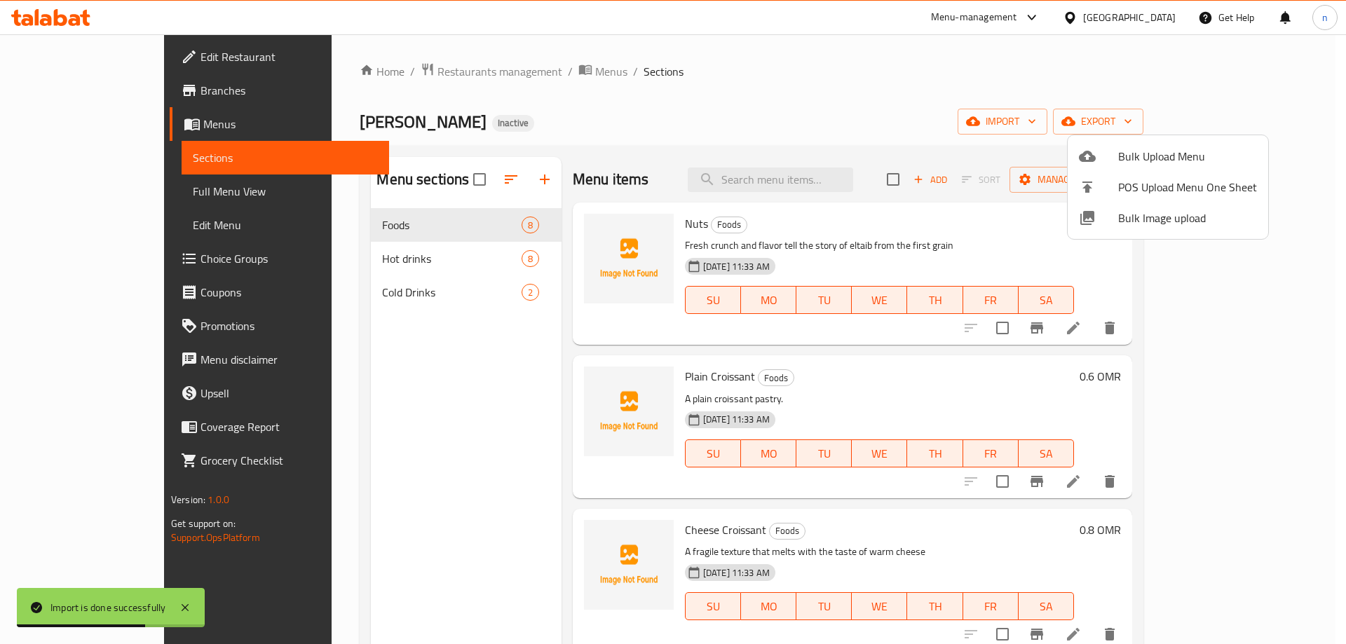
click at [93, 193] on div at bounding box center [673, 322] width 1346 height 644
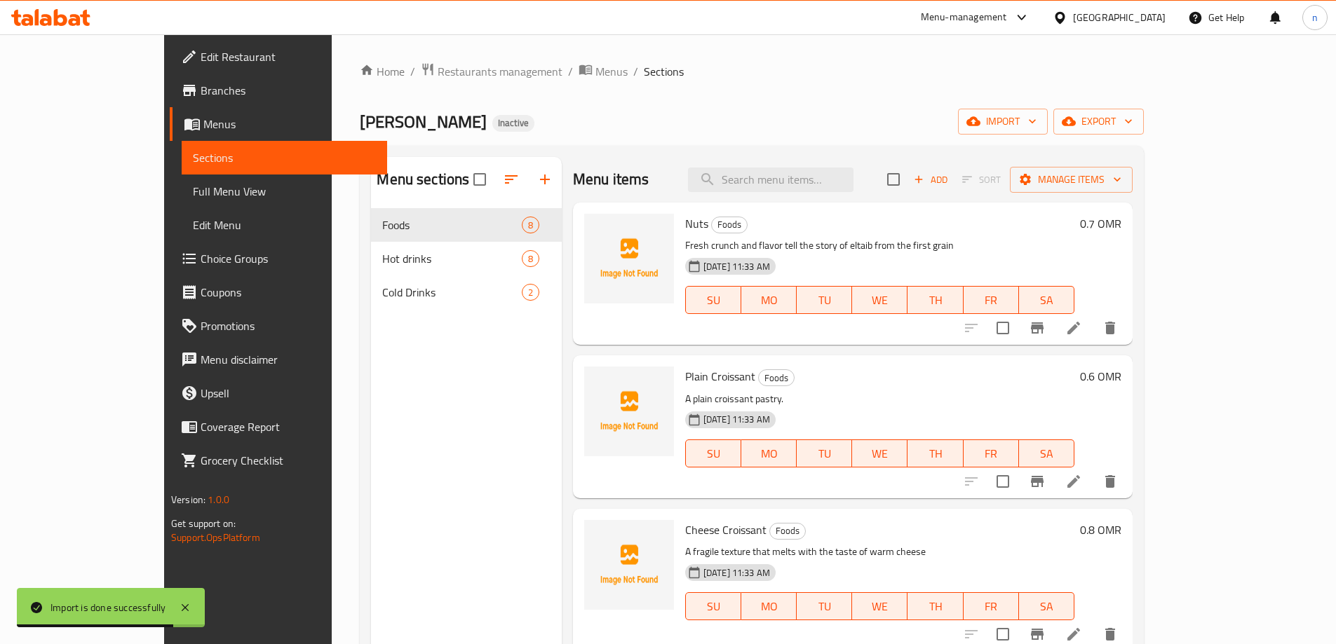
click at [193, 193] on span "Full Menu View" at bounding box center [284, 191] width 183 height 17
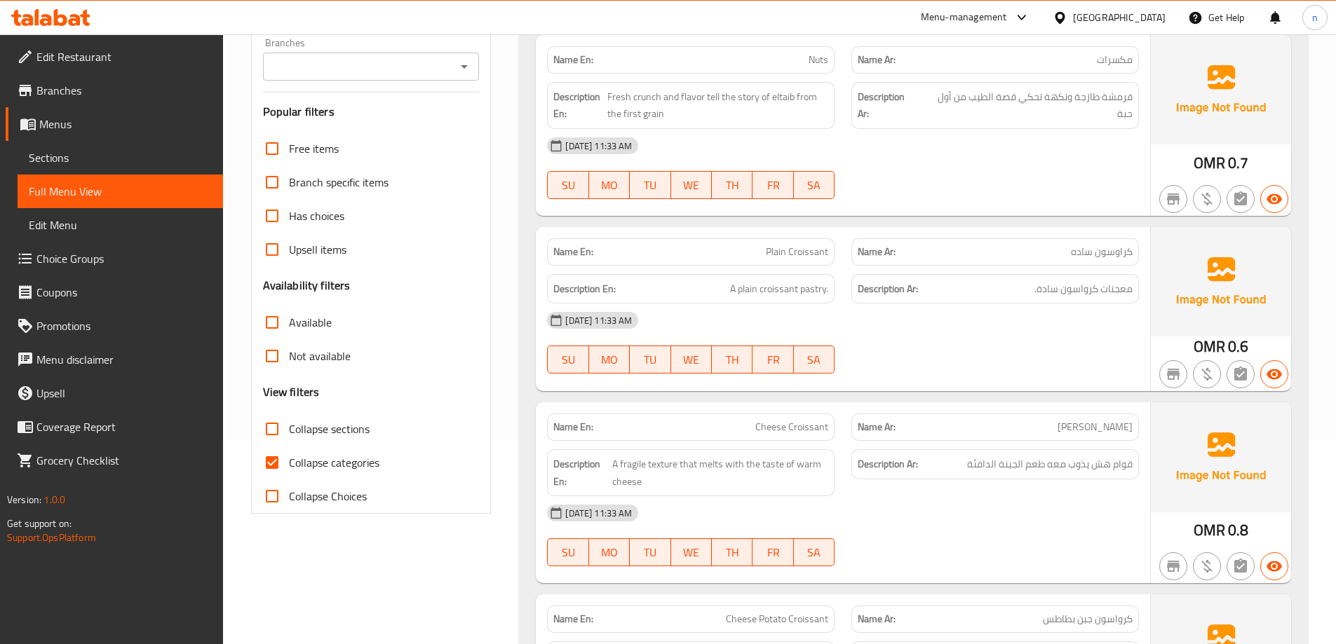
scroll to position [210, 0]
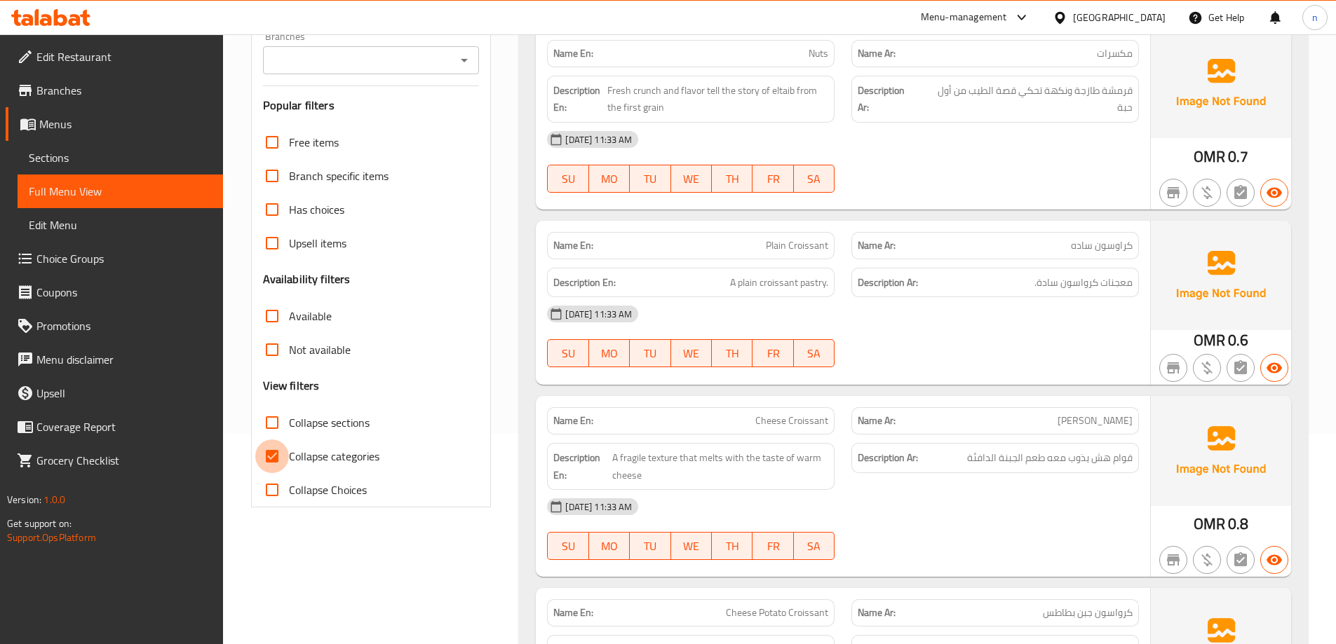
click at [283, 449] on input "Collapse categories" at bounding box center [272, 457] width 34 height 34
checkbox input "false"
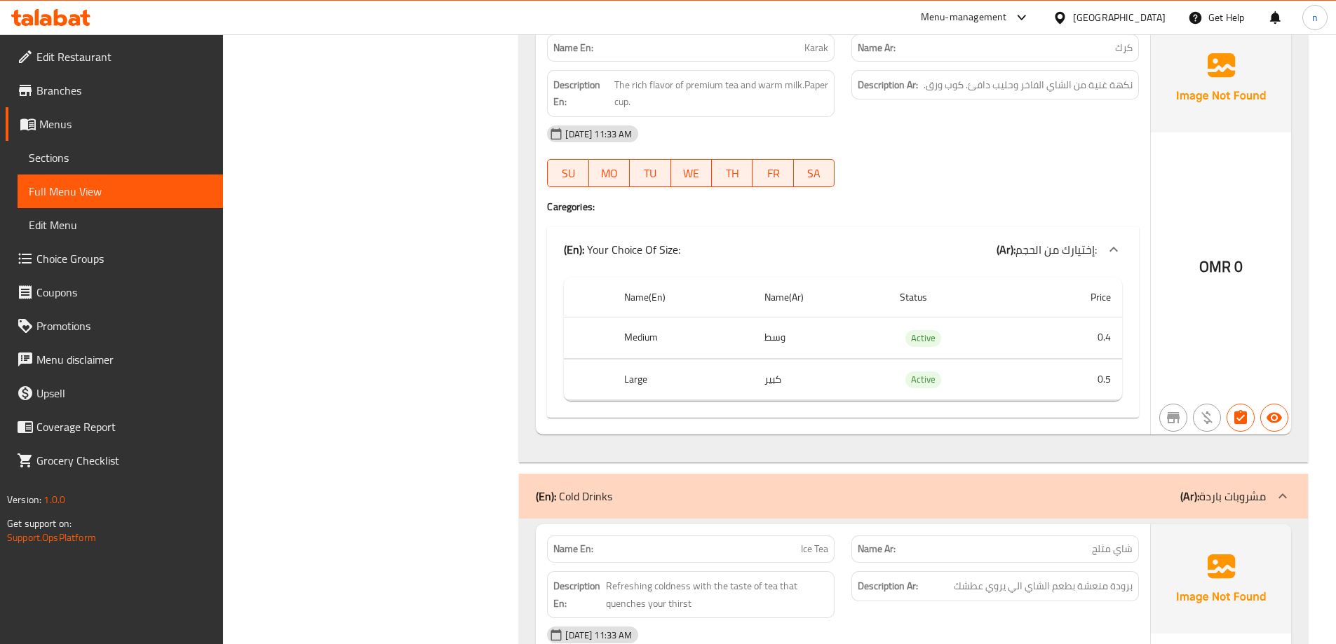
scroll to position [5881, 0]
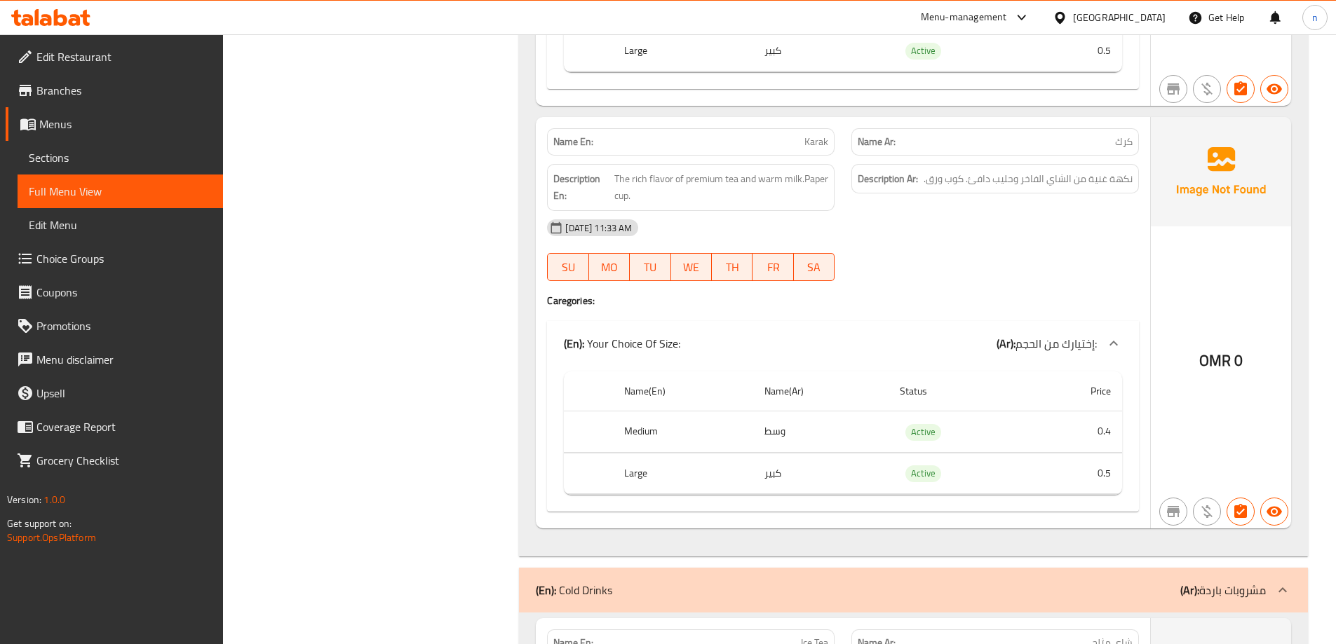
click at [100, 53] on span "Edit Restaurant" at bounding box center [123, 56] width 175 height 17
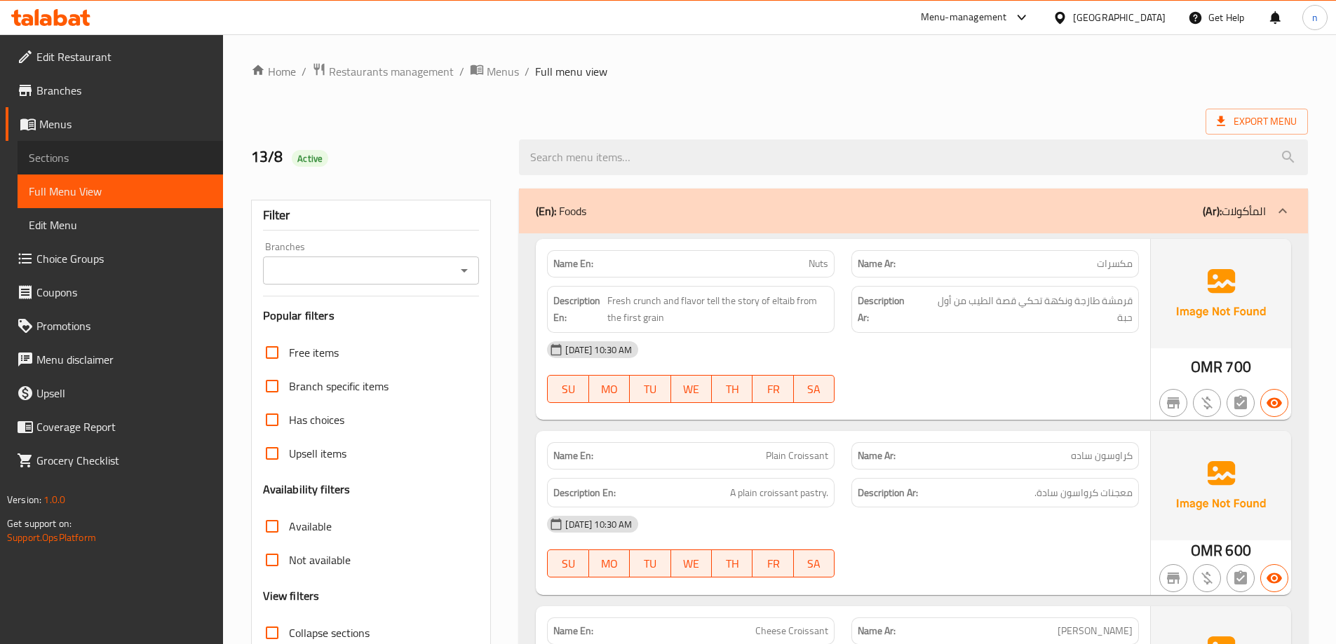
click at [56, 163] on span "Sections" at bounding box center [120, 157] width 183 height 17
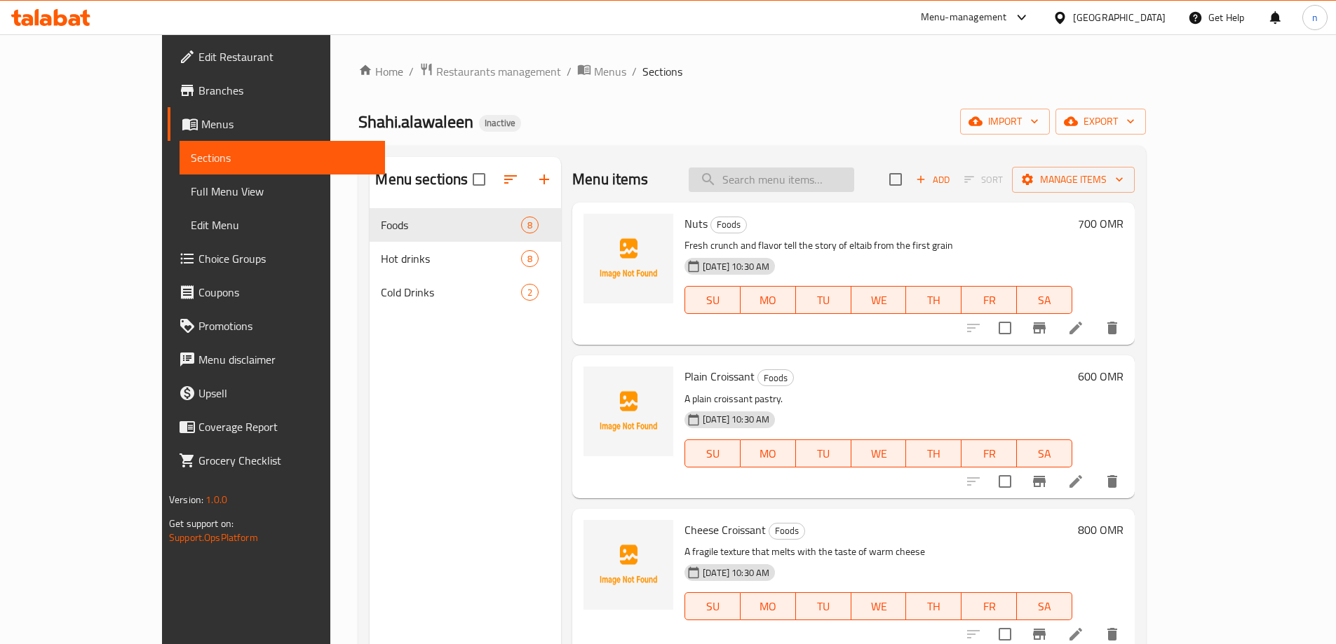
click at [854, 177] on input "search" at bounding box center [770, 180] width 165 height 25
paste input "Sengini Tea"
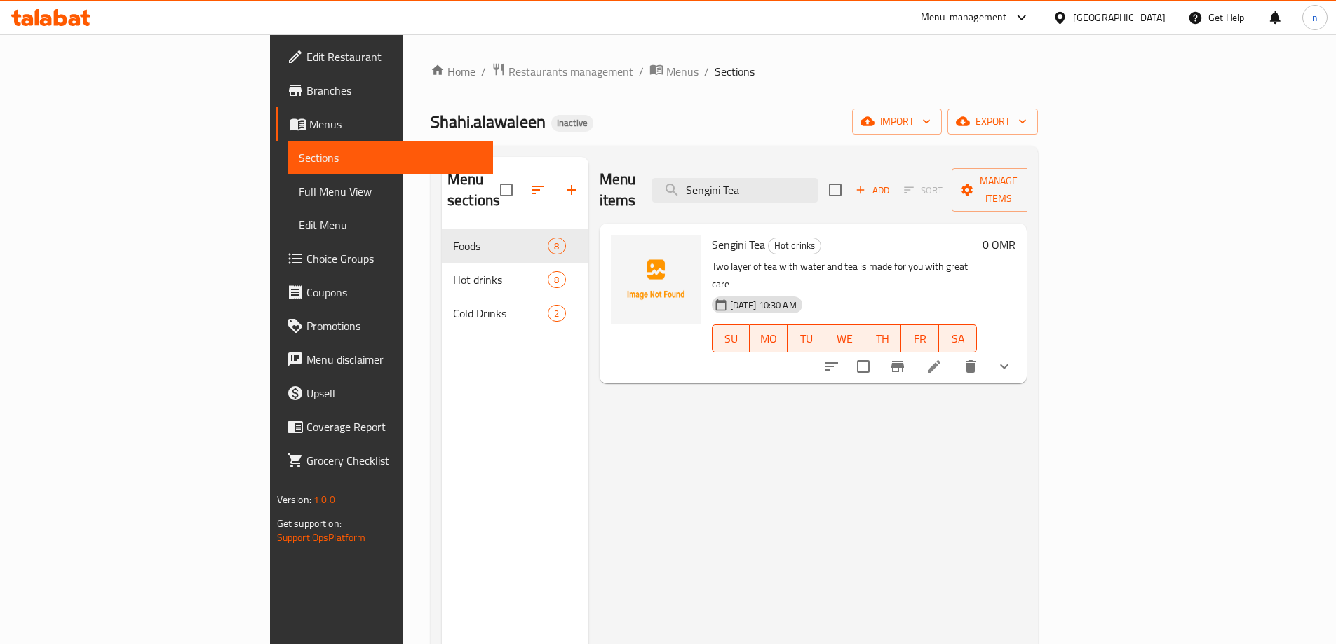
type input "Sengini Tea"
click at [942, 358] on icon at bounding box center [933, 366] width 17 height 17
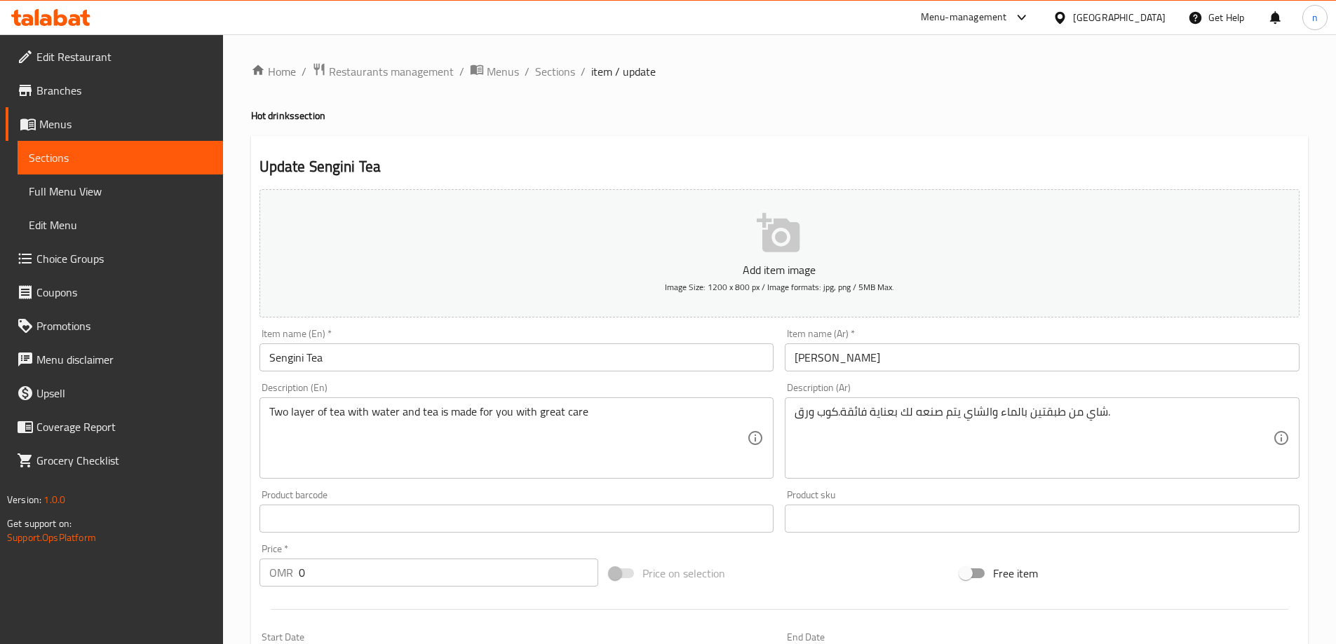
click at [267, 419] on div "Two layer of tea with water and tea is made for you with great care Description…" at bounding box center [516, 438] width 515 height 81
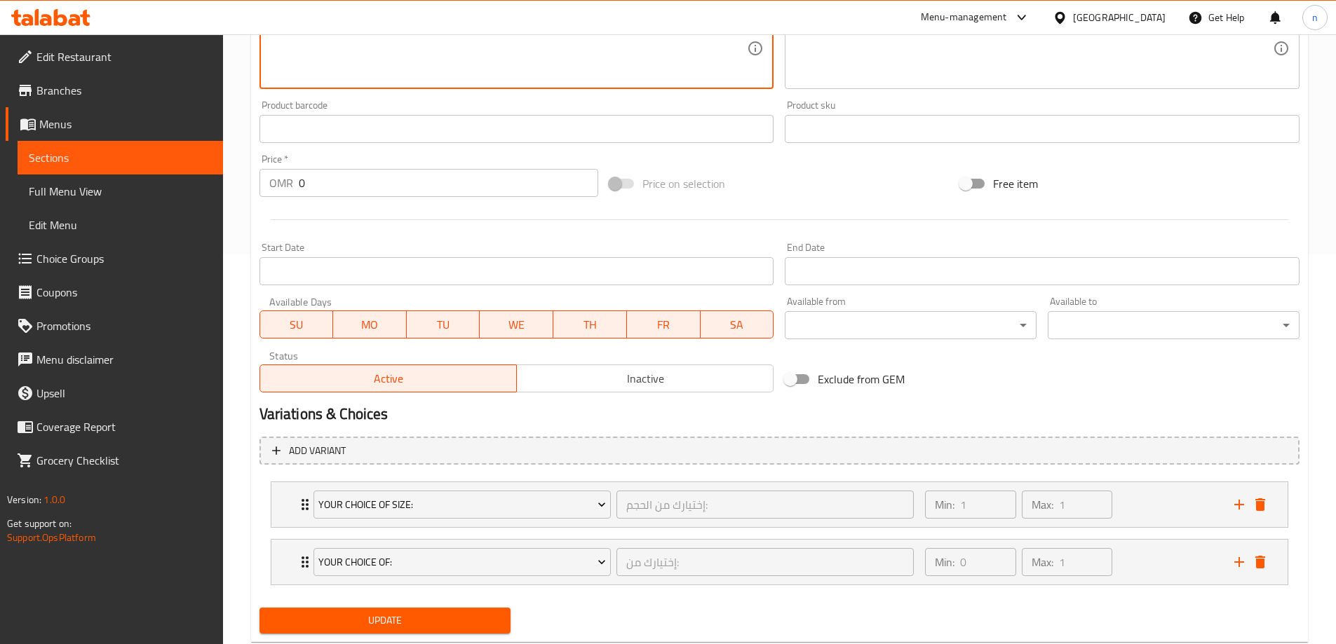
scroll to position [427, 0]
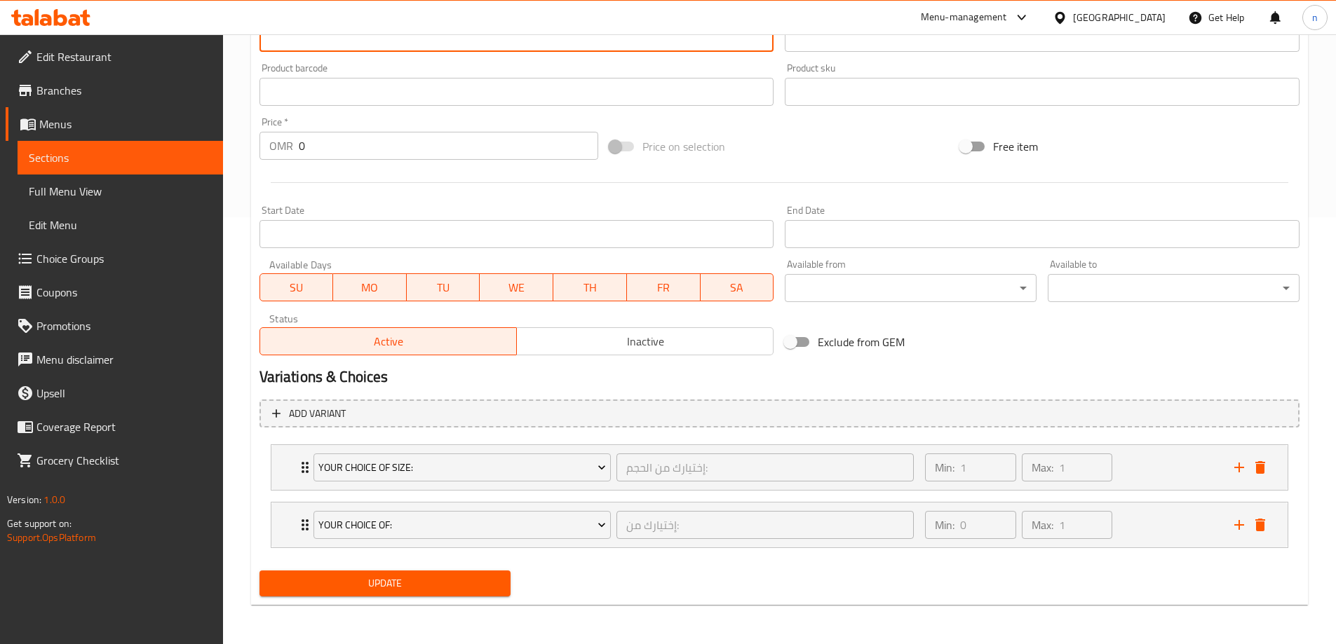
type textarea "Tea of Two layer of tea with water and tea is made for you with great care"
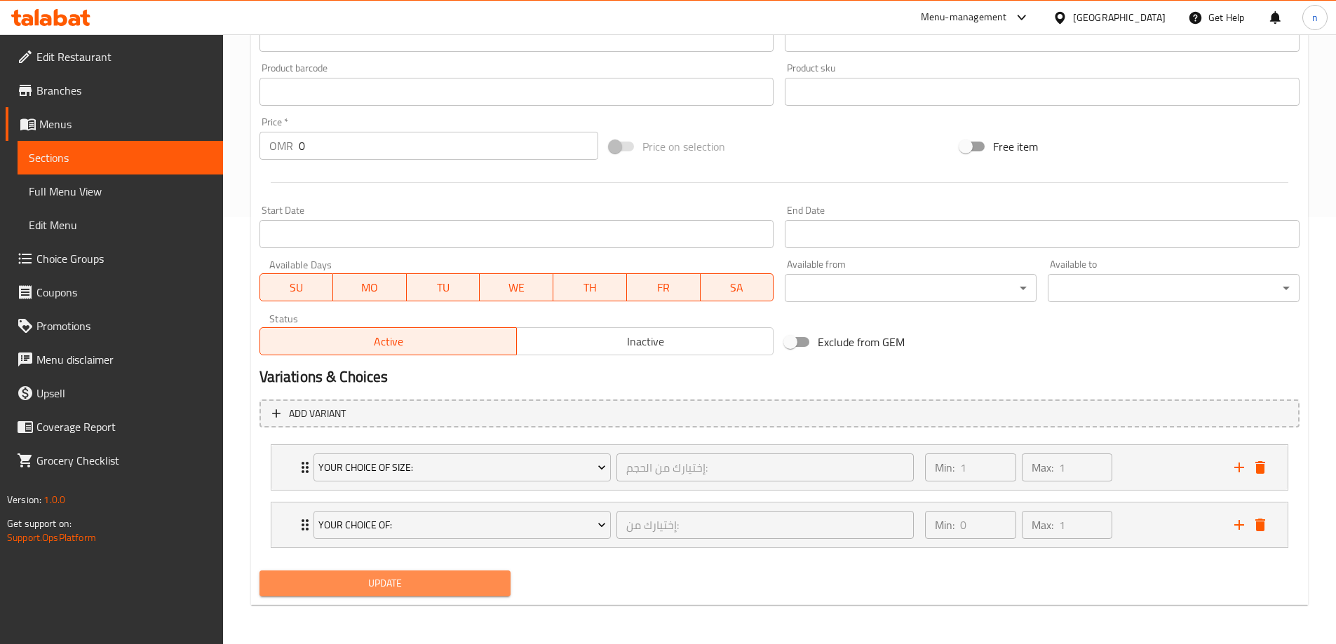
click at [435, 585] on span "Update" at bounding box center [385, 584] width 229 height 18
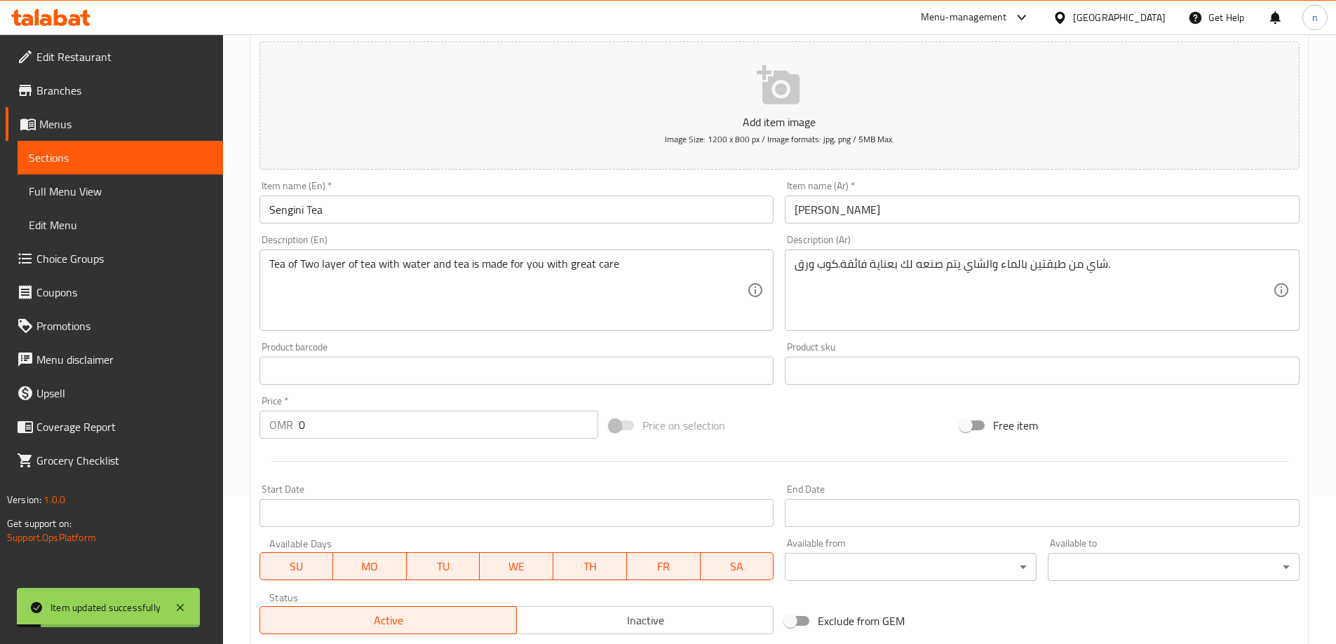
scroll to position [147, 0]
click at [83, 60] on span "Edit Restaurant" at bounding box center [123, 56] width 175 height 17
